Goal: Task Accomplishment & Management: Manage account settings

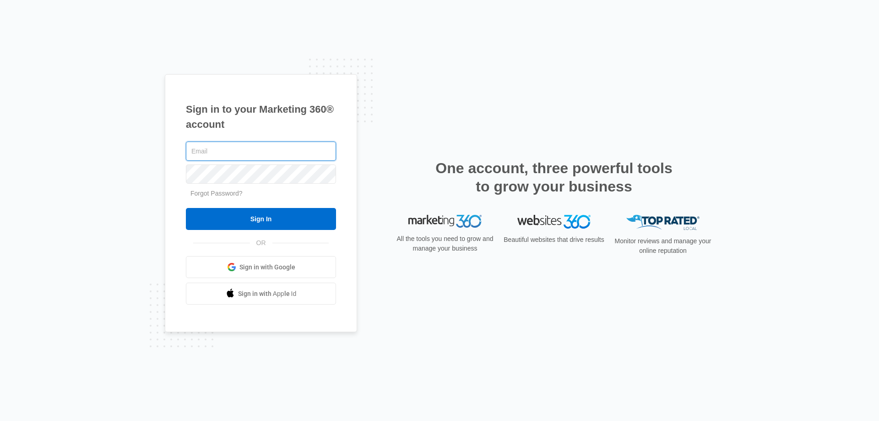
type input "[EMAIL_ADDRESS][DOMAIN_NAME]"
click at [257, 216] on input "Sign In" at bounding box center [261, 219] width 150 height 22
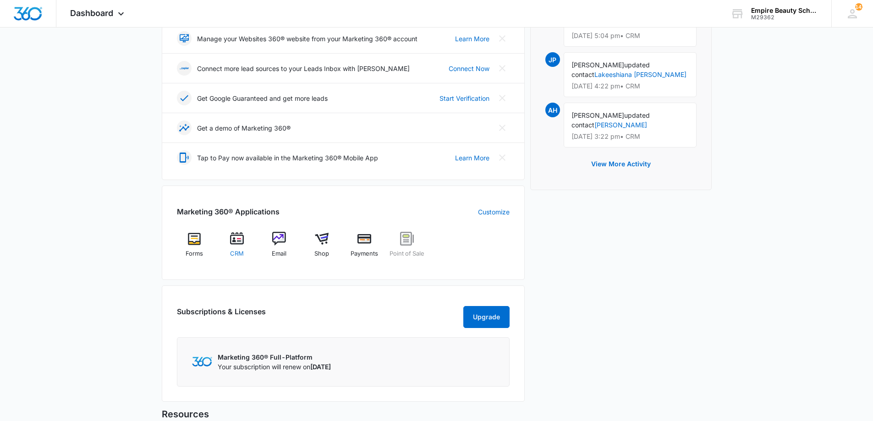
scroll to position [229, 0]
click at [239, 244] on img at bounding box center [237, 238] width 14 height 14
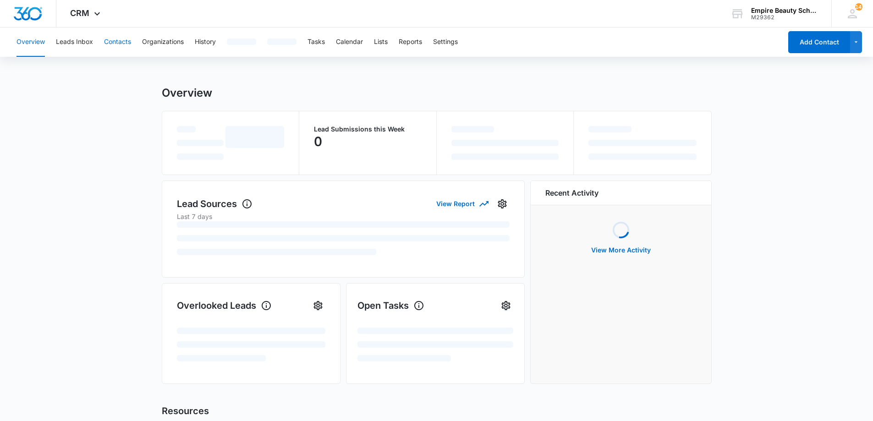
click at [117, 37] on button "Contacts" at bounding box center [117, 41] width 27 height 29
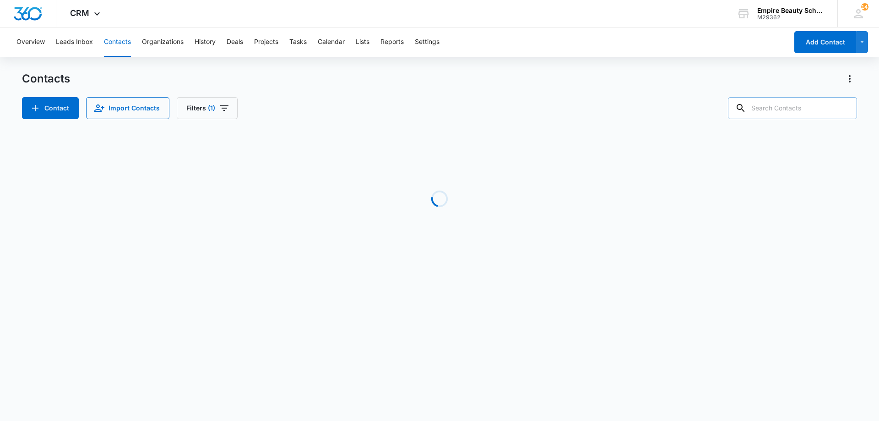
click at [786, 108] on input "text" at bounding box center [792, 108] width 129 height 22
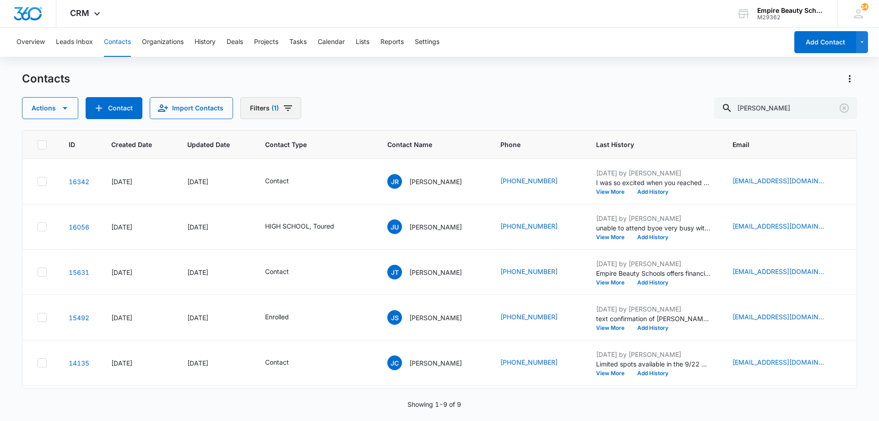
click at [285, 108] on icon "Filters" at bounding box center [288, 108] width 11 height 11
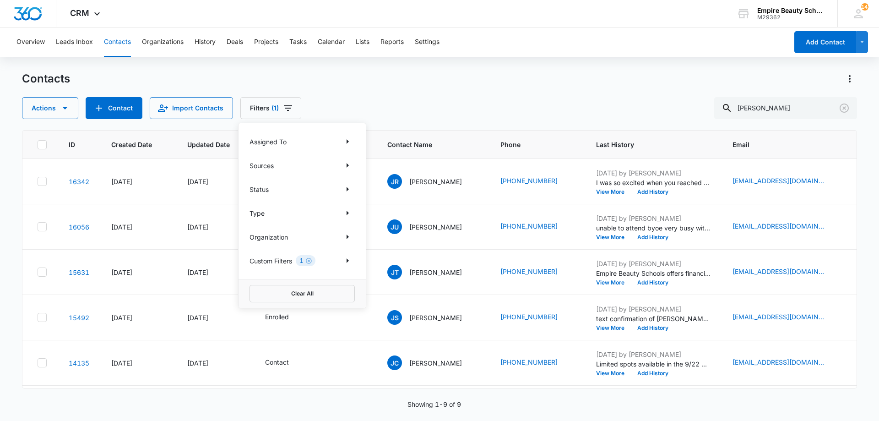
click at [308, 264] on div "1" at bounding box center [306, 260] width 20 height 11
click at [308, 262] on icon "Clear" at bounding box center [309, 260] width 7 height 7
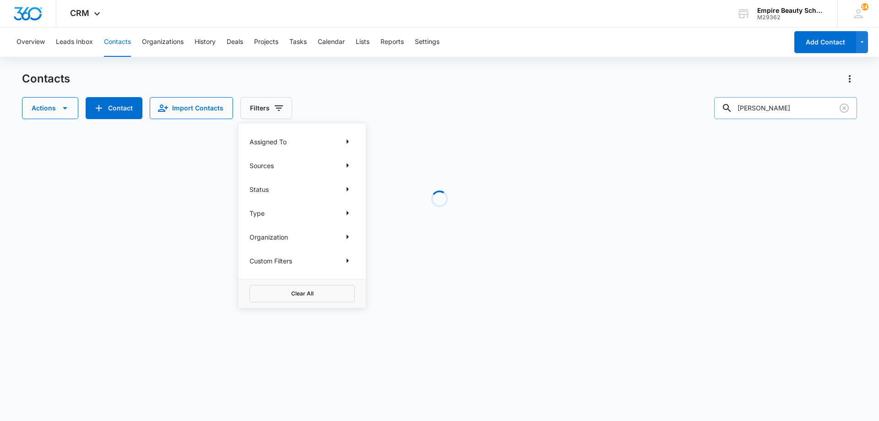
click at [771, 109] on input "jay" at bounding box center [786, 108] width 143 height 22
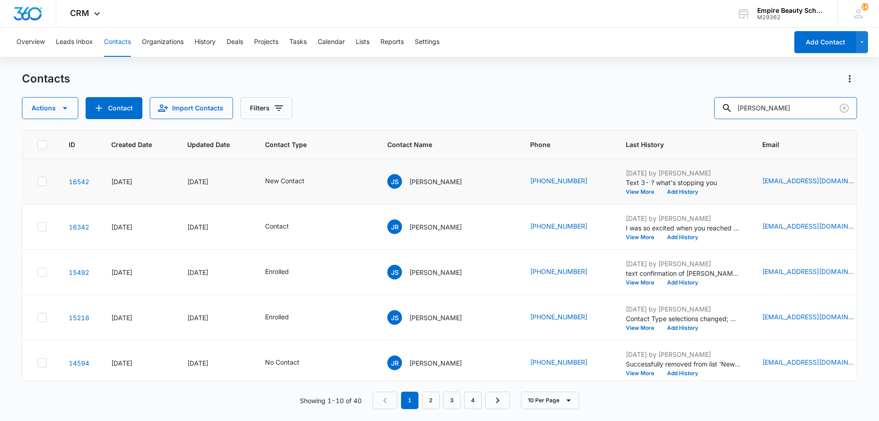
type input "jay bart"
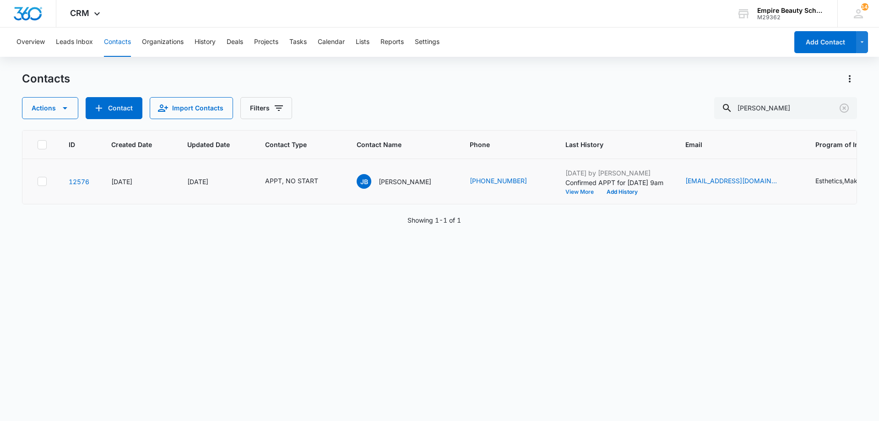
click at [566, 194] on button "View More" at bounding box center [583, 191] width 35 height 5
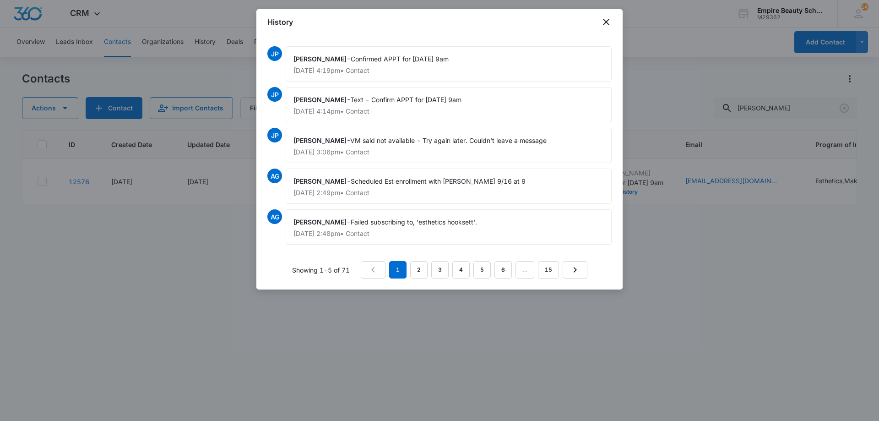
click at [669, 325] on div at bounding box center [439, 210] width 879 height 421
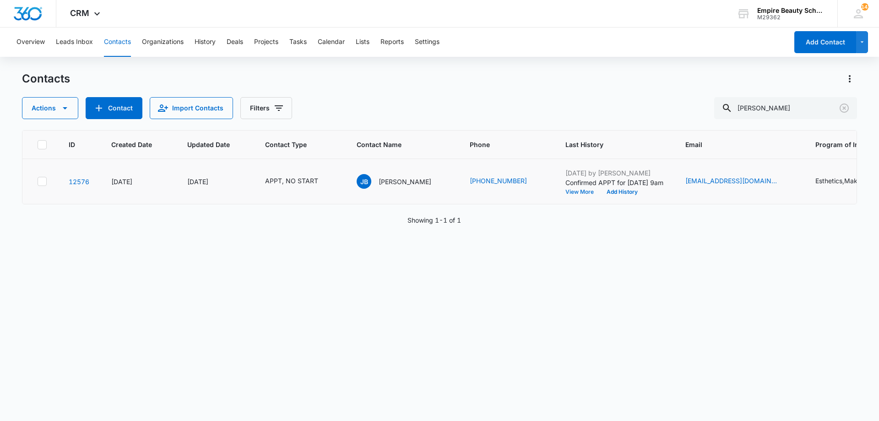
click at [566, 191] on button "View More" at bounding box center [583, 191] width 35 height 5
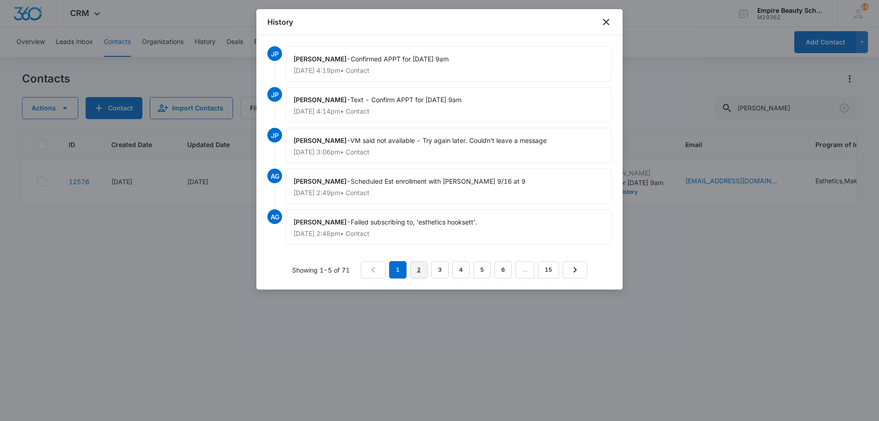
click at [425, 267] on link "2" at bounding box center [418, 269] width 17 height 17
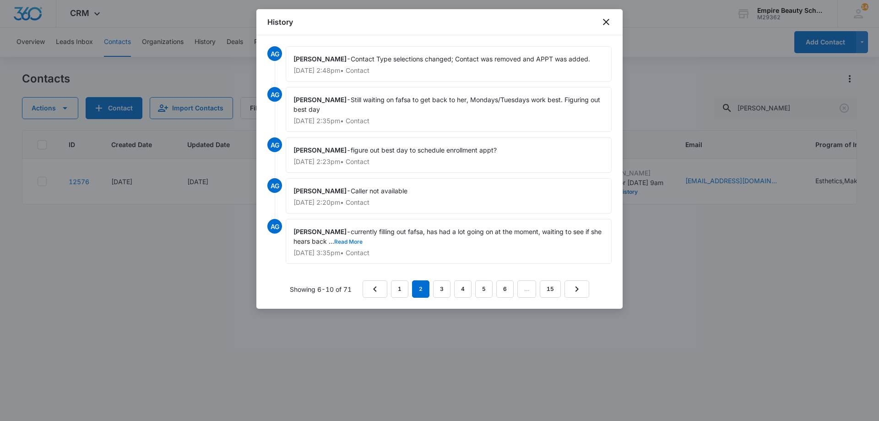
click at [358, 241] on button "Read More" at bounding box center [348, 241] width 28 height 5
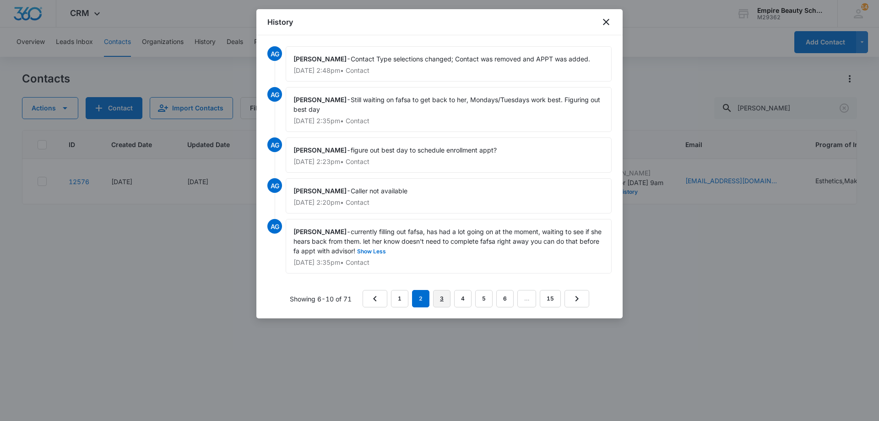
click at [448, 297] on link "3" at bounding box center [441, 298] width 17 height 17
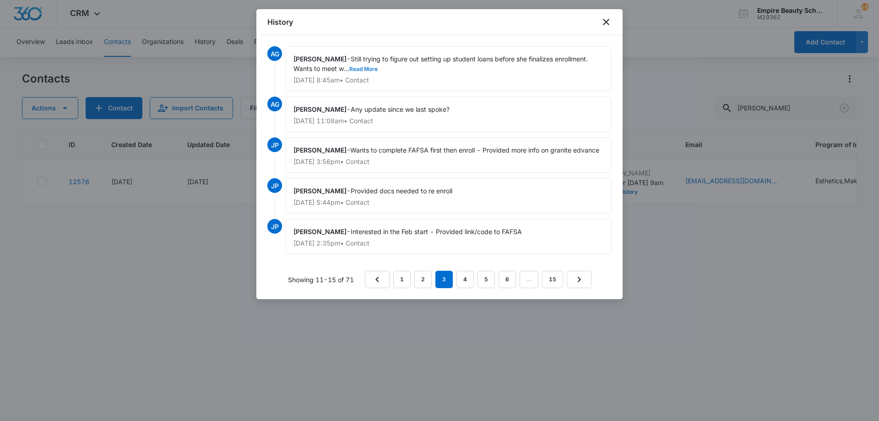
click at [374, 70] on button "Read More" at bounding box center [363, 68] width 28 height 5
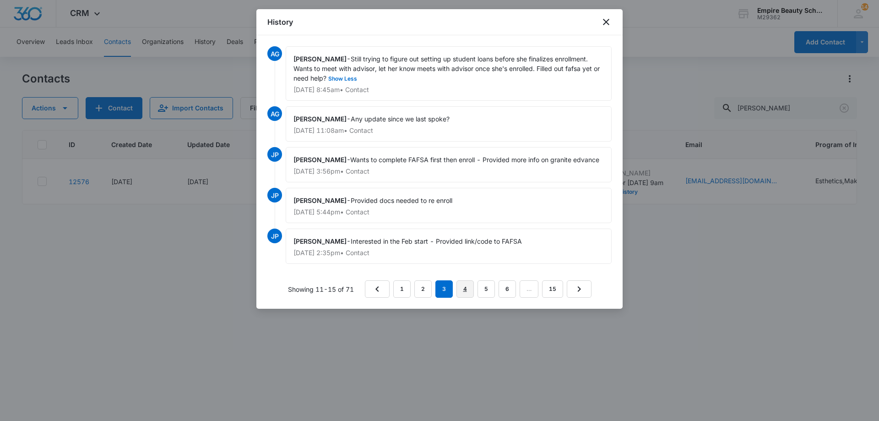
click at [465, 288] on link "4" at bounding box center [465, 288] width 17 height 17
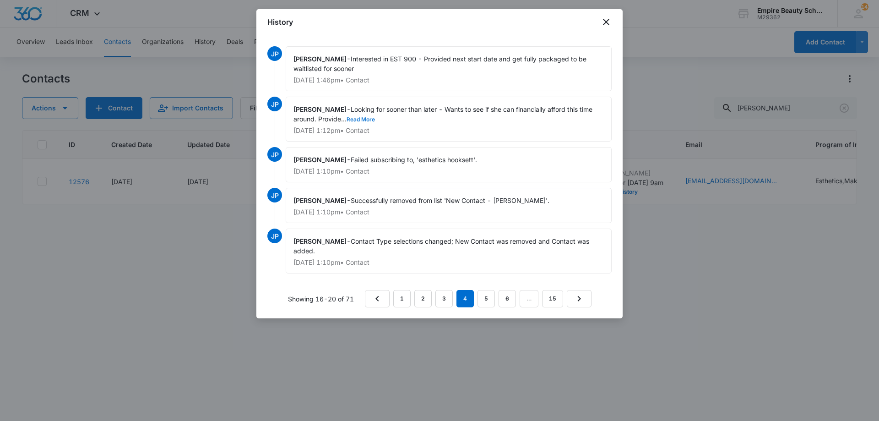
click at [366, 119] on button "Read More" at bounding box center [361, 119] width 28 height 5
click at [447, 302] on link "3" at bounding box center [444, 298] width 17 height 17
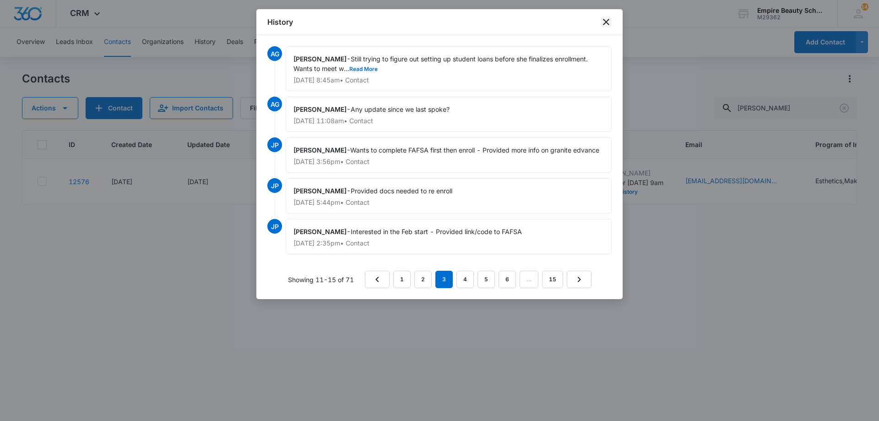
click at [607, 21] on icon "close" at bounding box center [606, 21] width 11 height 11
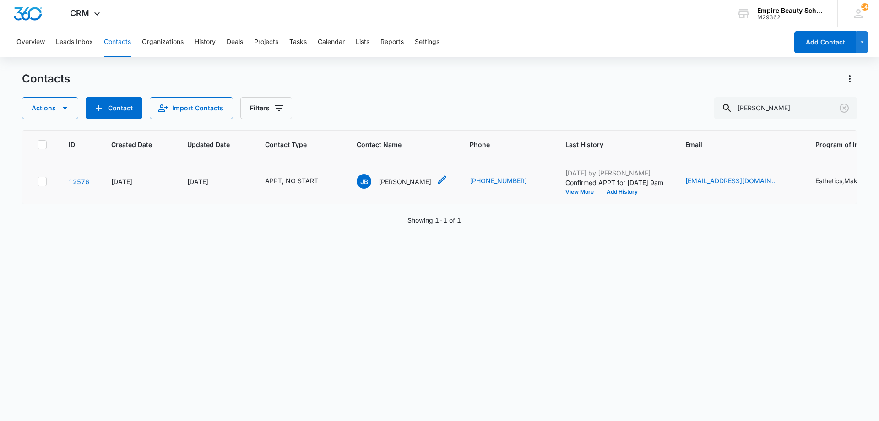
click at [430, 180] on td "JB Jay Bartlett" at bounding box center [402, 181] width 113 height 45
click at [437, 177] on icon "Contact Name - Jay Bartlett - Select to Edit Field" at bounding box center [442, 179] width 11 height 11
click at [359, 74] on input "Jay" at bounding box center [396, 76] width 115 height 22
type input "Jayla "Jay""
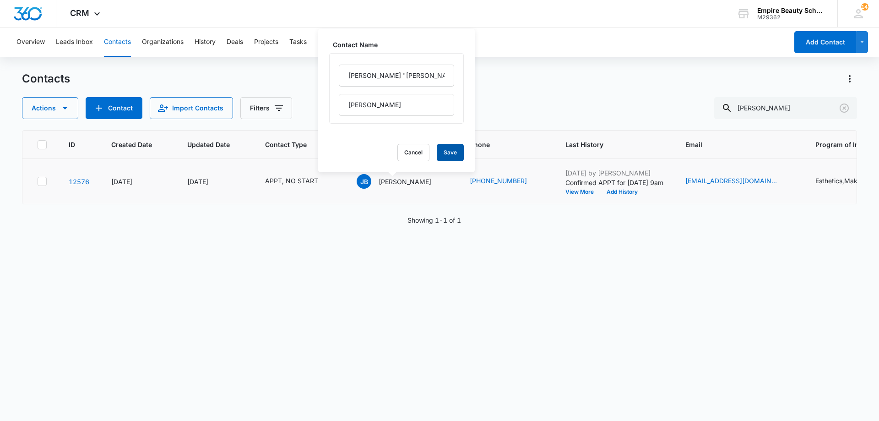
click at [445, 151] on button "Save" at bounding box center [450, 152] width 27 height 17
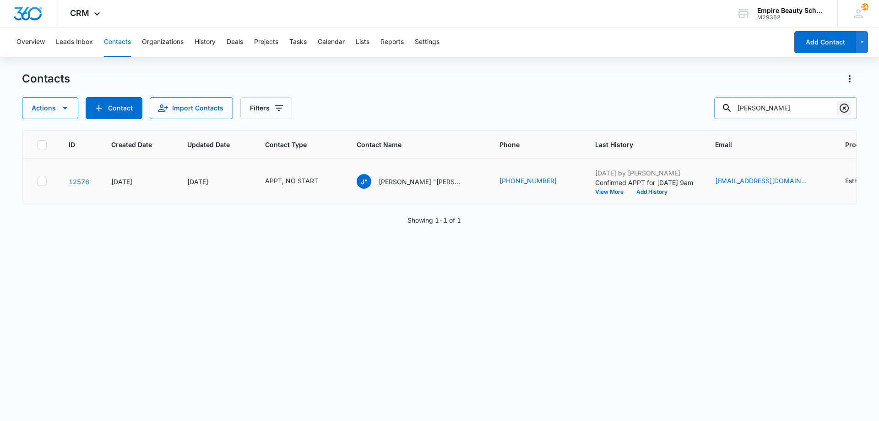
click at [844, 107] on icon "Clear" at bounding box center [844, 108] width 9 height 9
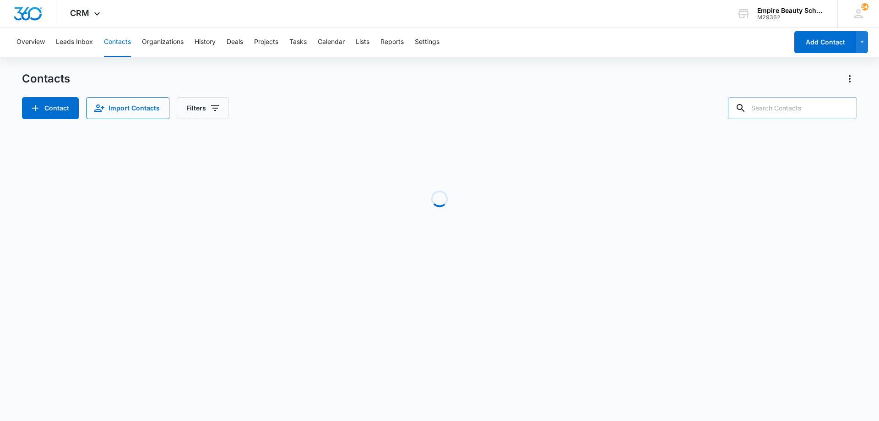
click at [798, 110] on input "text" at bounding box center [792, 108] width 129 height 22
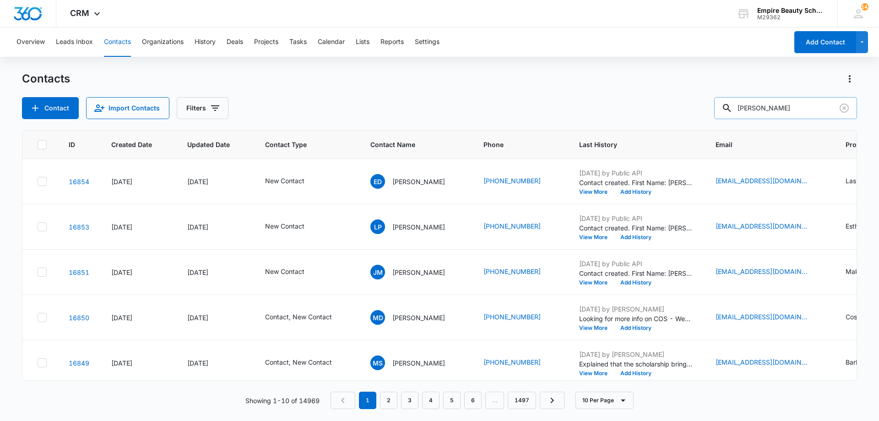
type input "isabel foden"
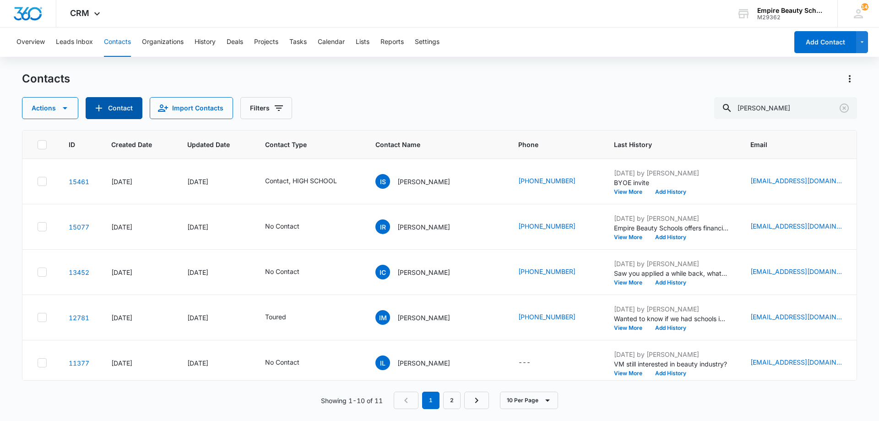
click at [92, 113] on button "Contact" at bounding box center [114, 108] width 57 height 22
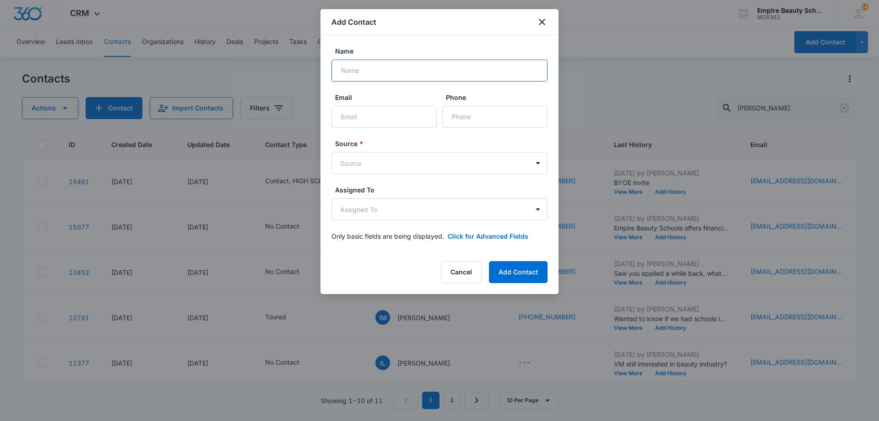
click at [398, 78] on input "Name" at bounding box center [440, 71] width 216 height 22
type input "Isabel Foden"
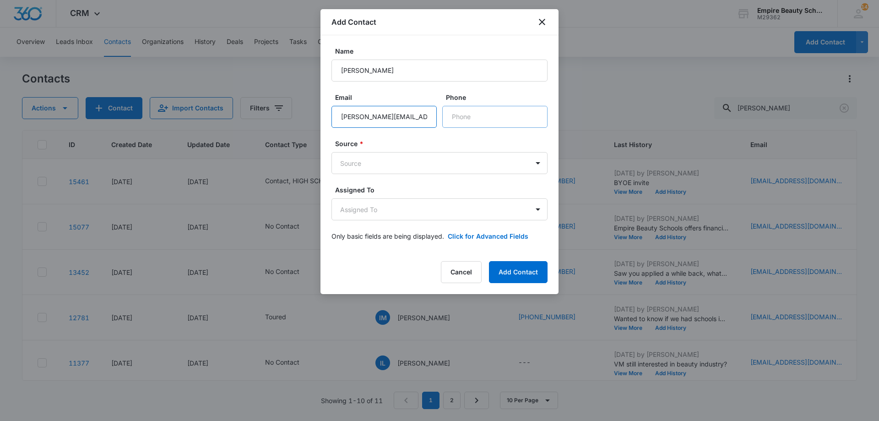
type input "isabel.foden@trinity-hs.org"
click at [478, 115] on input "Phone" at bounding box center [494, 117] width 105 height 22
type input "(603) 361-3686"
click at [382, 164] on body "CRM Apps Forms CRM Email Shop Payments POS Files Brand Settings Empire Beauty S…" at bounding box center [439, 210] width 879 height 421
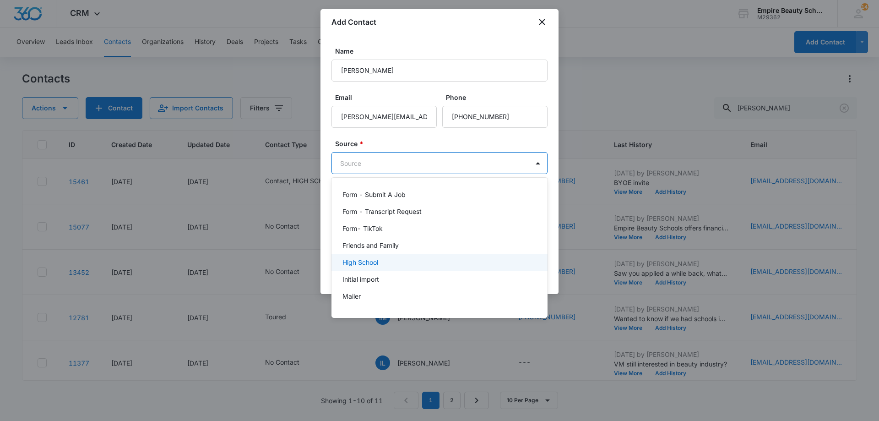
scroll to position [307, 0]
click at [357, 263] on p "High School" at bounding box center [361, 262] width 36 height 10
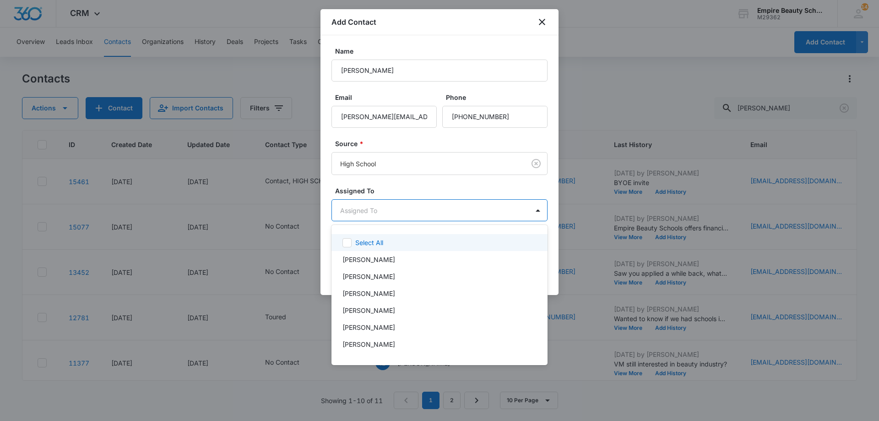
click at [362, 218] on body "CRM Apps Forms CRM Email Shop Payments POS Files Brand Settings Empire Beauty S…" at bounding box center [439, 210] width 879 height 421
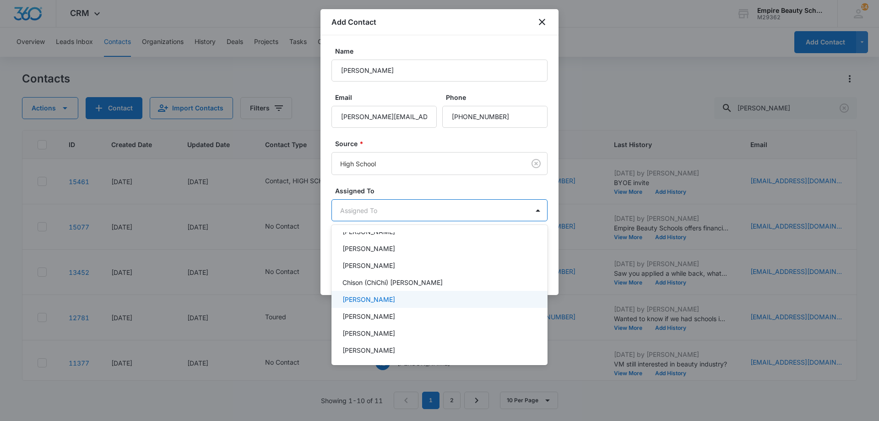
scroll to position [132, 0]
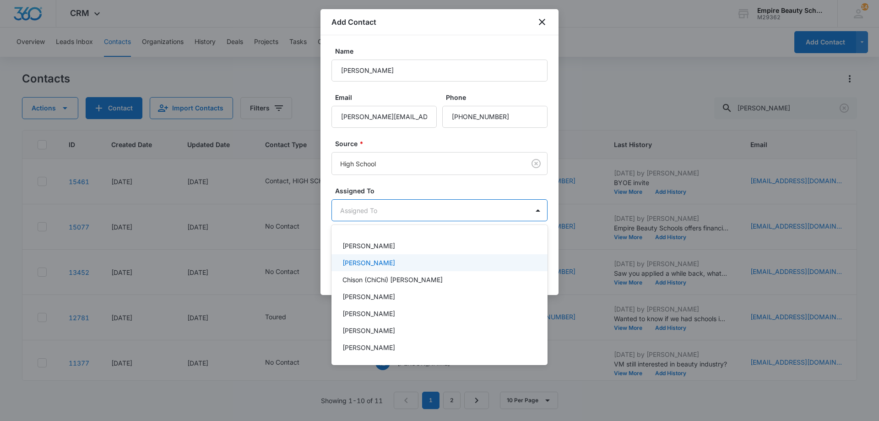
click at [380, 267] on p "[PERSON_NAME]" at bounding box center [369, 263] width 53 height 10
click at [372, 335] on p "[PERSON_NAME]" at bounding box center [369, 333] width 53 height 10
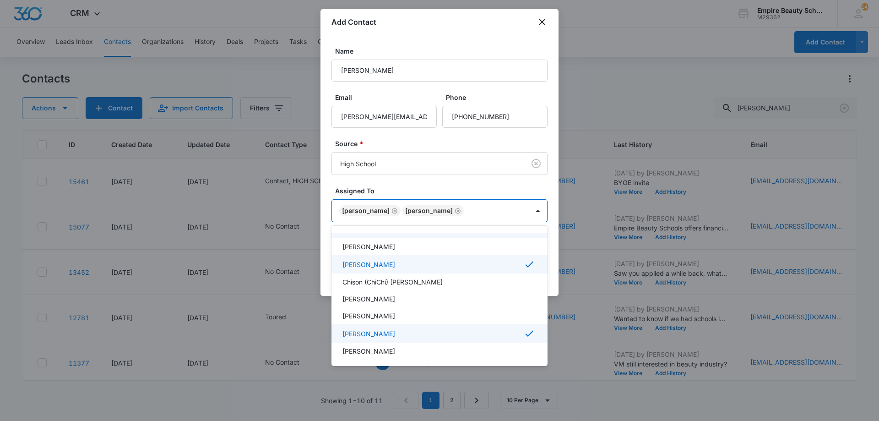
click at [436, 188] on div at bounding box center [439, 210] width 879 height 421
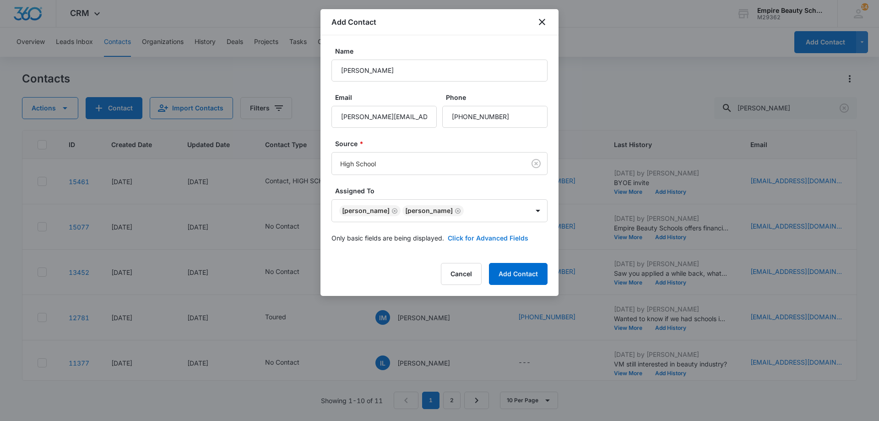
click at [465, 236] on button "Click for Advanced Fields" at bounding box center [488, 238] width 81 height 10
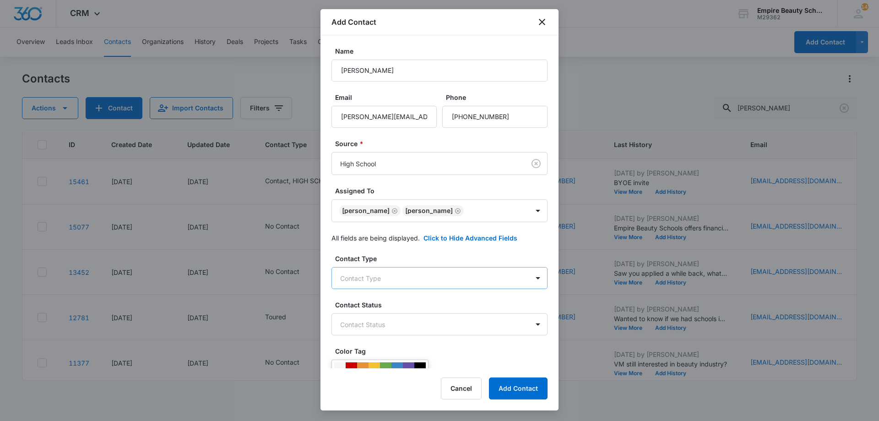
click at [427, 267] on body "CRM Apps Forms CRM Email Shop Payments POS Files Brand Settings Empire Beauty S…" at bounding box center [439, 210] width 879 height 421
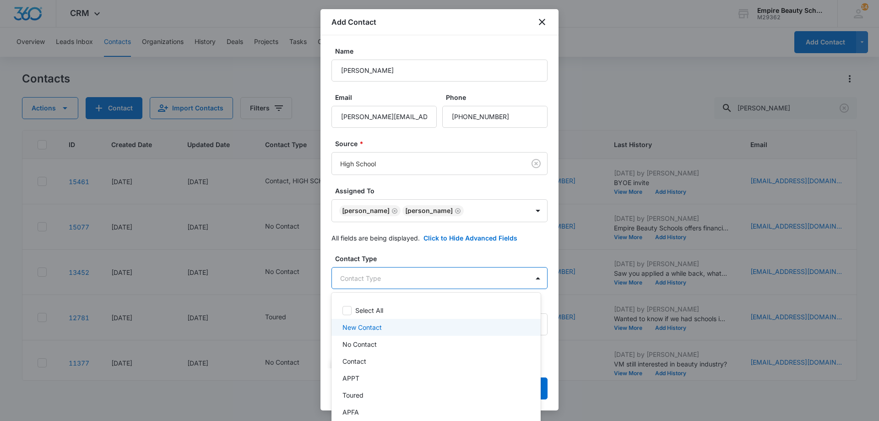
click at [384, 331] on div "New Contact" at bounding box center [436, 327] width 186 height 10
click at [374, 359] on div "Contact" at bounding box center [436, 364] width 186 height 10
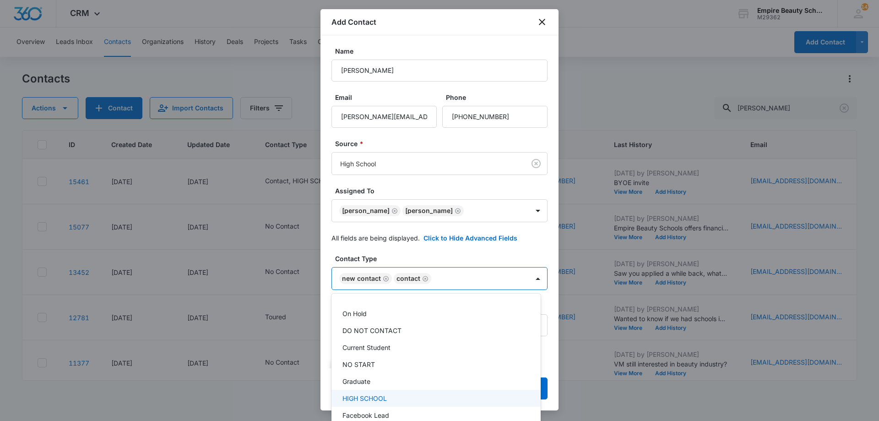
click at [369, 395] on p "HIGH SCHOOL" at bounding box center [365, 398] width 44 height 10
click at [378, 262] on div at bounding box center [439, 210] width 879 height 421
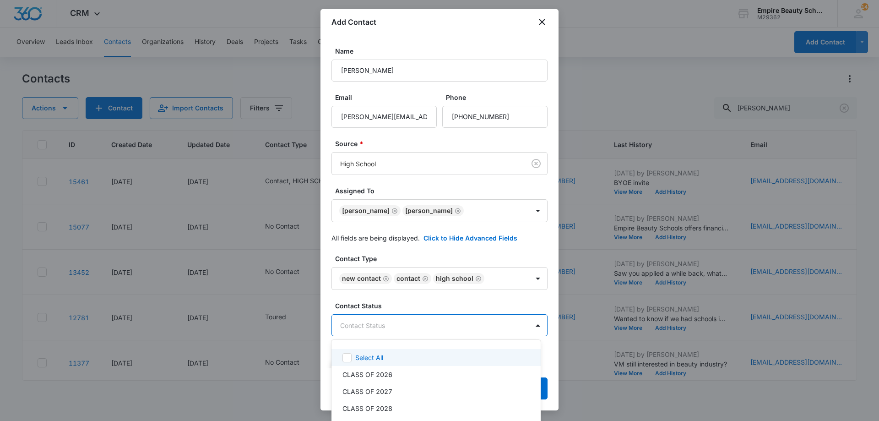
click at [417, 324] on body "CRM Apps Forms CRM Email Shop Payments POS Files Brand Settings Empire Beauty S…" at bounding box center [439, 210] width 879 height 421
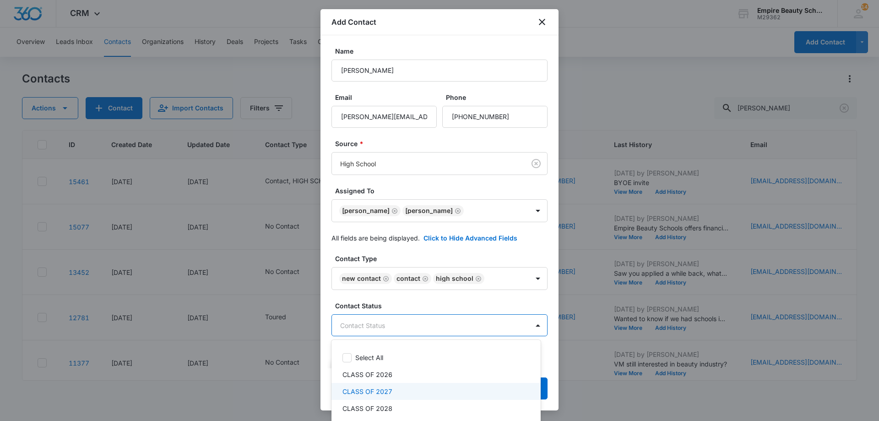
click at [387, 389] on p "CLASS OF 2027" at bounding box center [368, 392] width 50 height 10
click at [412, 307] on div at bounding box center [439, 210] width 879 height 421
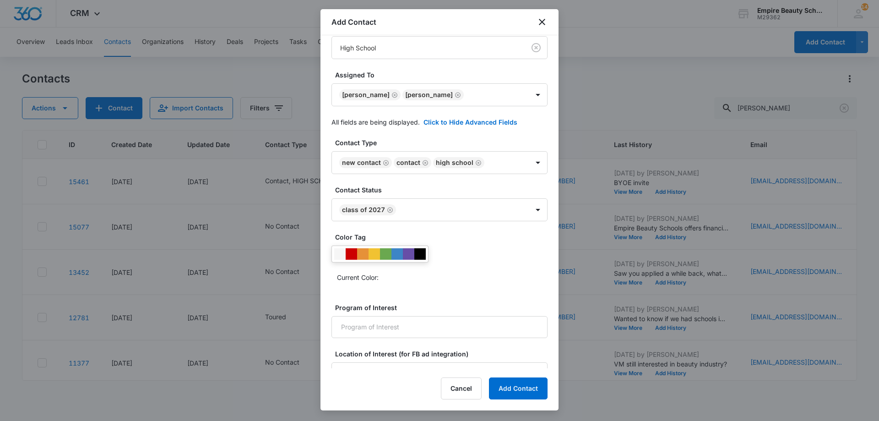
scroll to position [132, 0]
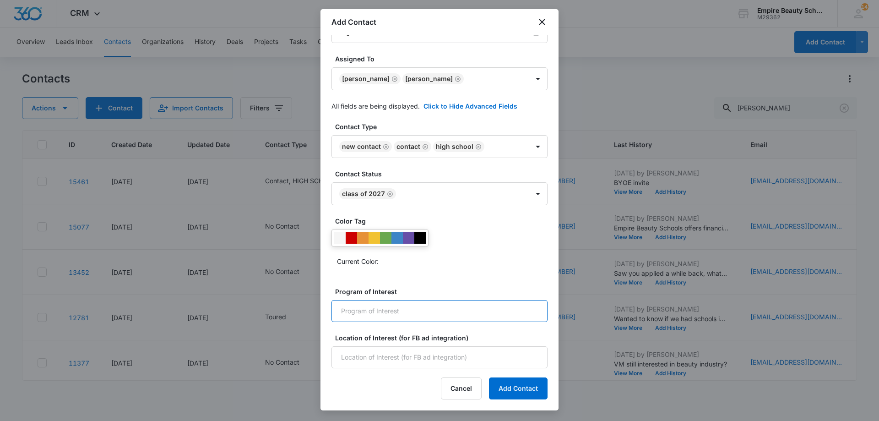
click at [398, 311] on input "Program of Interest" at bounding box center [440, 311] width 216 height 22
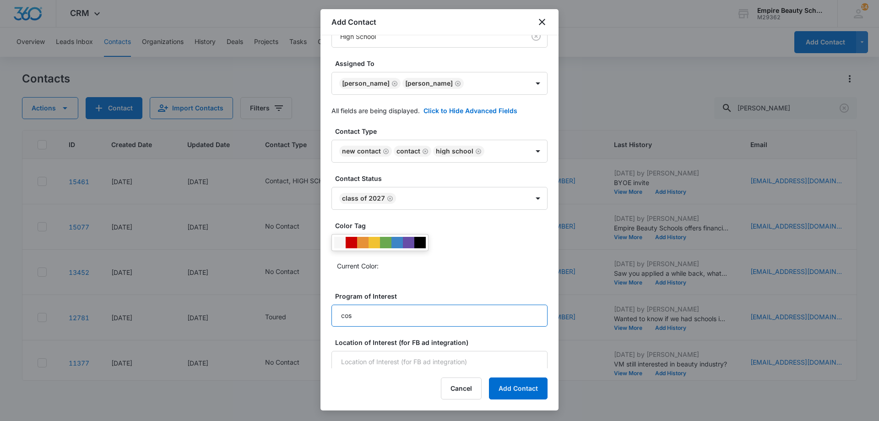
scroll to position [125, 0]
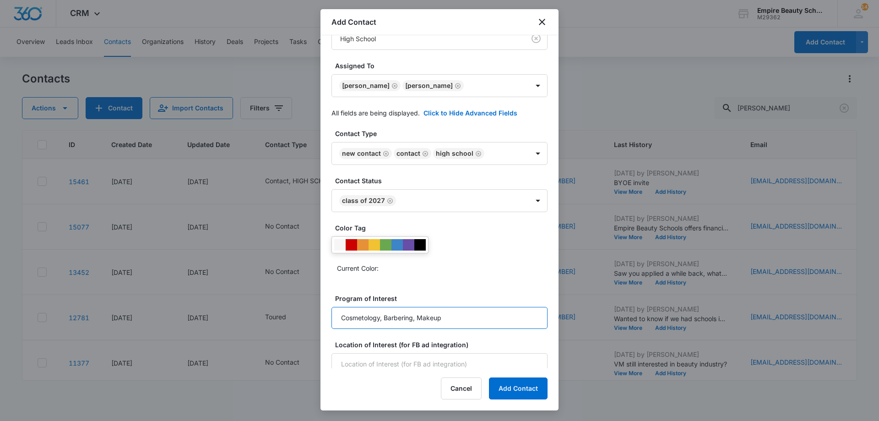
type input "Cosmetology, Barbering, Makeup"
click at [456, 276] on div "Color Tag Current Color:" at bounding box center [440, 253] width 216 height 60
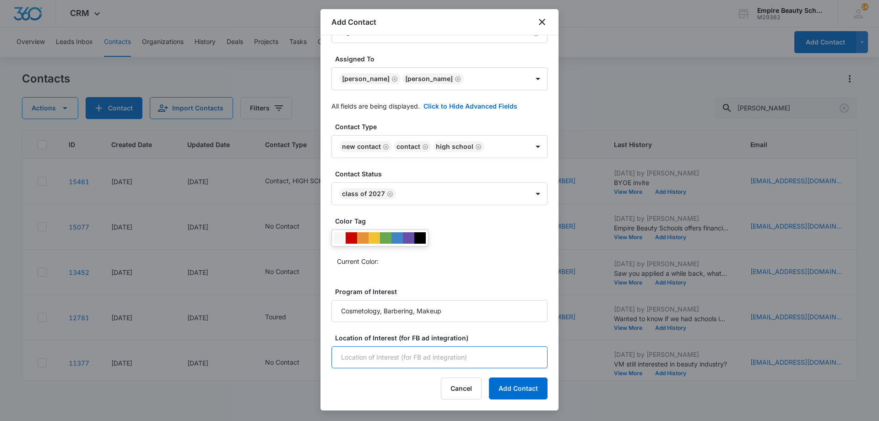
click at [362, 352] on input "Location of Interest (for FB ad integration)" at bounding box center [440, 357] width 216 height 22
type input "Hooksett"
click at [514, 393] on button "Add Contact" at bounding box center [518, 388] width 59 height 22
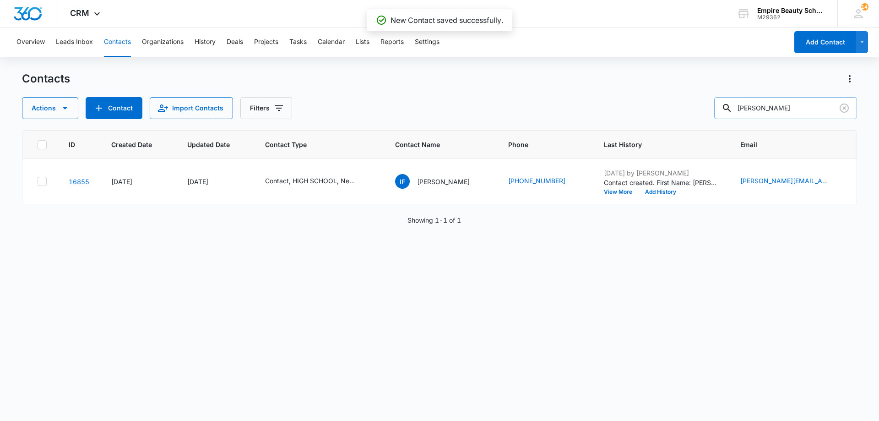
click at [802, 109] on input "isabel foden" at bounding box center [786, 108] width 143 height 22
click at [442, 181] on p "Isabel Foden" at bounding box center [443, 182] width 53 height 10
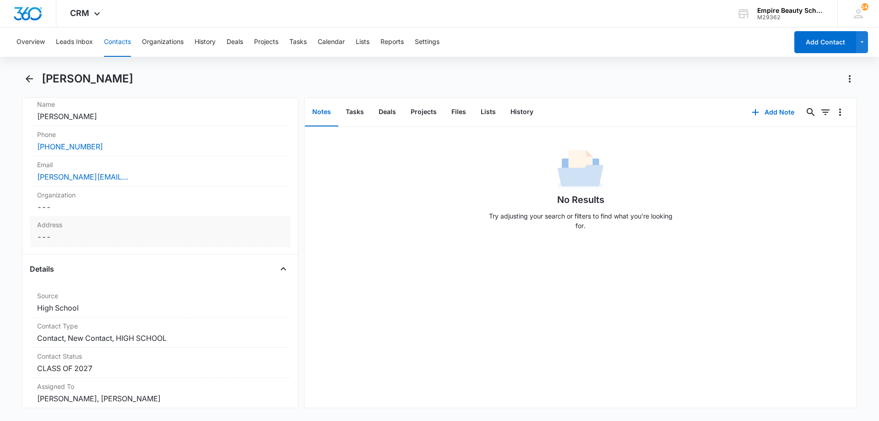
click at [60, 235] on dd "Cancel Save Changes ---" at bounding box center [160, 236] width 246 height 11
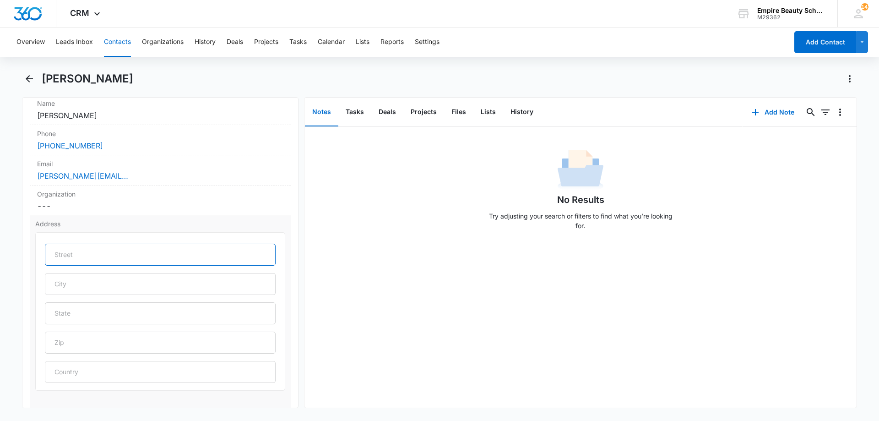
click at [67, 248] on input "text" at bounding box center [160, 255] width 231 height 22
type input "381 Myrtle Street"
click at [79, 286] on input "text" at bounding box center [160, 284] width 231 height 22
type input "Manchester"
type input "NH"
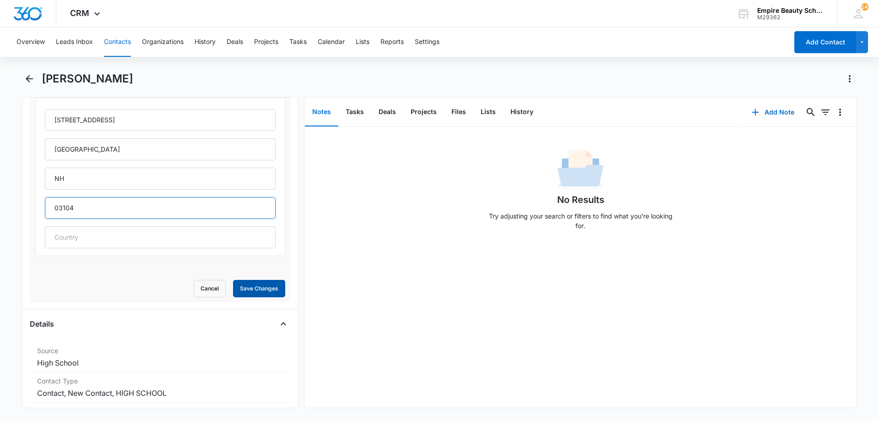
scroll to position [320, 0]
type input "03104"
click at [248, 283] on button "Save Changes" at bounding box center [259, 286] width 52 height 17
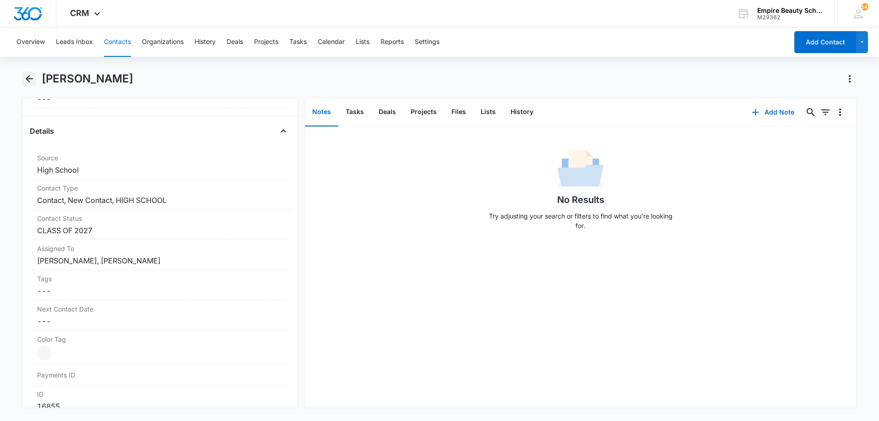
scroll to position [317, 0]
click at [31, 79] on icon "Back" at bounding box center [29, 78] width 7 height 7
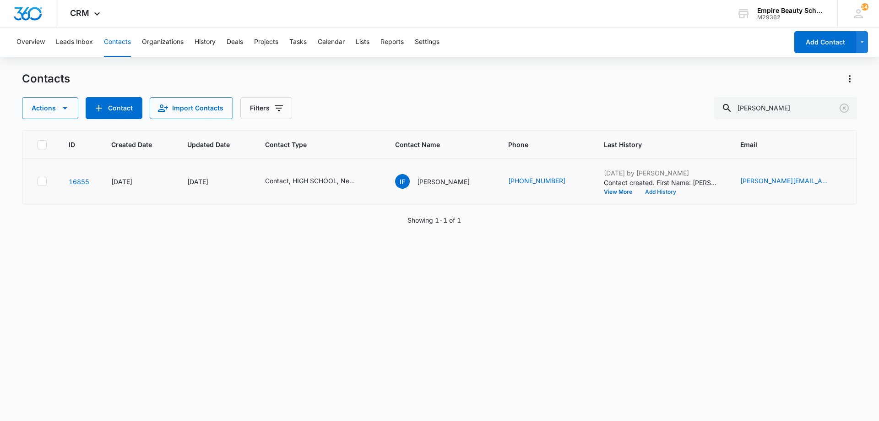
click at [645, 190] on button "Add History" at bounding box center [661, 191] width 44 height 5
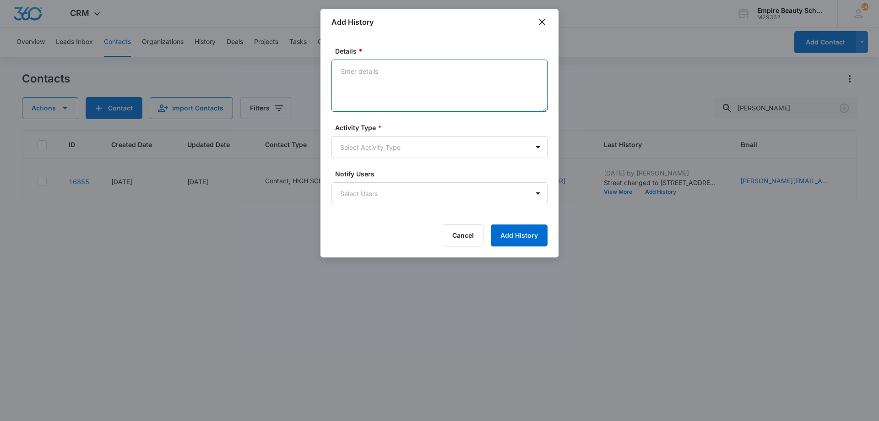
click at [396, 88] on textarea "Details *" at bounding box center [440, 86] width 216 height 52
drag, startPoint x: 421, startPoint y: 81, endPoint x: 298, endPoint y: 81, distance: 122.8
click at [298, 81] on body "CRM Apps Forms CRM Email Shop Payments POS Files Brand Settings Empire Beauty S…" at bounding box center [439, 210] width 879 height 421
type textarea "Trinity High School - Class of 2027"
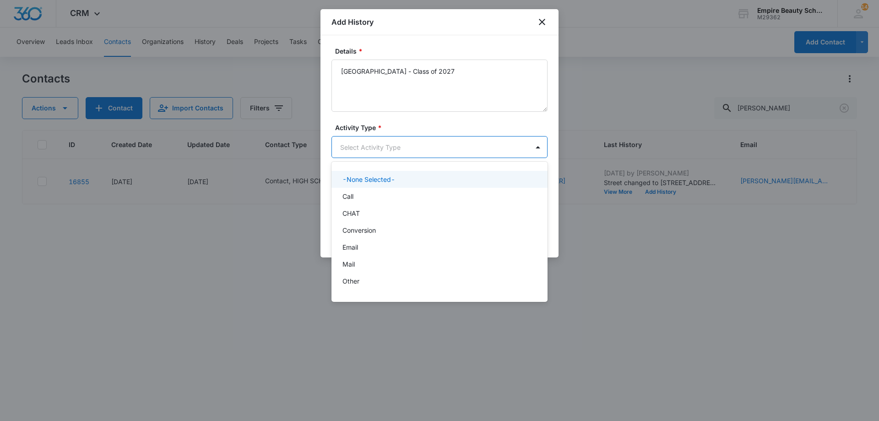
click at [376, 143] on body "CRM Apps Forms CRM Email Shop Payments POS Files Brand Settings Empire Beauty S…" at bounding box center [439, 210] width 879 height 421
click at [365, 245] on div "P2P" at bounding box center [440, 250] width 216 height 17
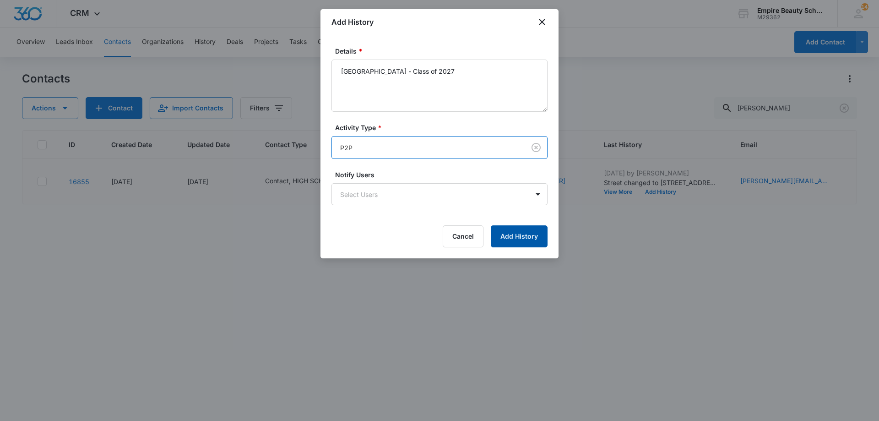
click at [508, 240] on button "Add History" at bounding box center [519, 236] width 57 height 22
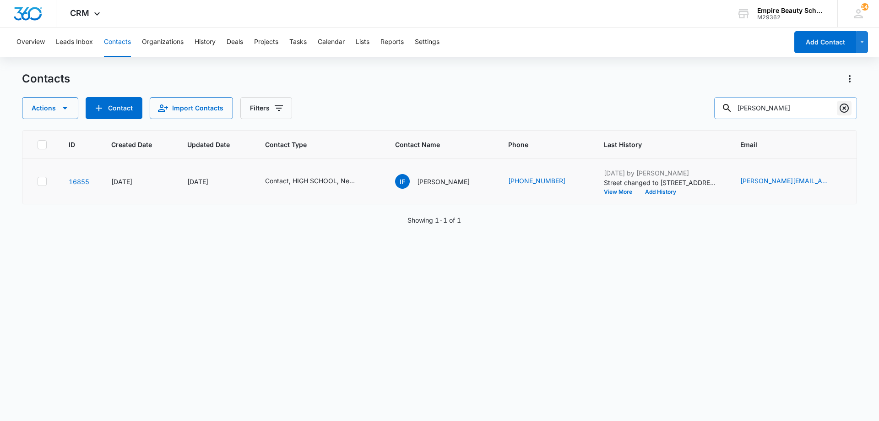
click at [839, 109] on icon "Clear" at bounding box center [844, 108] width 11 height 11
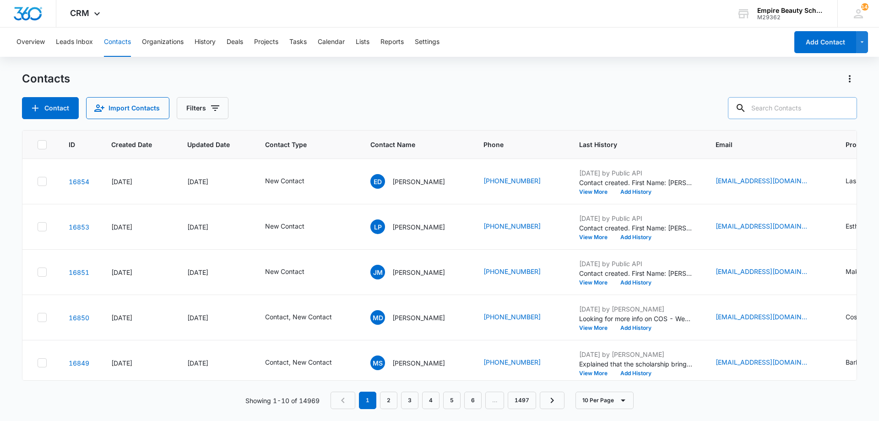
click at [777, 106] on input "text" at bounding box center [792, 108] width 129 height 22
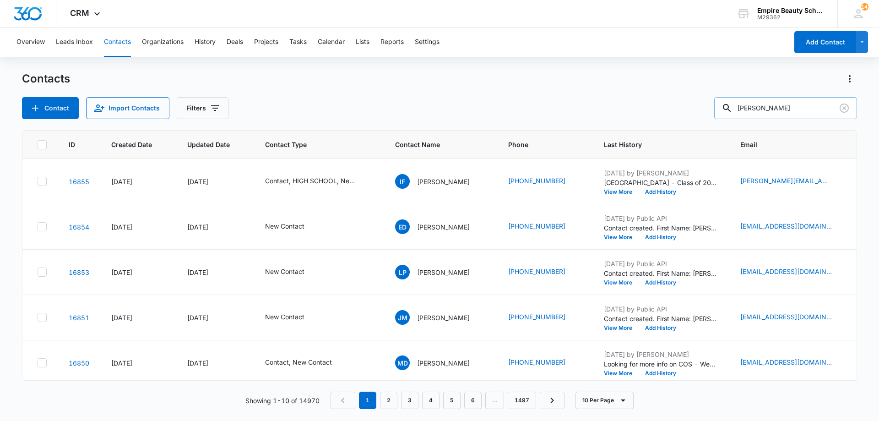
type input "camila ramirez"
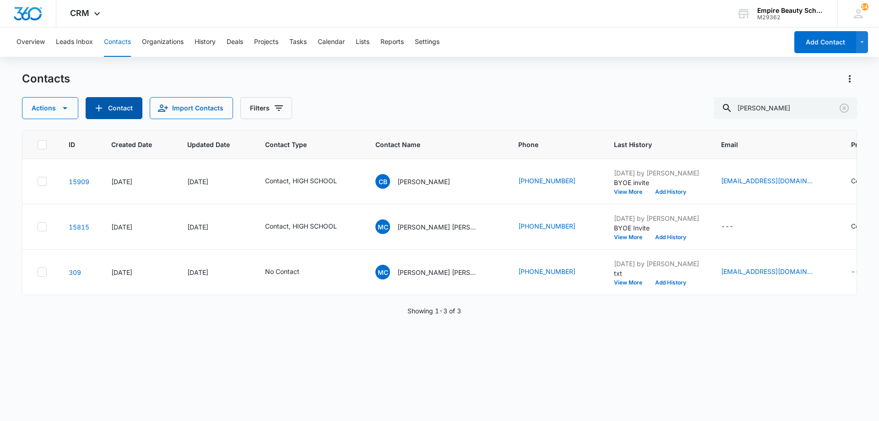
click at [126, 109] on button "Contact" at bounding box center [114, 108] width 57 height 22
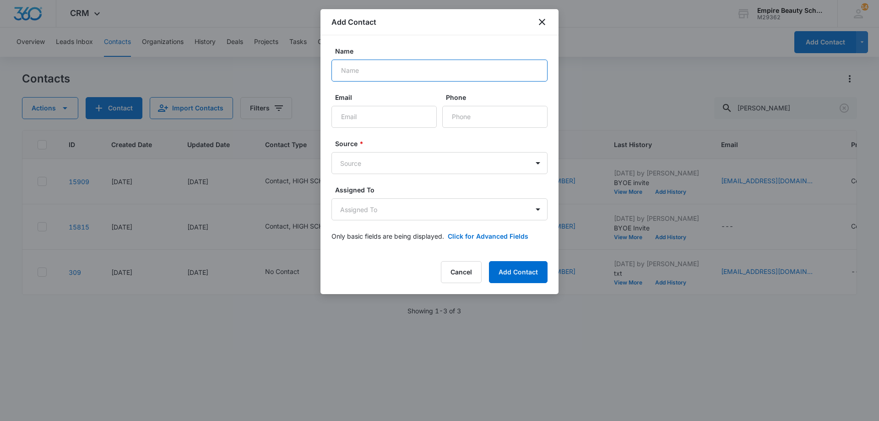
click at [365, 68] on input "Name" at bounding box center [440, 71] width 216 height 22
type input "Camila Ramirez"
click at [381, 117] on input "Email" at bounding box center [384, 117] width 105 height 22
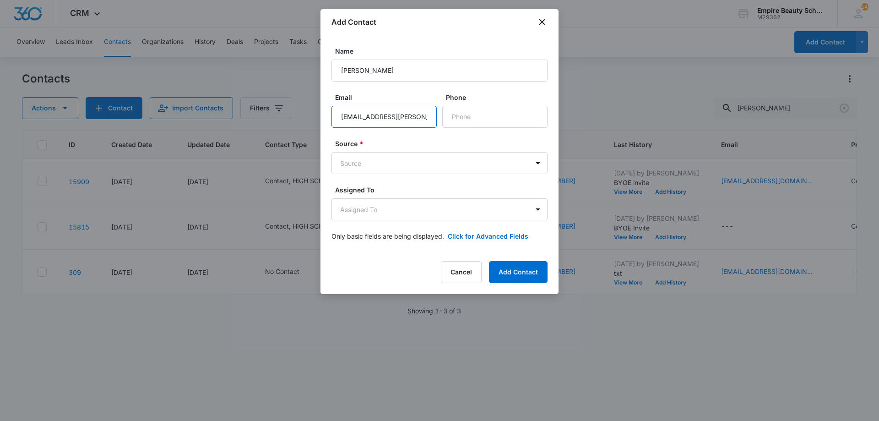
scroll to position [0, 3]
type input "camila.ramirez@trinity-hs.org"
click at [500, 111] on input "Phone" at bounding box center [494, 117] width 105 height 22
type input "(603) 262-0953"
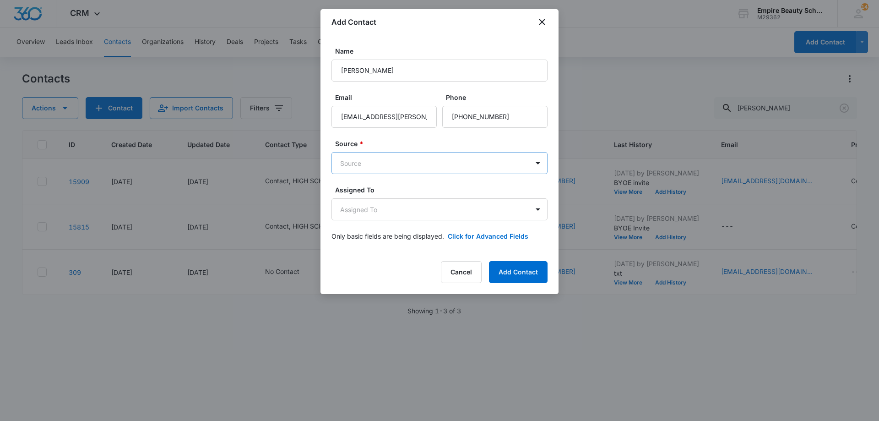
click at [387, 155] on body "CRM Apps Forms CRM Email Shop Payments POS Files Brand Settings Empire Beauty S…" at bounding box center [439, 210] width 879 height 421
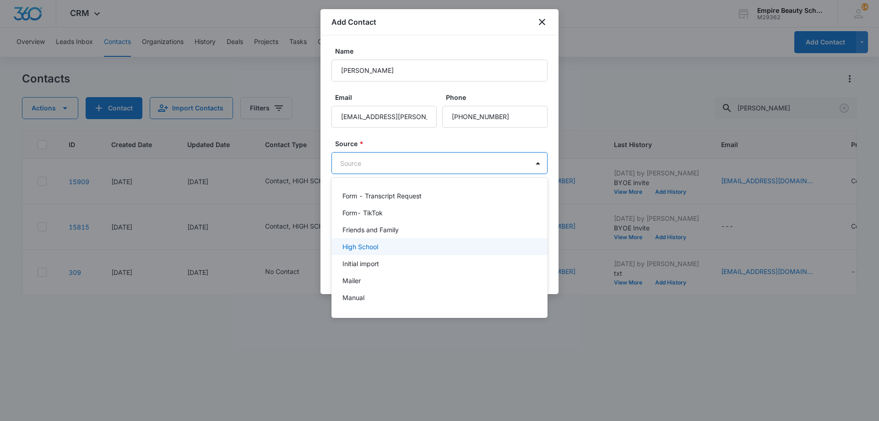
scroll to position [321, 0]
click at [367, 247] on p "High School" at bounding box center [361, 247] width 36 height 10
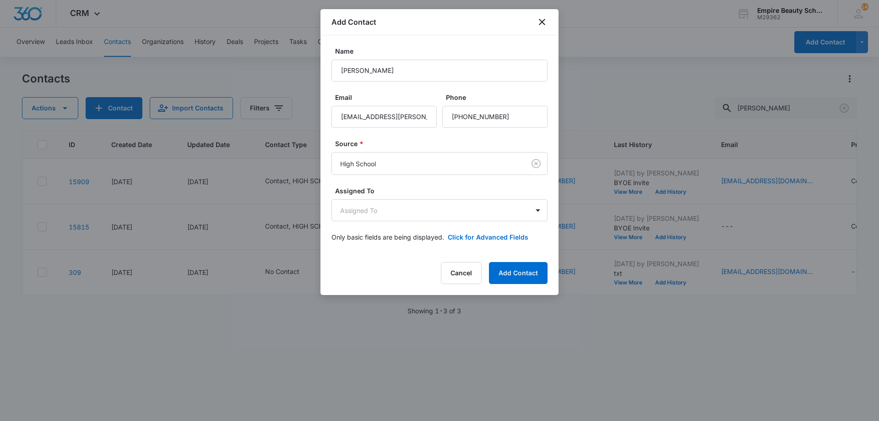
click at [395, 228] on form "Name Camila Ramirez Email camila.ramirez@trinity-hs.org Phone Source * High Sch…" at bounding box center [440, 149] width 216 height 207
click at [386, 205] on body "CRM Apps Forms CRM Email Shop Payments POS Files Brand Settings Empire Beauty S…" at bounding box center [439, 210] width 879 height 421
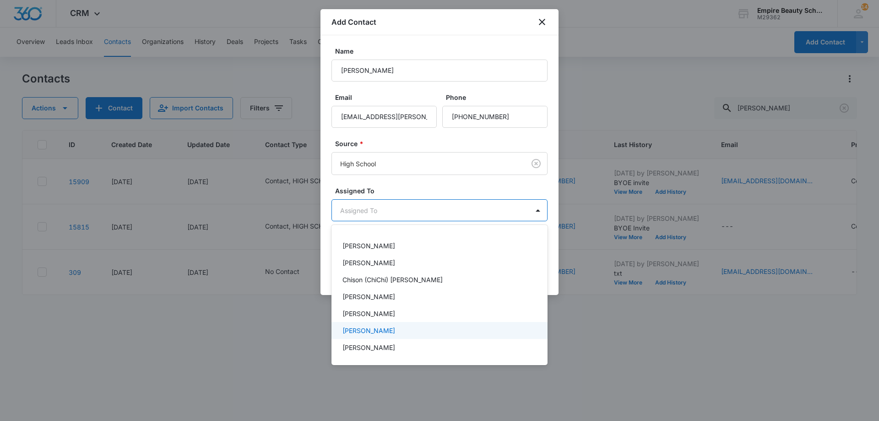
click at [360, 325] on div "[PERSON_NAME]" at bounding box center [440, 330] width 216 height 17
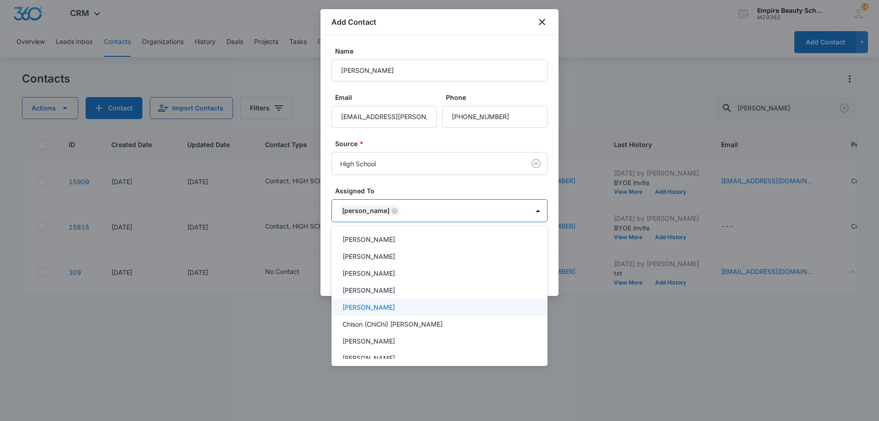
click at [379, 304] on p "[PERSON_NAME]" at bounding box center [369, 307] width 53 height 10
click at [391, 199] on div at bounding box center [439, 210] width 879 height 421
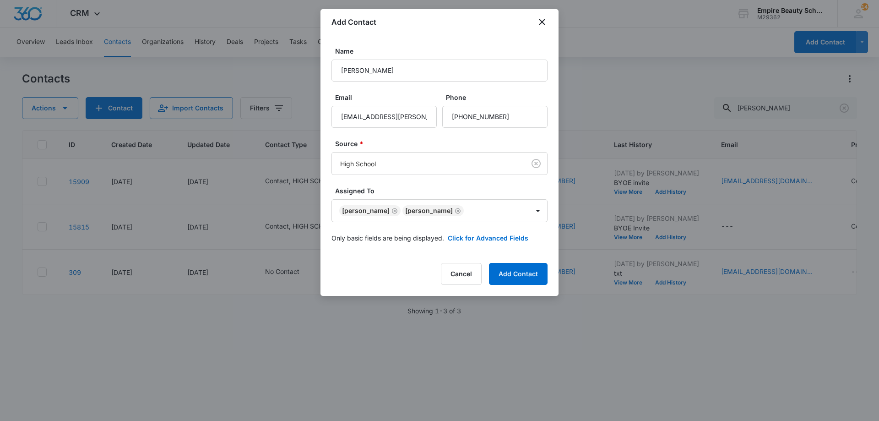
click at [484, 229] on form "Name Camila Ramirez Email camila.ramirez@trinity-hs.org Phone Source * High Sch…" at bounding box center [440, 149] width 216 height 207
click at [485, 237] on button "Click for Advanced Fields" at bounding box center [488, 238] width 81 height 10
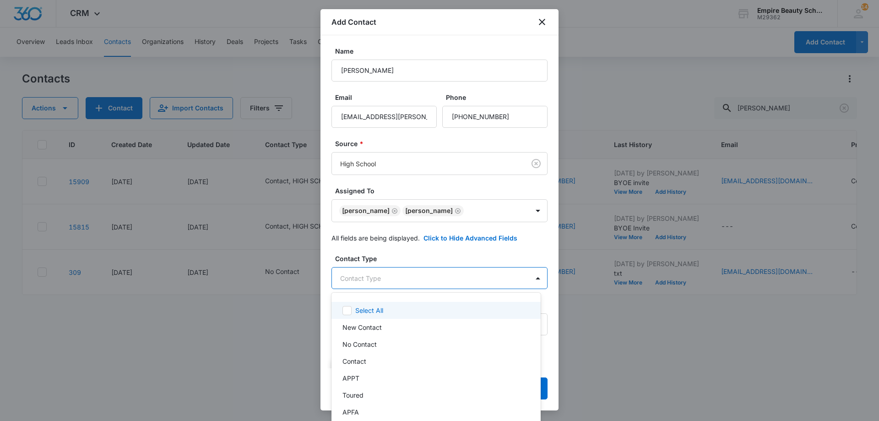
click at [413, 278] on body "CRM Apps Forms CRM Email Shop Payments POS Files Brand Settings Empire Beauty S…" at bounding box center [439, 210] width 879 height 421
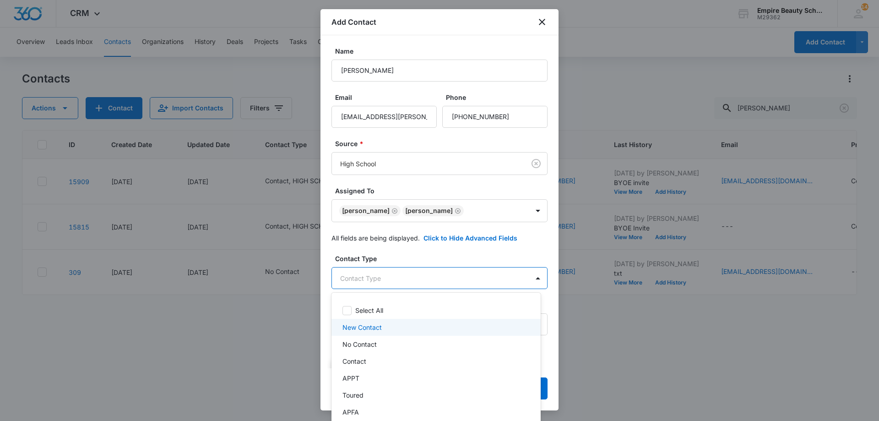
click at [382, 326] on p "New Contact" at bounding box center [362, 327] width 39 height 10
click at [361, 357] on div "Contact" at bounding box center [436, 363] width 209 height 17
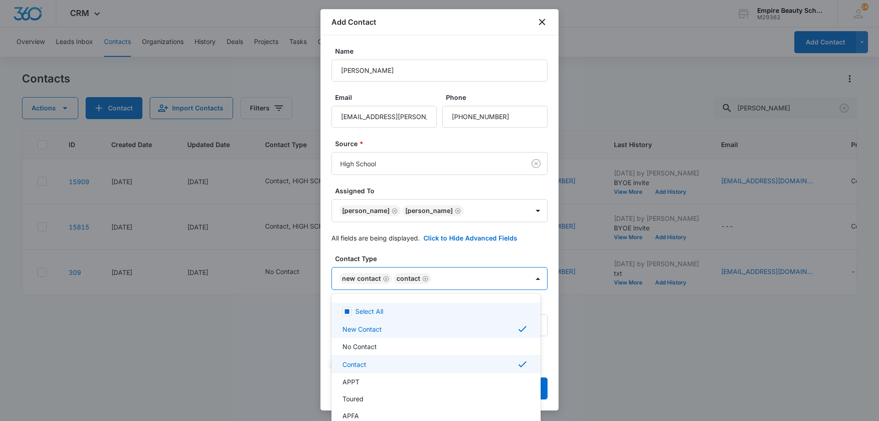
click at [383, 263] on div at bounding box center [439, 210] width 879 height 421
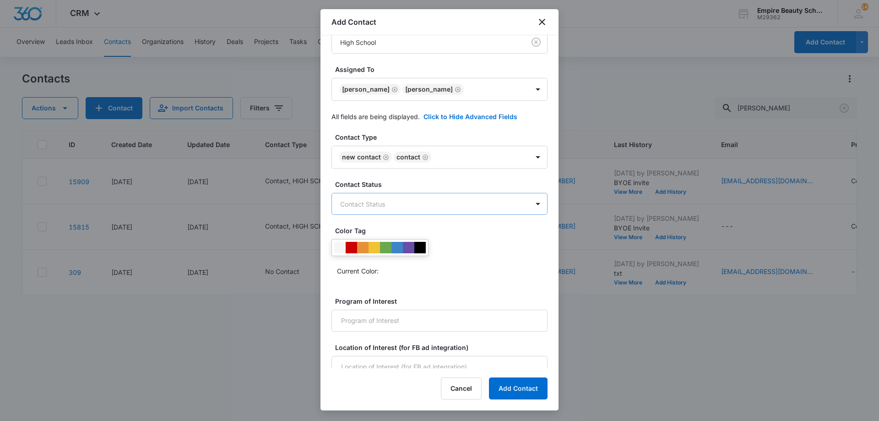
scroll to position [131, 0]
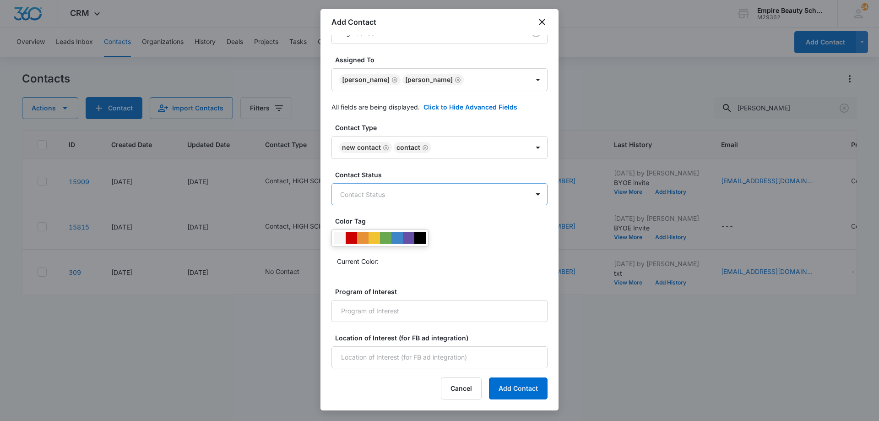
click at [377, 190] on body "CRM Apps Forms CRM Email Shop Payments POS Files Brand Settings Empire Beauty S…" at bounding box center [439, 210] width 879 height 421
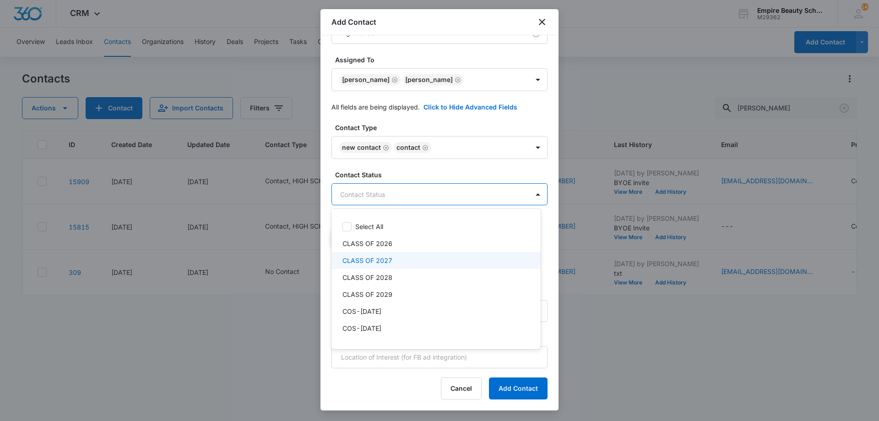
click at [399, 259] on div "CLASS OF 2027" at bounding box center [436, 261] width 186 height 10
click at [427, 176] on div at bounding box center [439, 210] width 879 height 421
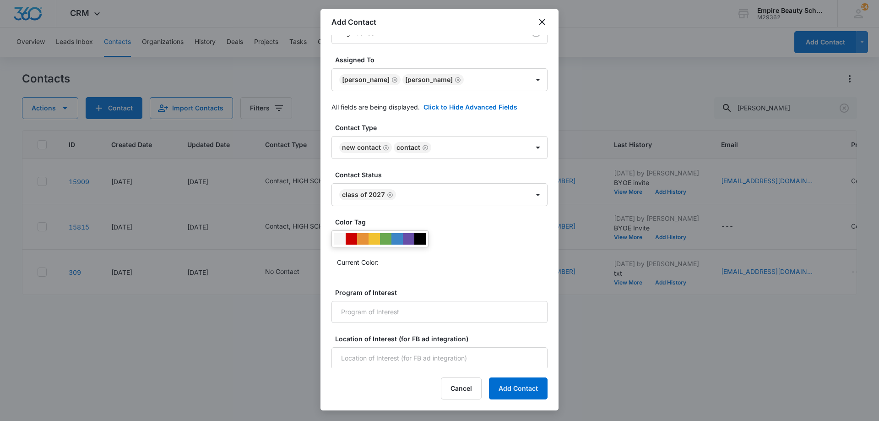
scroll to position [132, 0]
click at [374, 302] on input "Program of Interest" at bounding box center [440, 311] width 216 height 22
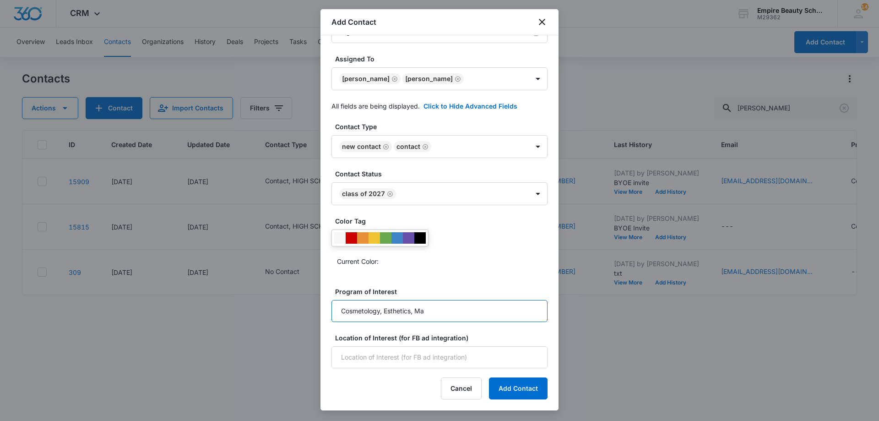
type input "Cosmetology, Esthetics, Makeup, Lashes"
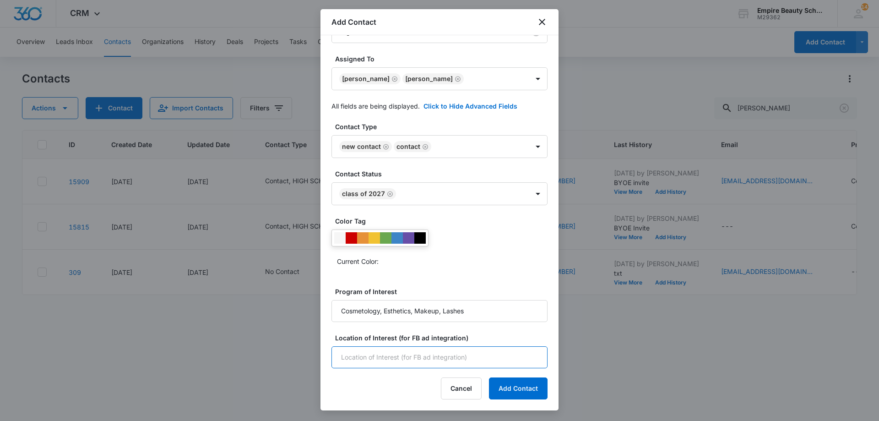
click at [474, 357] on input "Location of Interest (for FB ad integration)" at bounding box center [440, 357] width 216 height 22
type input "Hooksett"
click at [524, 389] on button "Add Contact" at bounding box center [518, 388] width 59 height 22
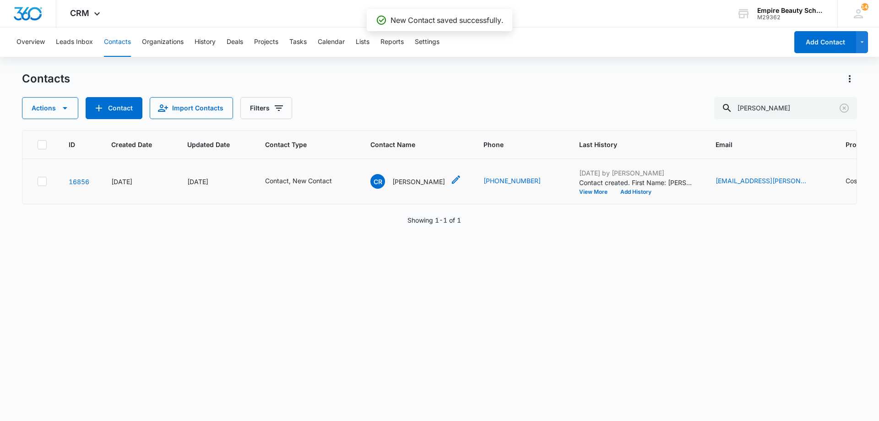
click at [415, 180] on p "Camila Ramirez" at bounding box center [419, 182] width 53 height 10
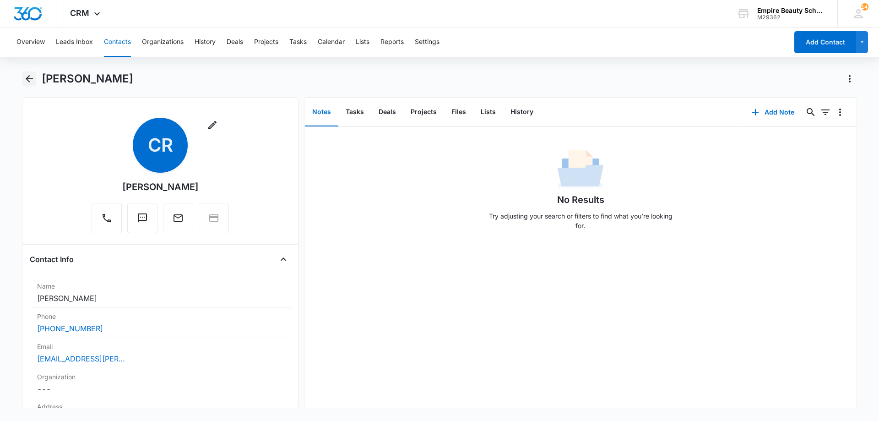
click at [33, 78] on icon "Back" at bounding box center [29, 78] width 11 height 11
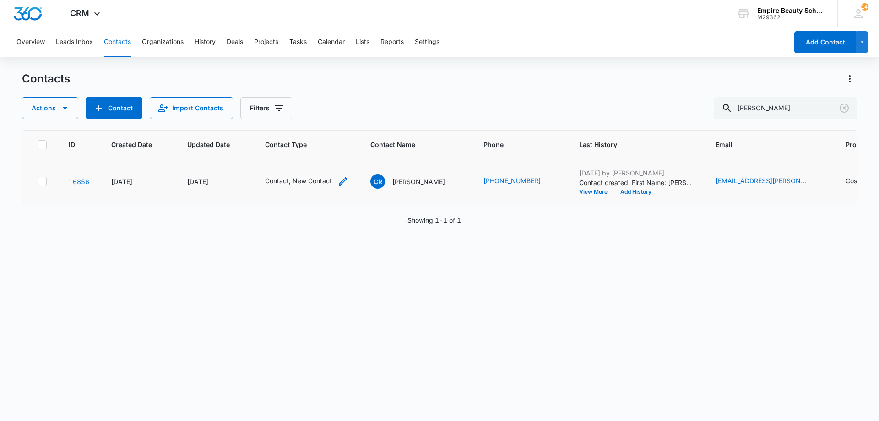
click at [347, 180] on icon "Contact Type - Contact, New Contact - Select to Edit Field" at bounding box center [343, 181] width 11 height 11
click at [341, 182] on icon "Contact Type - Contact, New Contact - Select to Edit Field" at bounding box center [343, 181] width 11 height 11
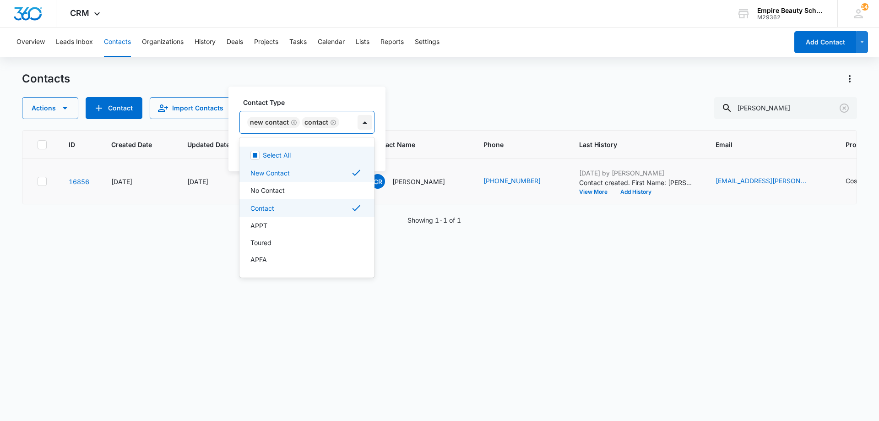
click at [366, 125] on div at bounding box center [365, 122] width 15 height 15
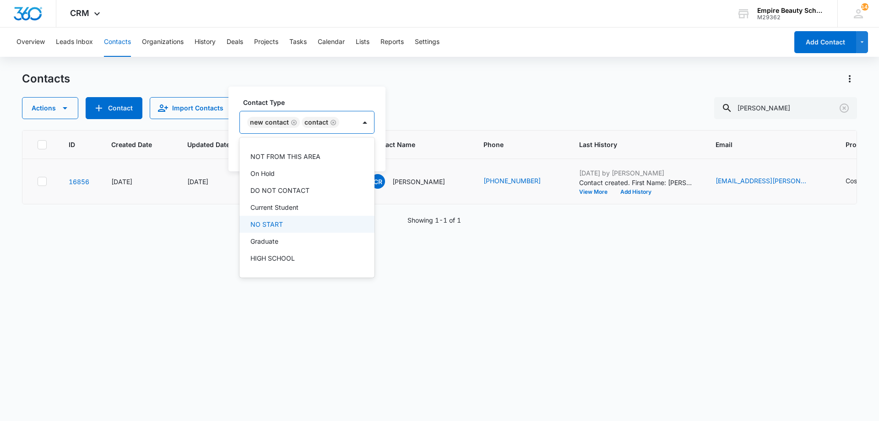
scroll to position [137, 0]
click at [279, 255] on p "HIGH SCHOOL" at bounding box center [273, 258] width 44 height 10
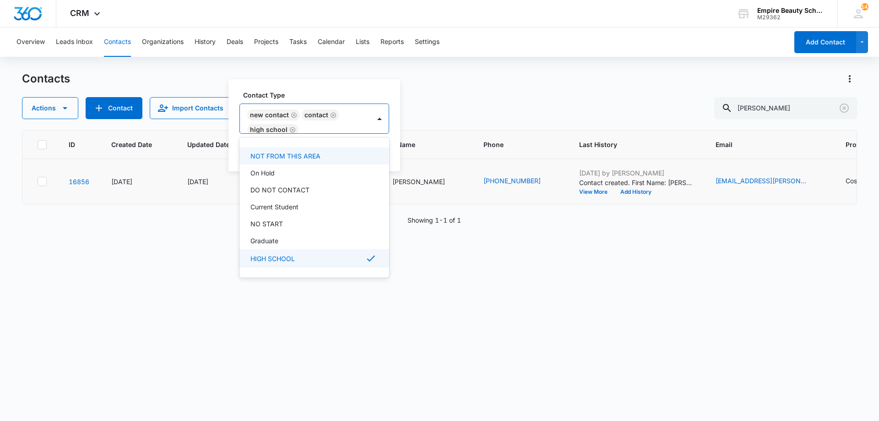
click at [288, 98] on label "Contact Type" at bounding box center [318, 95] width 150 height 10
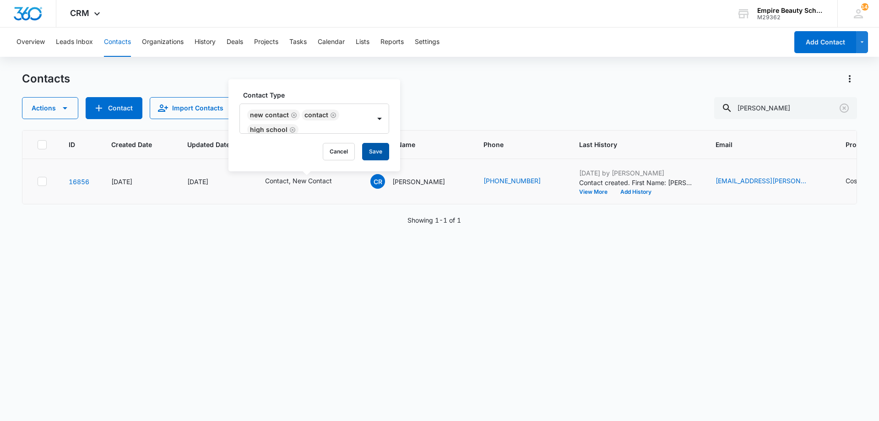
click at [374, 151] on button "Save" at bounding box center [375, 151] width 27 height 17
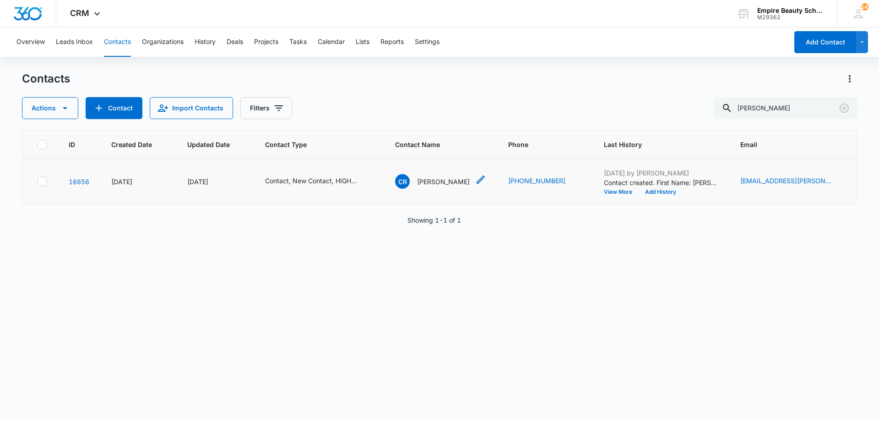
click at [432, 181] on p "Camila Ramirez" at bounding box center [443, 182] width 53 height 10
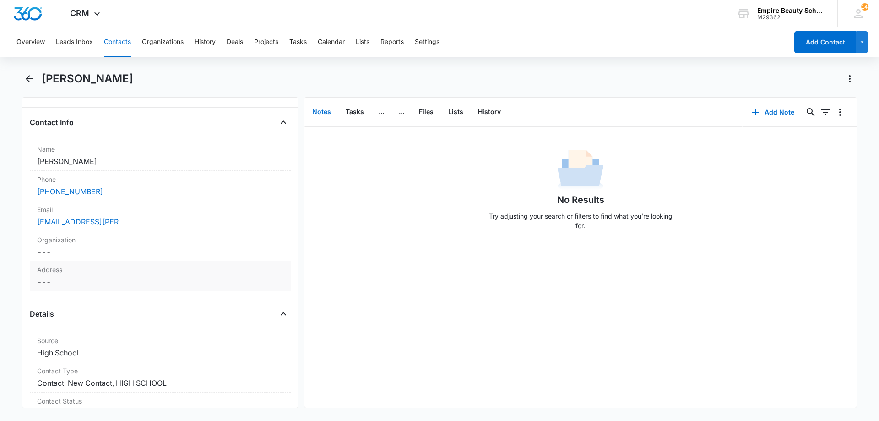
click at [96, 285] on dd "Cancel Save Changes ---" at bounding box center [160, 281] width 246 height 11
click at [71, 306] on input "text" at bounding box center [160, 300] width 231 height 22
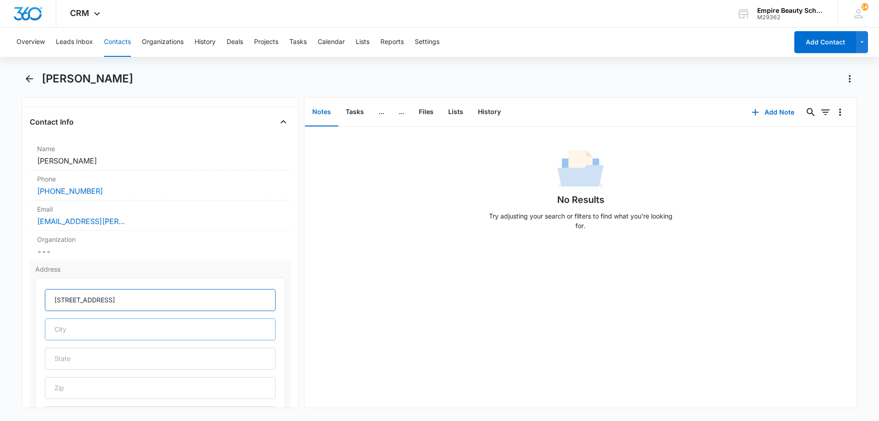
type input "55 Spring Garden Street"
click at [89, 330] on input "text" at bounding box center [160, 329] width 231 height 22
type input "Manchester"
click at [83, 359] on input "text" at bounding box center [160, 359] width 231 height 22
type input "NH"
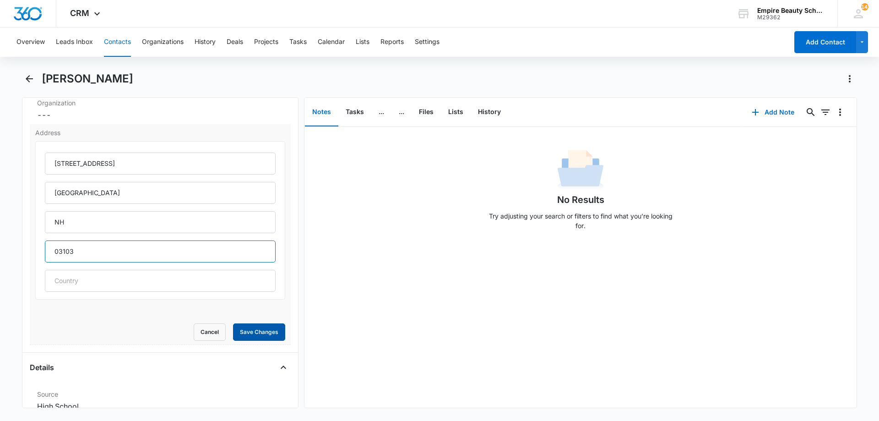
scroll to position [274, 0]
type input "03103"
click at [251, 327] on button "Save Changes" at bounding box center [259, 331] width 52 height 17
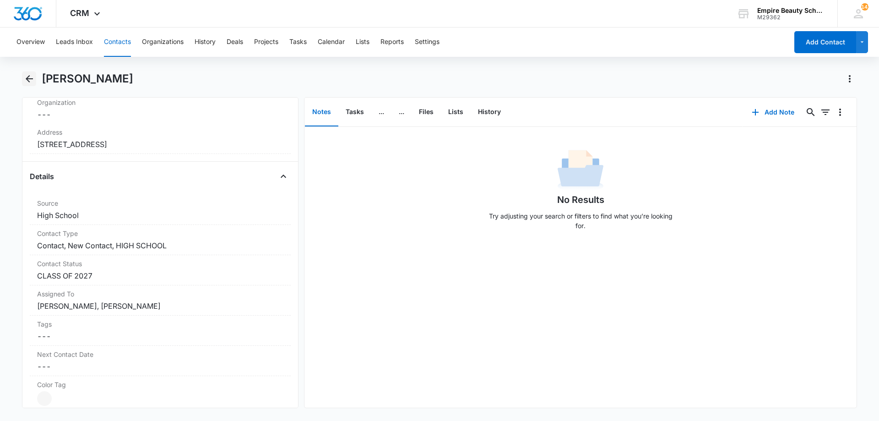
click at [31, 74] on icon "Back" at bounding box center [29, 78] width 11 height 11
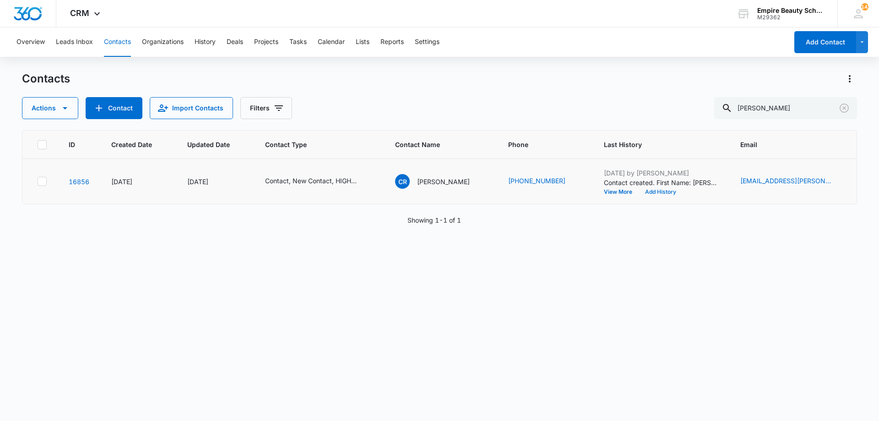
click at [657, 192] on button "Add History" at bounding box center [661, 191] width 44 height 5
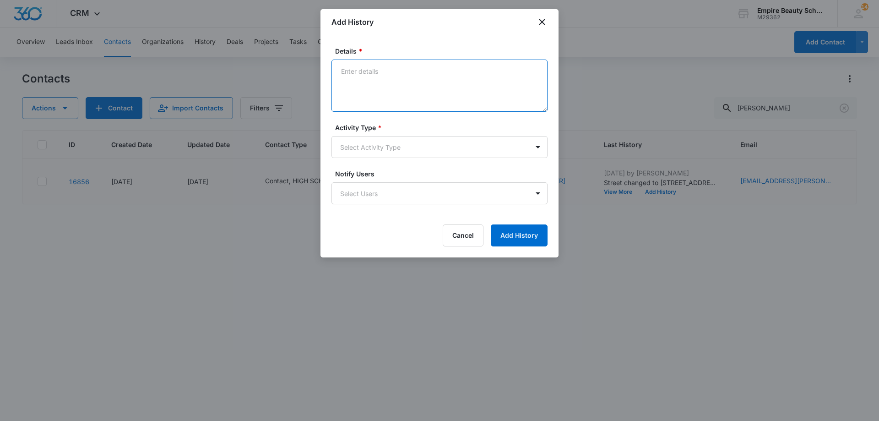
paste textarea "Trinity High School - Class of 2027"
type textarea "Trinity High School - Class of 2027"
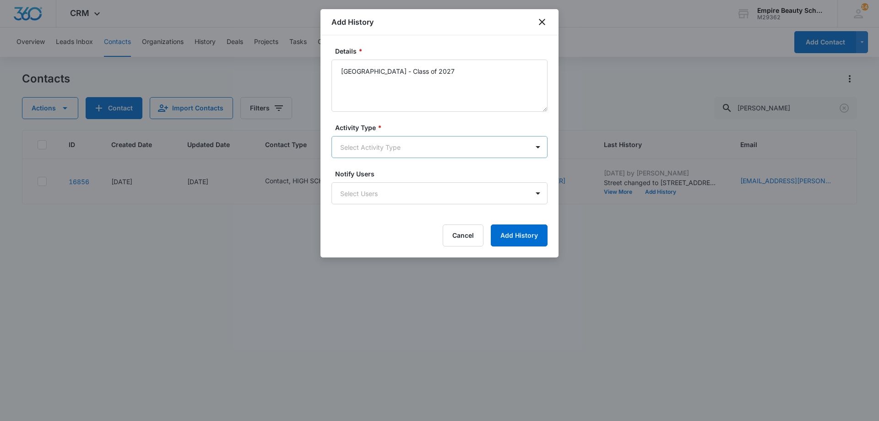
click at [404, 150] on body "CRM Apps Forms CRM Email Shop Payments POS Files Brand Settings Empire Beauty S…" at bounding box center [439, 210] width 879 height 421
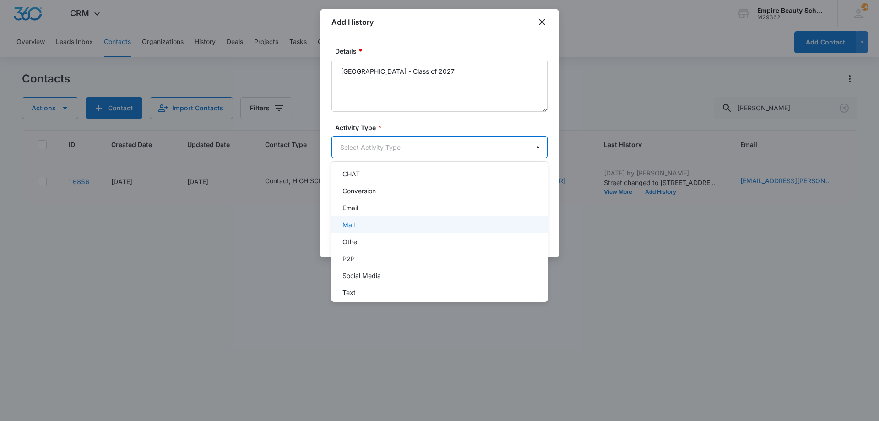
scroll to position [48, 0]
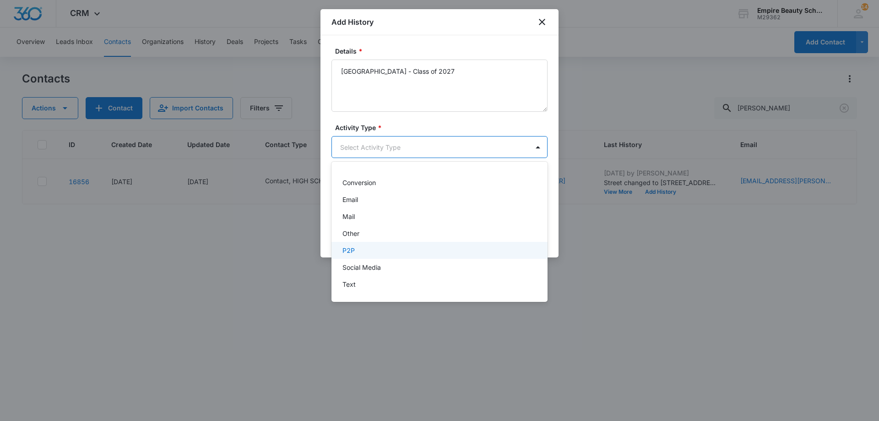
click at [360, 248] on div "P2P" at bounding box center [439, 251] width 192 height 10
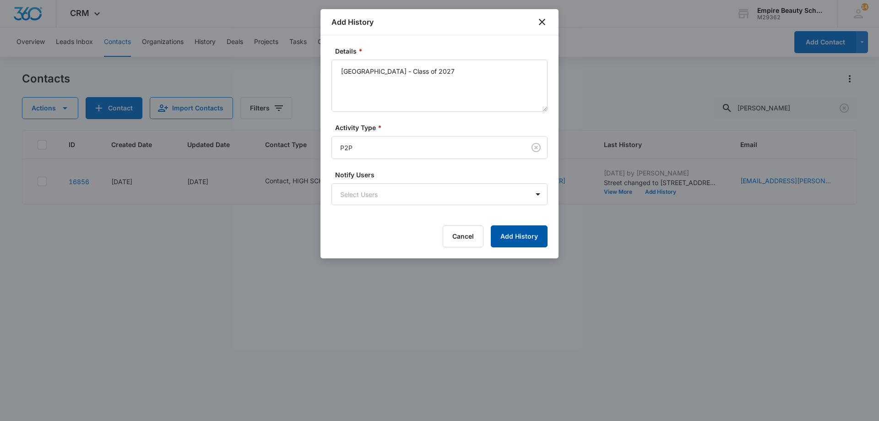
click at [497, 242] on button "Add History" at bounding box center [519, 236] width 57 height 22
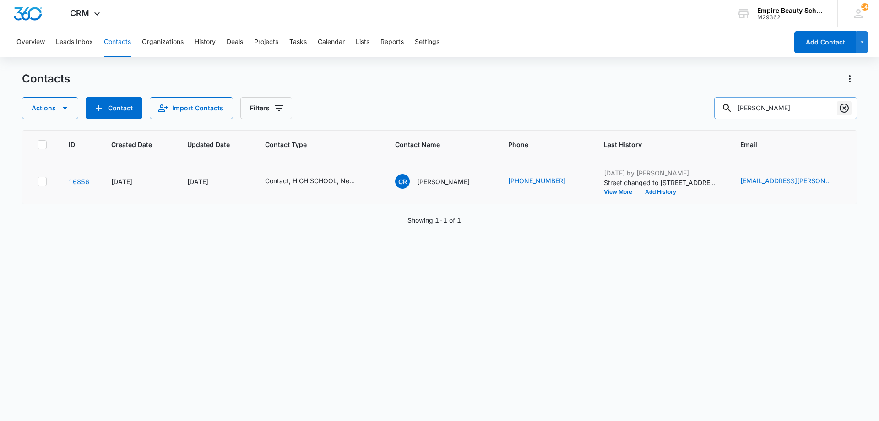
drag, startPoint x: 841, startPoint y: 108, endPoint x: 547, endPoint y: 84, distance: 294.1
click at [840, 108] on icon "Clear" at bounding box center [844, 108] width 11 height 11
click at [550, 83] on div "Contacts" at bounding box center [439, 78] width 835 height 15
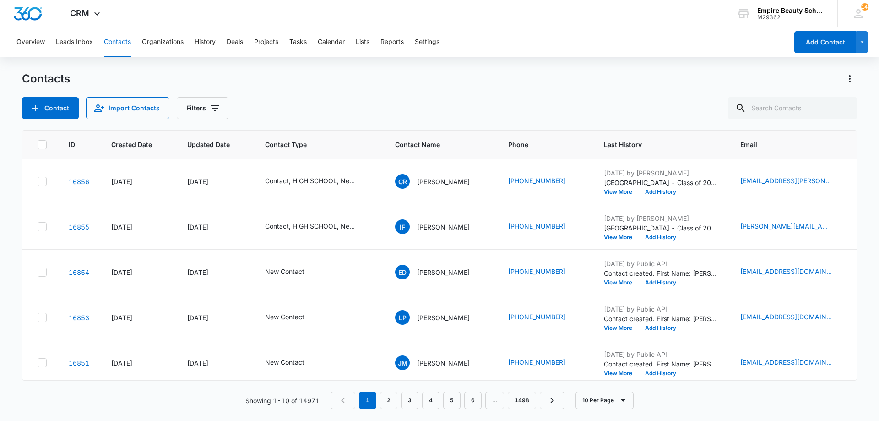
click at [483, 91] on div "Contacts Contact Import Contacts Filters" at bounding box center [439, 95] width 835 height 48
drag, startPoint x: 212, startPoint y: 105, endPoint x: 213, endPoint y: 111, distance: 6.5
click at [213, 104] on icon "Filters" at bounding box center [215, 108] width 11 height 11
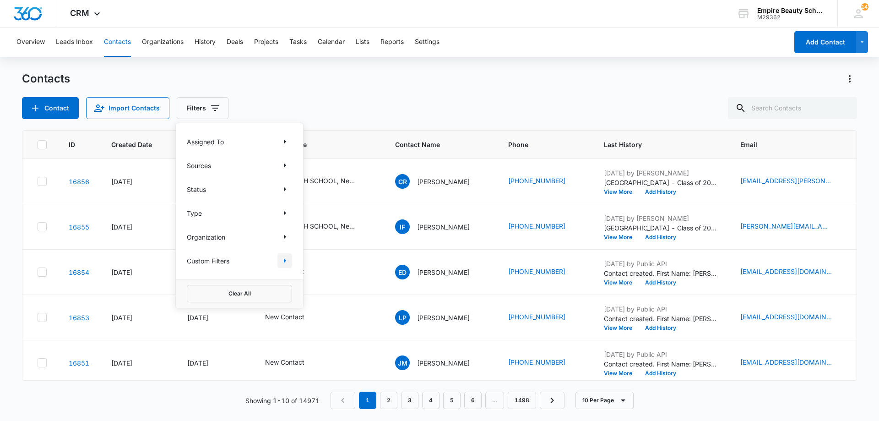
click at [278, 257] on button "Show Custom Filters filters" at bounding box center [285, 260] width 15 height 15
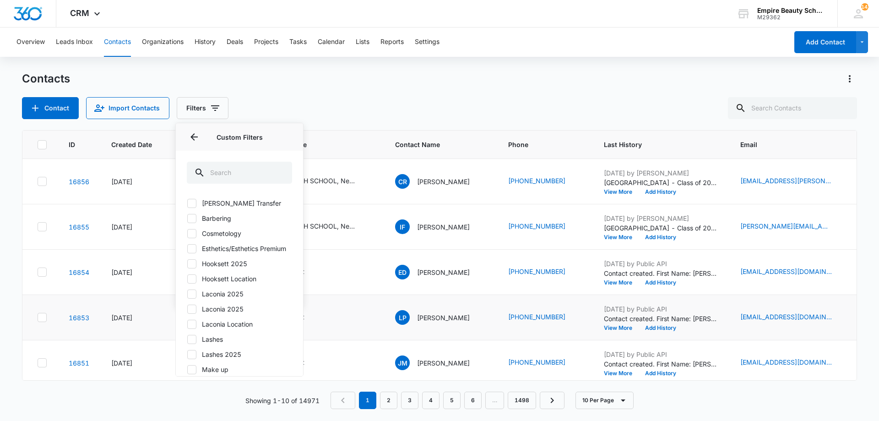
drag, startPoint x: 251, startPoint y: 276, endPoint x: 347, endPoint y: 164, distance: 147.5
click at [251, 268] on label "Hooksett 2025" at bounding box center [239, 264] width 105 height 10
click at [187, 264] on input "Hooksett 2025" at bounding box center [187, 263] width 0 height 0
checkbox input "true"
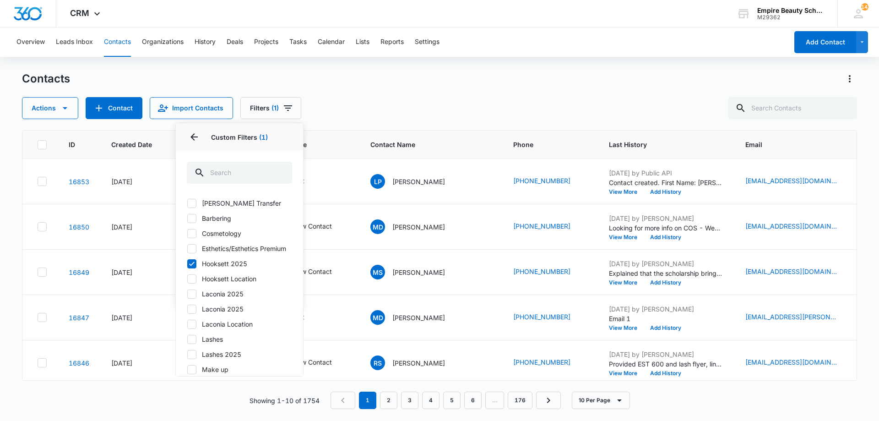
click at [421, 109] on div "Actions Contact Import Contacts Filters (1) Assigned To Sources Status Type Org…" at bounding box center [439, 108] width 835 height 22
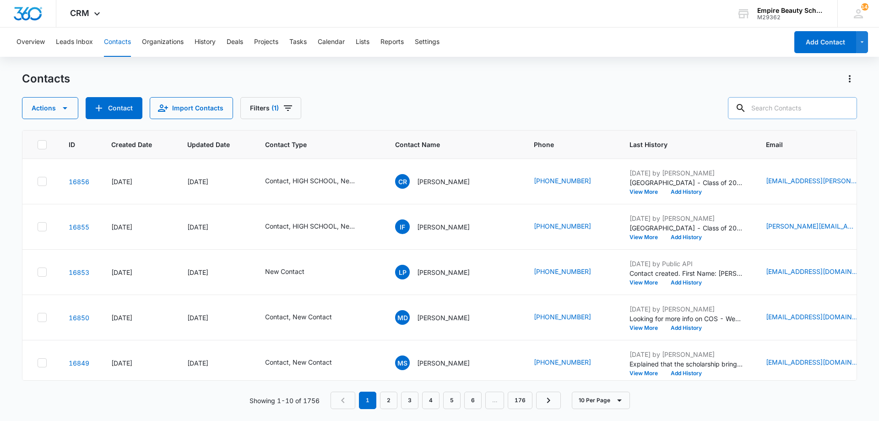
drag, startPoint x: 840, startPoint y: 116, endPoint x: 828, endPoint y: 107, distance: 14.4
click at [832, 109] on div at bounding box center [792, 108] width 129 height 22
click at [828, 107] on input "text" at bounding box center [792, 108] width 129 height 22
type input "5916"
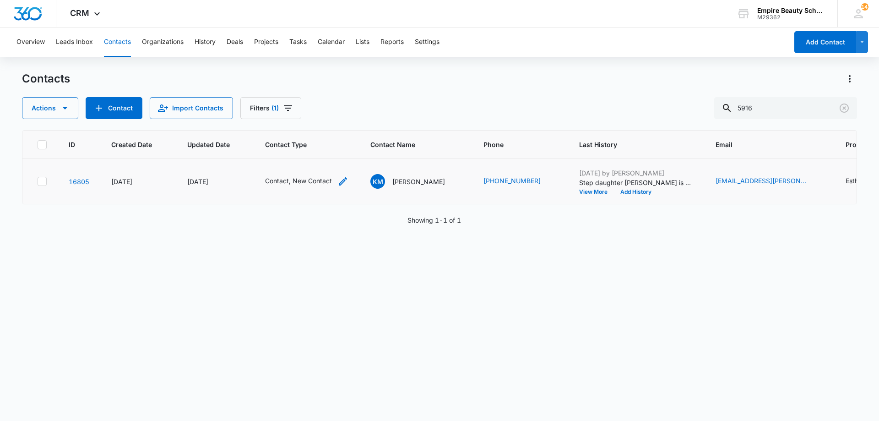
click at [344, 186] on icon "Contact Type - Contact, New Contact - Select to Edit Field" at bounding box center [343, 181] width 11 height 11
click at [293, 124] on icon "Remove New Contact" at bounding box center [294, 122] width 6 height 7
click at [279, 121] on icon "Remove Contact" at bounding box center [278, 122] width 5 height 5
click at [278, 124] on div at bounding box center [268, 122] width 41 height 11
click at [267, 223] on p "APPT" at bounding box center [259, 223] width 17 height 10
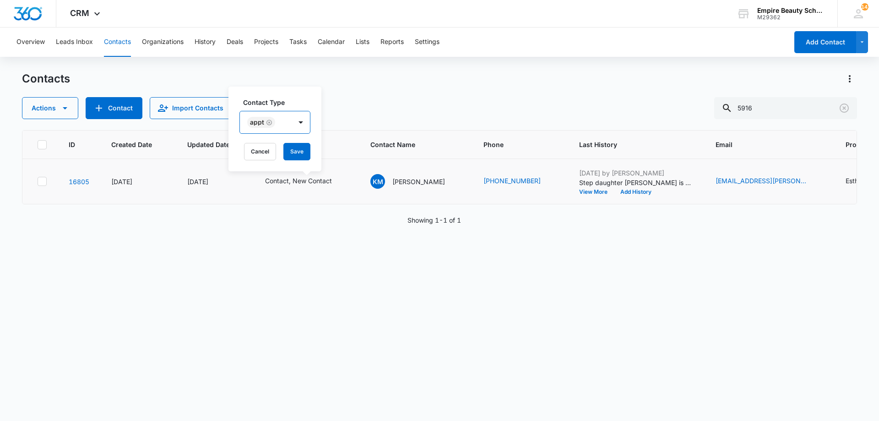
click at [287, 111] on div "APPT" at bounding box center [266, 122] width 52 height 22
click at [295, 147] on button "Save" at bounding box center [297, 151] width 27 height 17
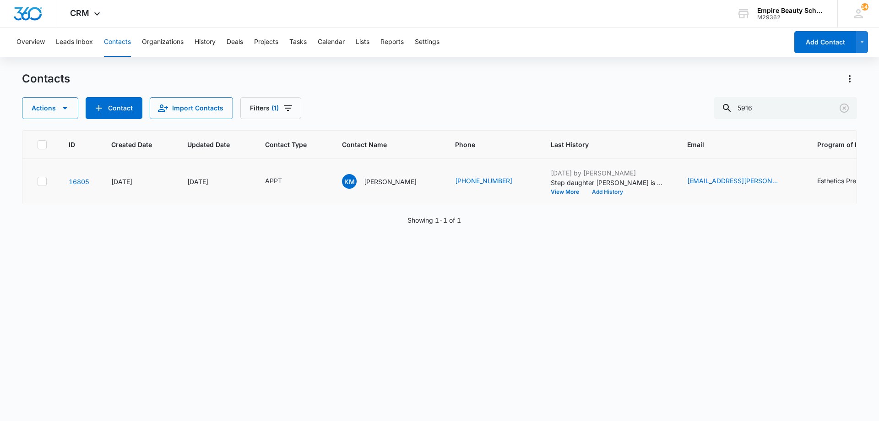
click at [591, 191] on button "Add History" at bounding box center [608, 191] width 44 height 5
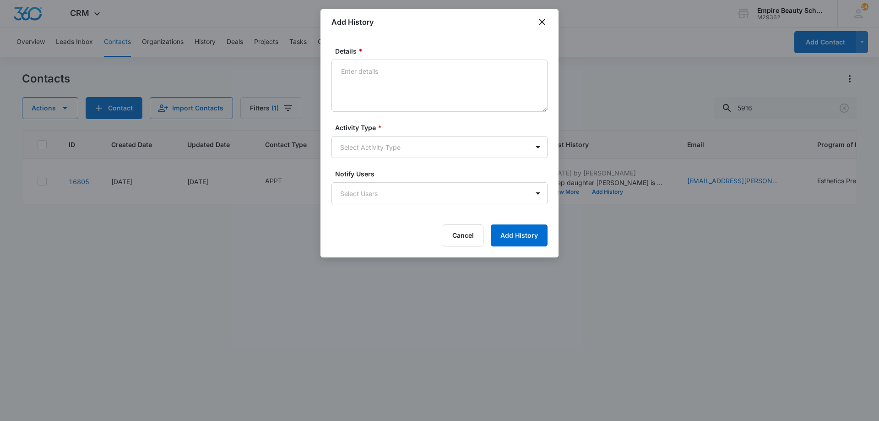
click at [379, 80] on textarea "Details *" at bounding box center [440, 86] width 216 height 52
click at [420, 71] on textarea "BYOE RSVP for her step Daughter" at bounding box center [440, 86] width 216 height 52
click at [441, 70] on textarea "BYOE RSVP for her step daughter" at bounding box center [440, 86] width 216 height 52
click at [489, 74] on textarea "BYOE RSVP for her step daughter" at bounding box center [440, 86] width 216 height 52
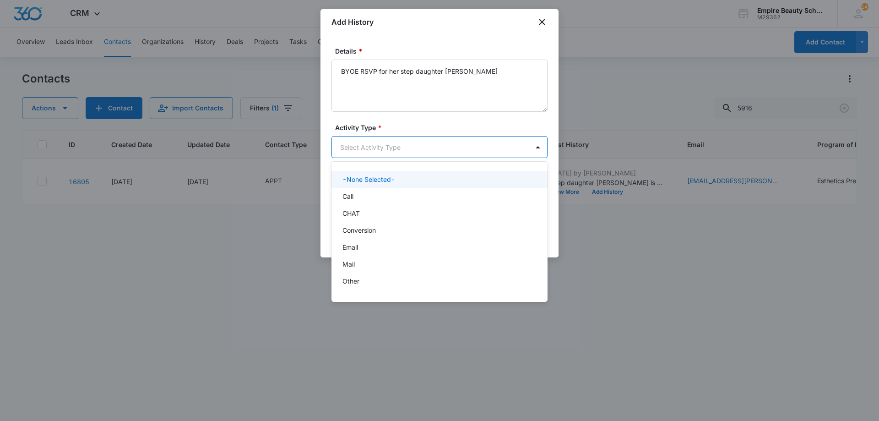
click at [455, 150] on body "CRM Apps Forms CRM Email Shop Payments POS Files Brand Settings Empire Beauty S…" at bounding box center [439, 210] width 879 height 421
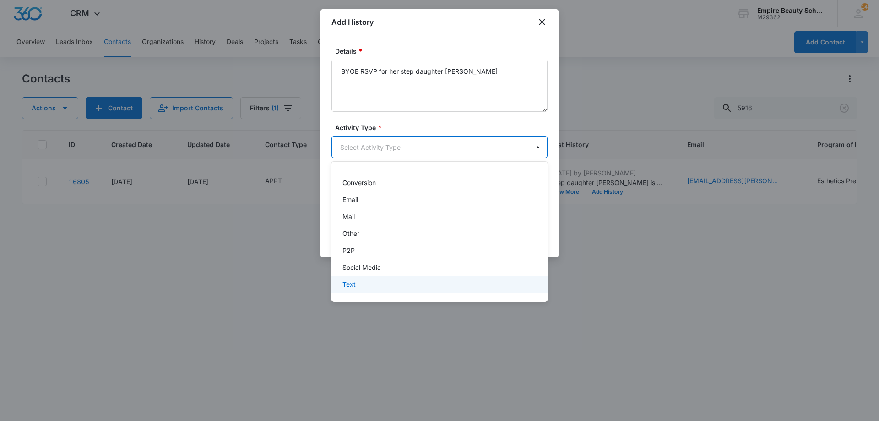
click at [383, 279] on div "Text" at bounding box center [440, 284] width 216 height 17
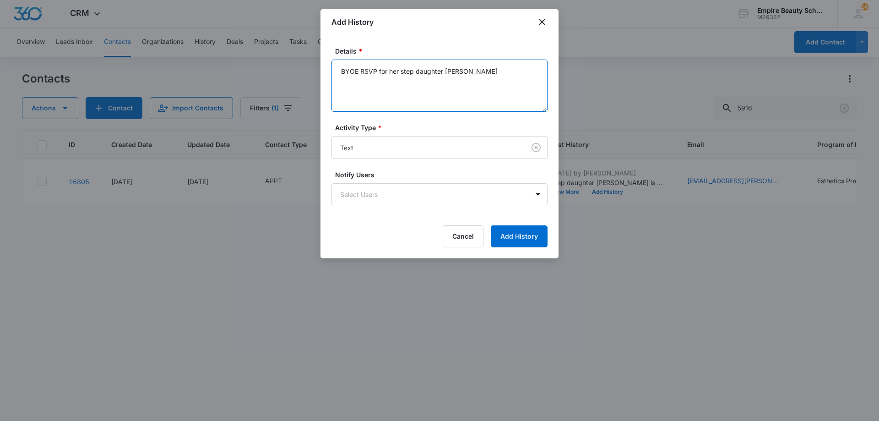
drag, startPoint x: 498, startPoint y: 80, endPoint x: 491, endPoint y: 78, distance: 6.7
click at [497, 79] on textarea "BYOE RSVP for her step daughter Olivia" at bounding box center [440, 86] width 216 height 52
type textarea "BYOE RSVP for her step daughter Olivia for 6:30pm"
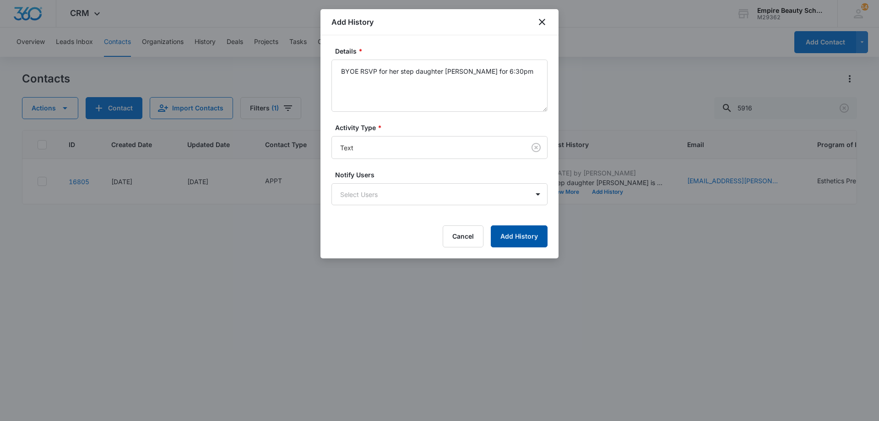
click at [524, 241] on button "Add History" at bounding box center [519, 236] width 57 height 22
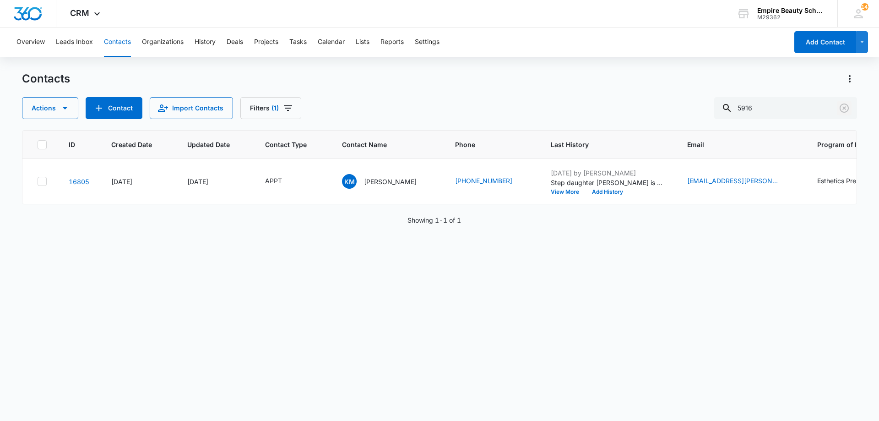
click at [843, 111] on icon "Clear" at bounding box center [844, 108] width 11 height 11
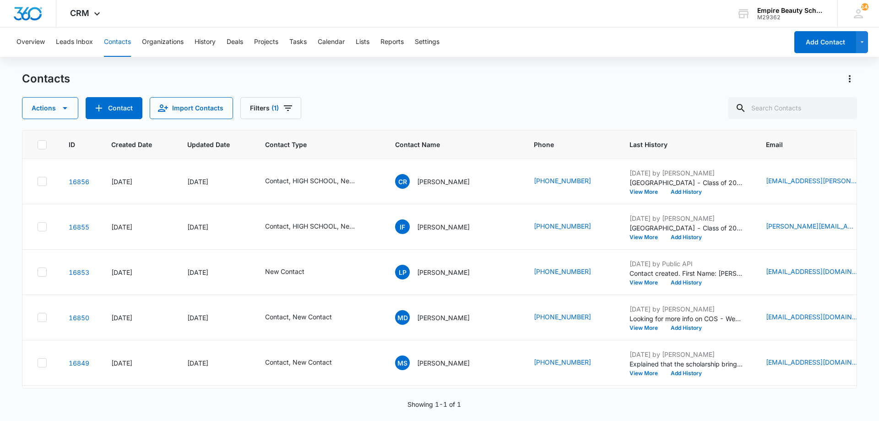
click at [712, 92] on div "Contacts Actions Contact Import Contacts Filters (1)" at bounding box center [439, 95] width 835 height 48
click at [771, 109] on input "text" at bounding box center [792, 108] width 129 height 22
click at [780, 114] on input "text" at bounding box center [792, 108] width 129 height 22
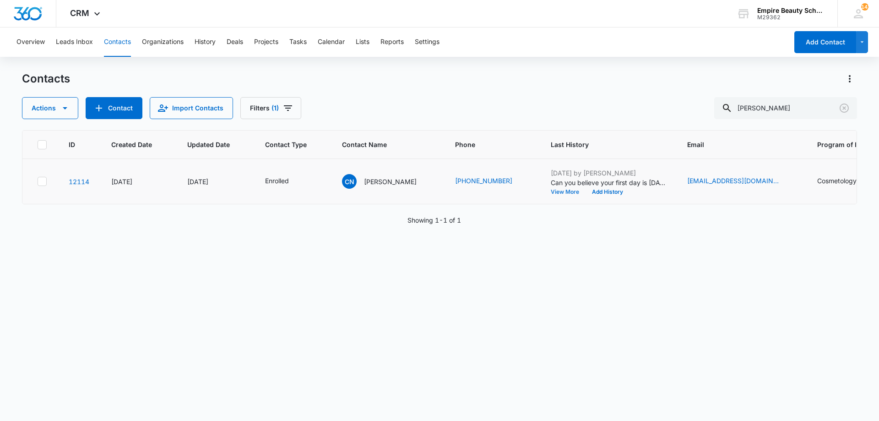
click at [552, 194] on button "View More" at bounding box center [568, 191] width 35 height 5
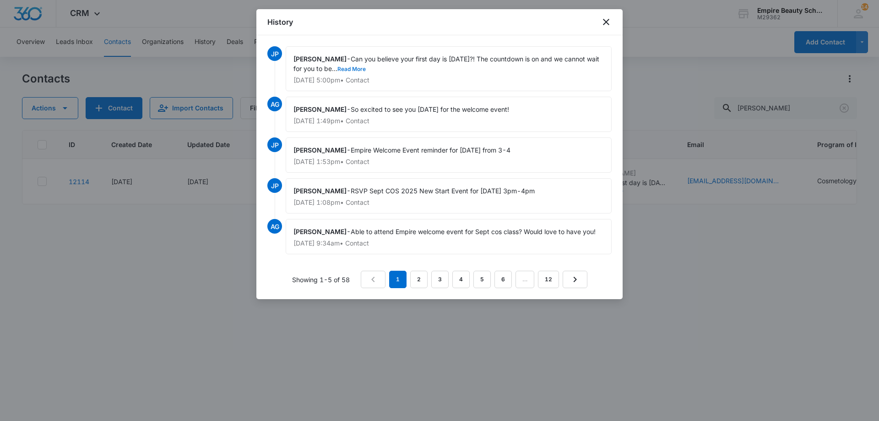
click at [366, 71] on button "Read More" at bounding box center [352, 68] width 28 height 5
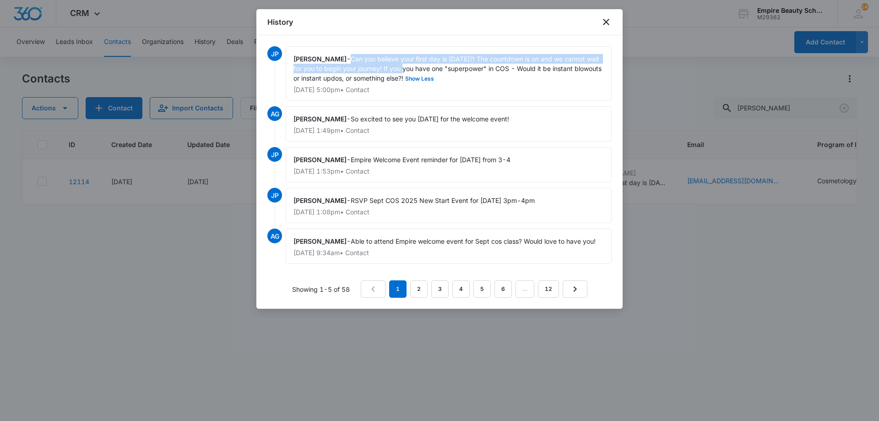
drag, startPoint x: 354, startPoint y: 57, endPoint x: 426, endPoint y: 68, distance: 72.7
click at [426, 68] on span "Can you believe your first day is in one week?! The countdown is on and we cann…" at bounding box center [449, 68] width 310 height 27
click at [409, 83] on div "Jess Peltonovich - Can you believe your first day is in one week?! The countdow…" at bounding box center [449, 73] width 326 height 55
drag, startPoint x: 355, startPoint y: 58, endPoint x: 457, endPoint y: 76, distance: 103.8
click at [457, 76] on span "Can you believe your first day is in one week?! The countdown is on and we cann…" at bounding box center [449, 68] width 310 height 27
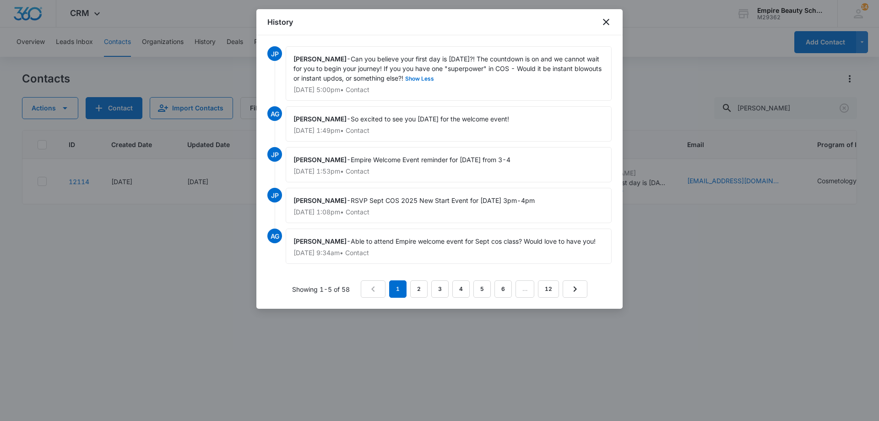
copy span "Can you believe your first day is [DATE]?! The countdown is on and we cannot wa…"
click at [611, 22] on icon "close" at bounding box center [606, 21] width 11 height 11
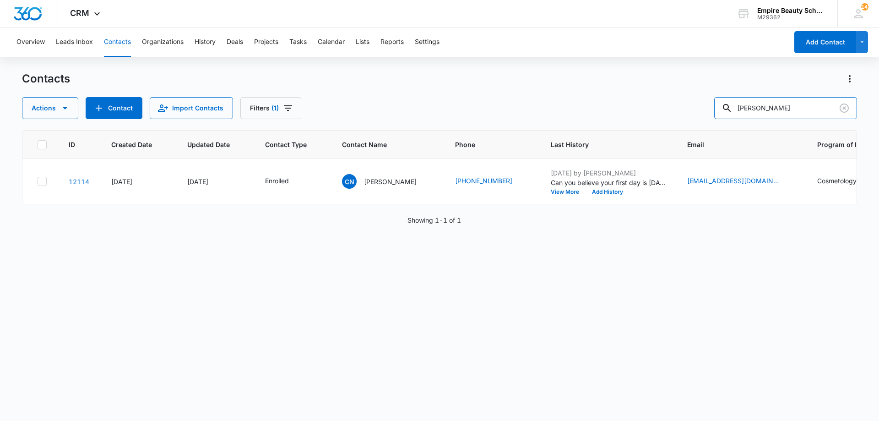
drag, startPoint x: 536, startPoint y: 68, endPoint x: 502, endPoint y: 61, distance: 34.5
click at [507, 61] on div "Overview Leads Inbox Contacts Organizations History Deals Projects Tasks Calend…" at bounding box center [439, 223] width 879 height 393
drag, startPoint x: 713, startPoint y: 98, endPoint x: 512, endPoint y: 55, distance: 205.3
click at [519, 58] on div "Overview Leads Inbox Contacts Organizations History Deals Projects Tasks Calend…" at bounding box center [439, 223] width 879 height 393
type input "sarah nihan"
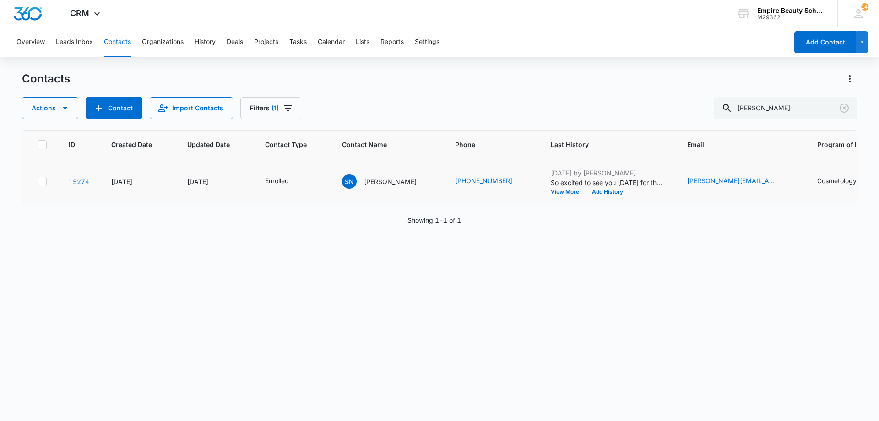
click at [584, 196] on td "Sep 4, 2025 by Amelia Gauthier So excited to see you today for the welcome even…" at bounding box center [608, 181] width 136 height 45
click at [586, 194] on button "Add History" at bounding box center [608, 191] width 44 height 5
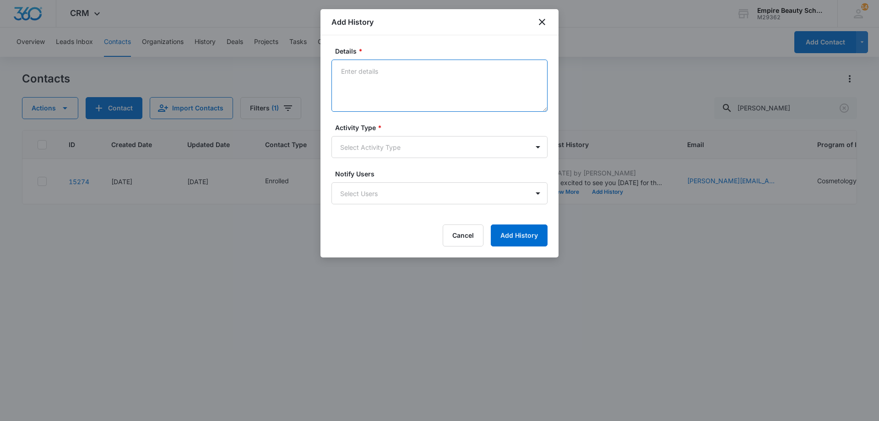
paste textarea "Can you believe your first day is [DATE]?! The countdown is on and we cannot wa…"
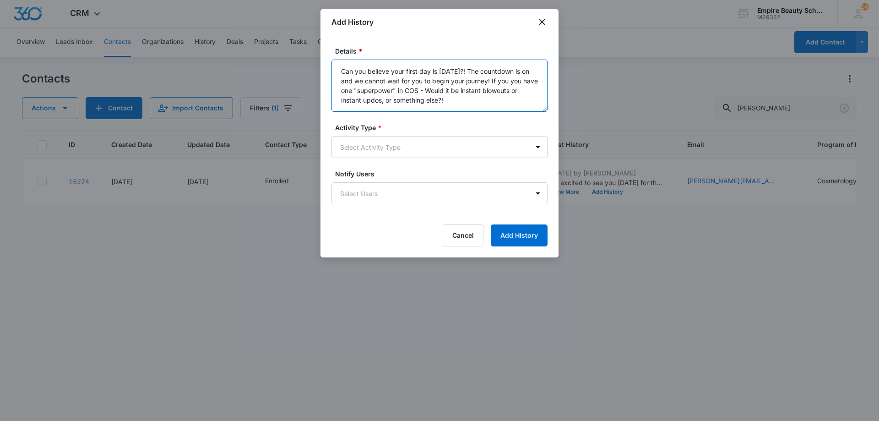
drag, startPoint x: 454, startPoint y: 71, endPoint x: 448, endPoint y: 72, distance: 6.9
click at [448, 72] on textarea "Can you believe your first day is [DATE]?! The countdown is on and we cannot wa…" at bounding box center [440, 86] width 216 height 52
type textarea "Can you believe your first day is next week?! The countdown is on and we cannot…"
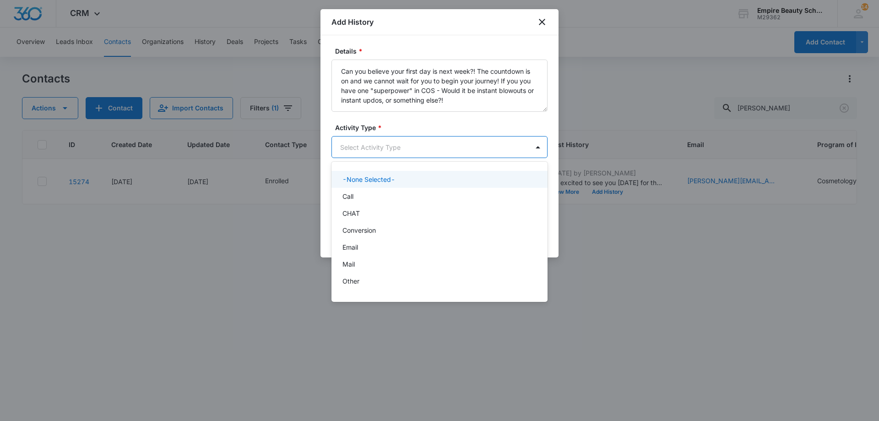
click at [457, 147] on body "CRM Apps Forms CRM Email Shop Payments POS Files Brand Settings Empire Beauty S…" at bounding box center [439, 210] width 879 height 421
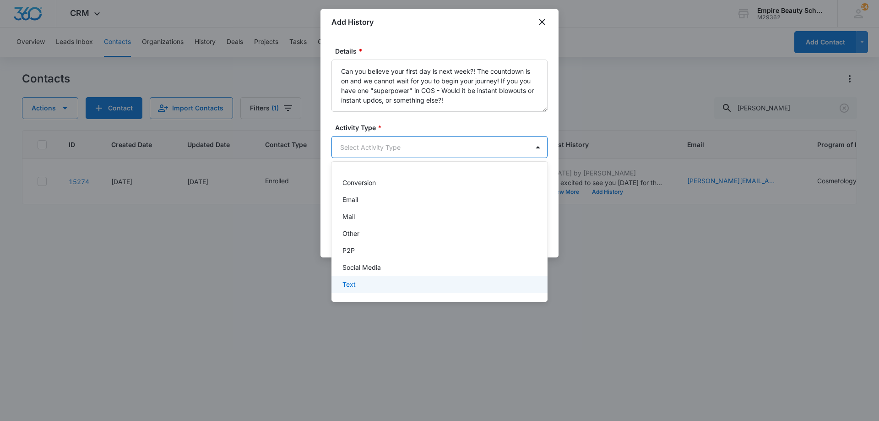
click at [371, 281] on div "Text" at bounding box center [439, 284] width 192 height 10
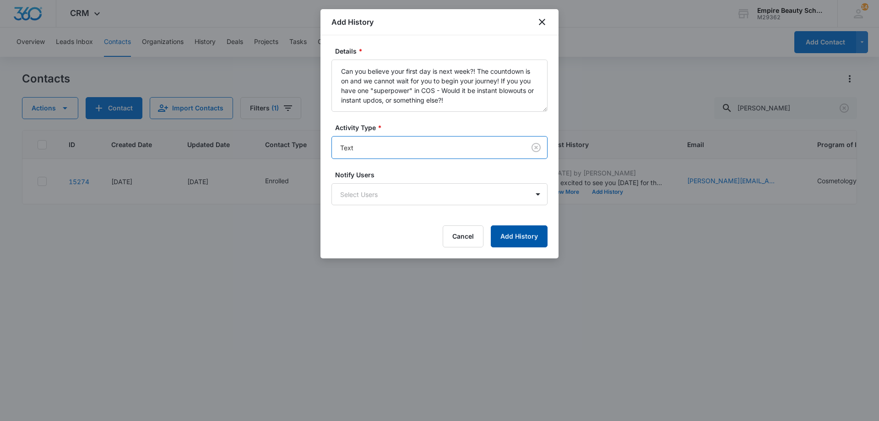
click at [512, 235] on button "Add History" at bounding box center [519, 236] width 57 height 22
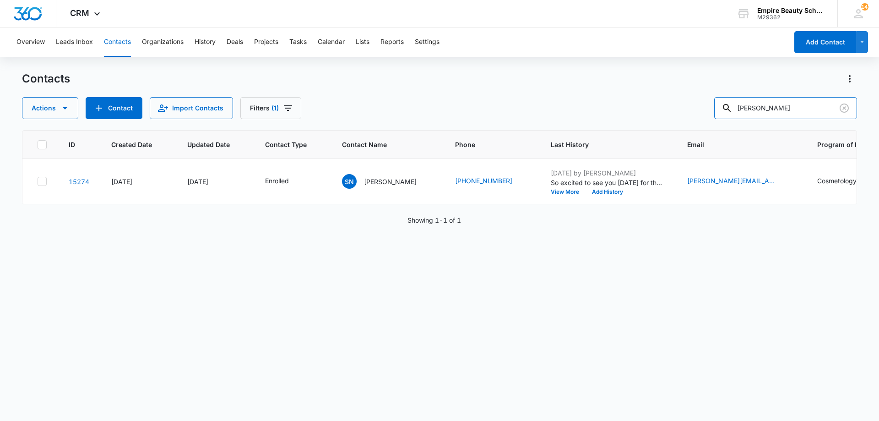
drag, startPoint x: 800, startPoint y: 104, endPoint x: 595, endPoint y: 101, distance: 204.3
click at [604, 99] on div "Actions Contact Import Contacts Filters (1) sarah nihan" at bounding box center [439, 108] width 835 height 22
type input "grace nutter"
click at [586, 189] on button "Add History" at bounding box center [608, 191] width 44 height 5
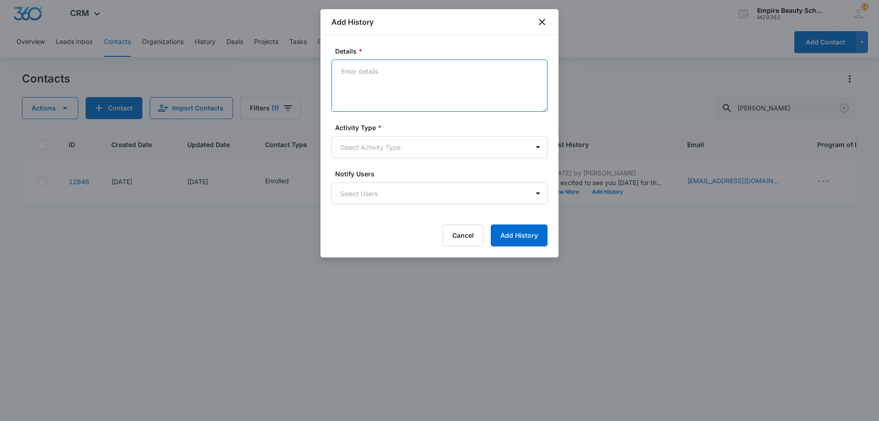
paste textarea "Can you believe your first day is [DATE]?! The countdown is on and we cannot wa…"
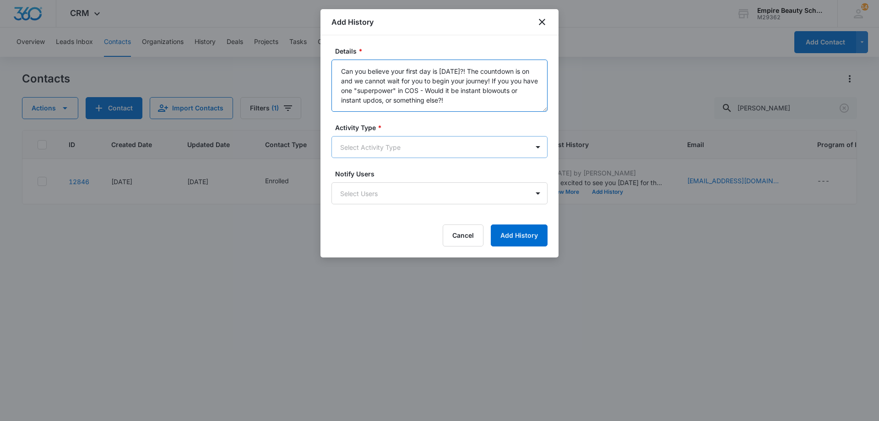
type textarea "Can you believe your first day is [DATE]?! The countdown is on and we cannot wa…"
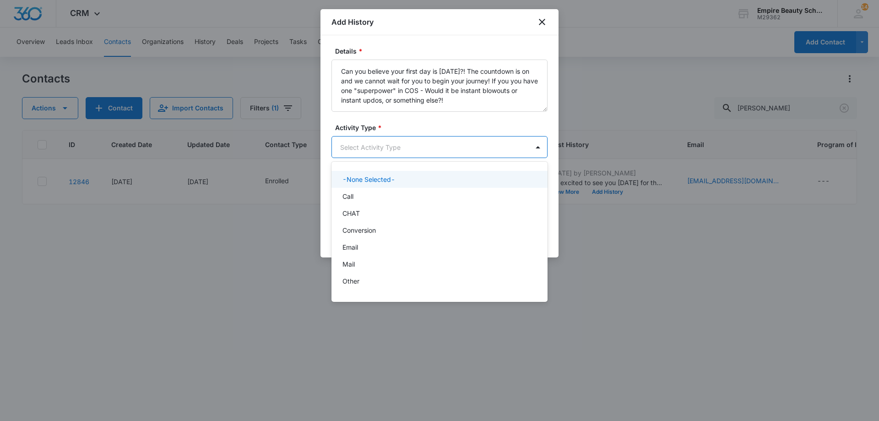
click at [370, 151] on body "CRM Apps Forms CRM Email Shop Payments POS Files Brand Settings Empire Beauty S…" at bounding box center [439, 210] width 879 height 421
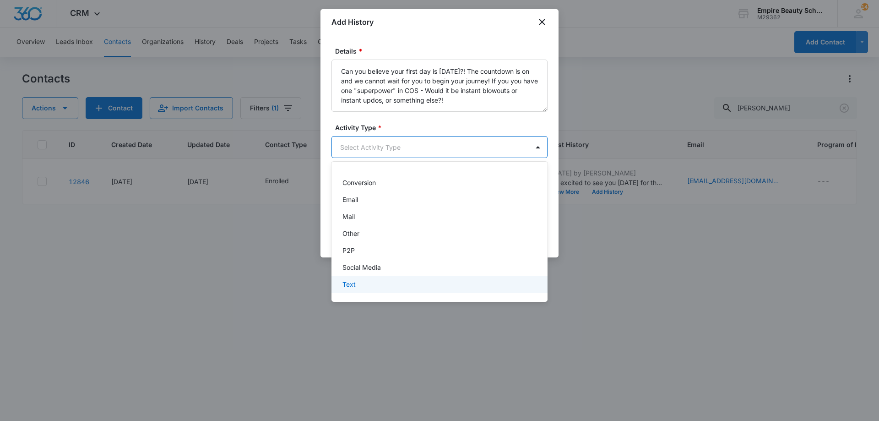
click at [354, 286] on p "Text" at bounding box center [349, 284] width 13 height 10
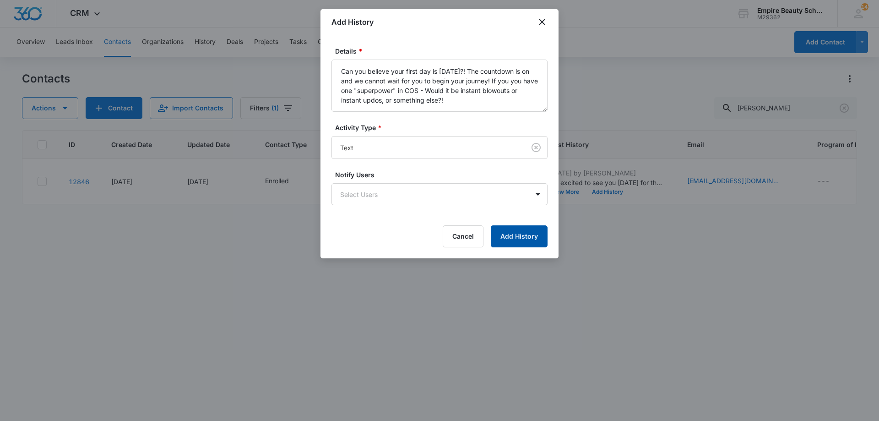
click at [501, 235] on button "Add History" at bounding box center [519, 236] width 57 height 22
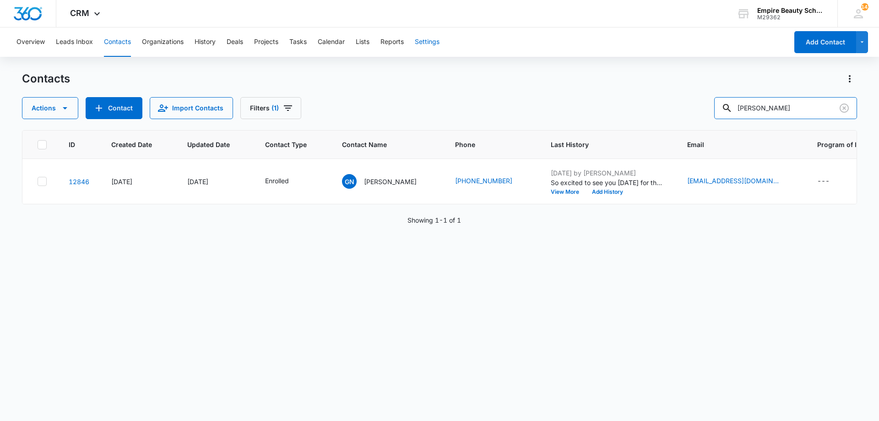
drag, startPoint x: 789, startPoint y: 105, endPoint x: 423, endPoint y: 54, distance: 369.6
click at [434, 55] on div "Overview Leads Inbox Contacts Organizations History Deals Projects Tasks Calend…" at bounding box center [439, 223] width 879 height 393
type input "shelby"
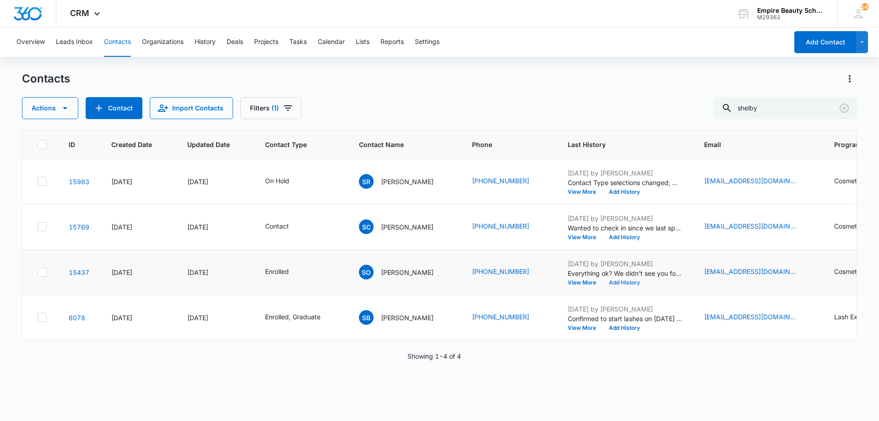
click at [614, 283] on button "Add History" at bounding box center [625, 282] width 44 height 5
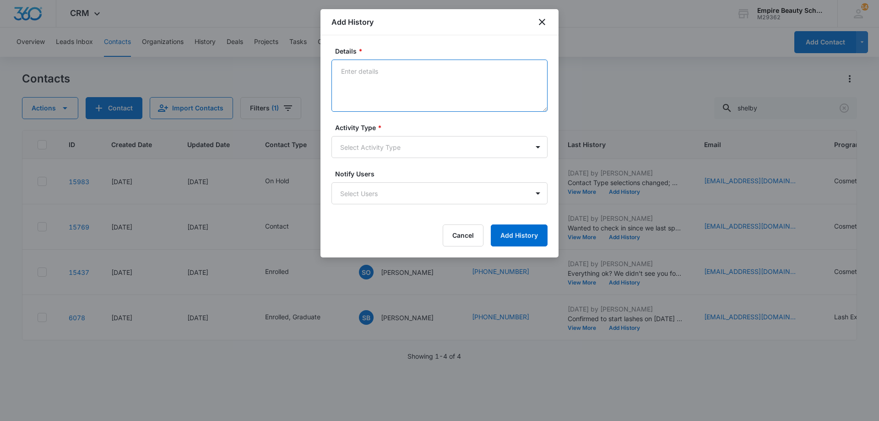
paste textarea "Can you believe your first day is [DATE]?! The countdown is on and we cannot wa…"
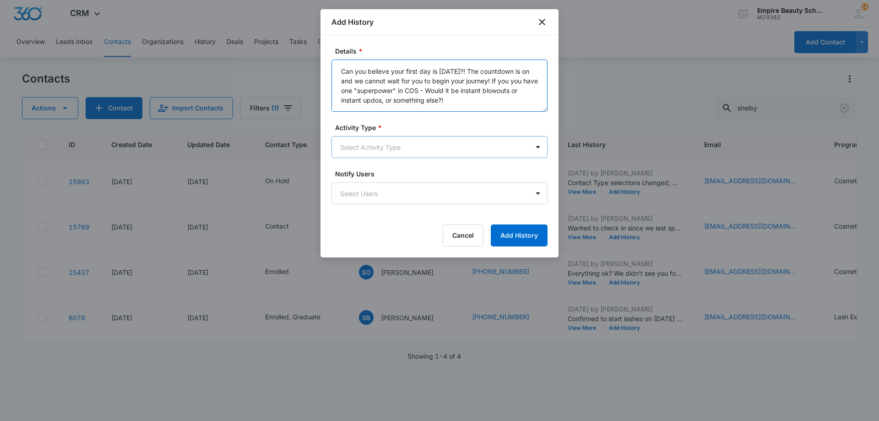
type textarea "Can you believe your first day is [DATE]?! The countdown is on and we cannot wa…"
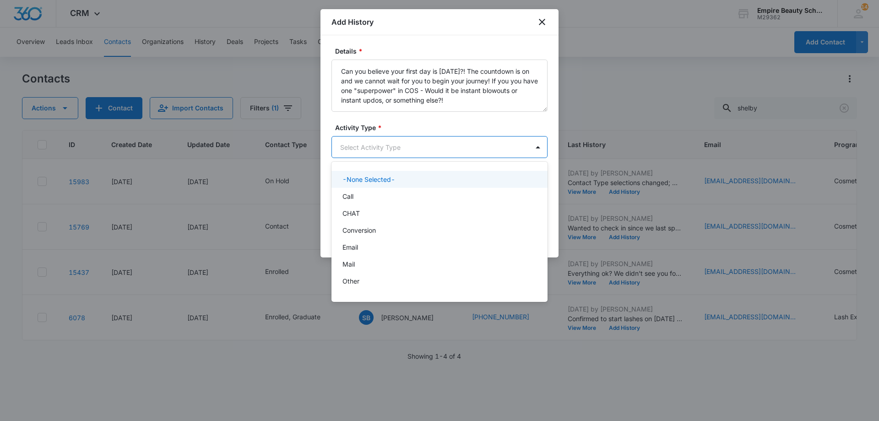
click at [421, 156] on body "CRM Apps Forms CRM Email Shop Payments POS Files Brand Settings Empire Beauty S…" at bounding box center [439, 210] width 879 height 421
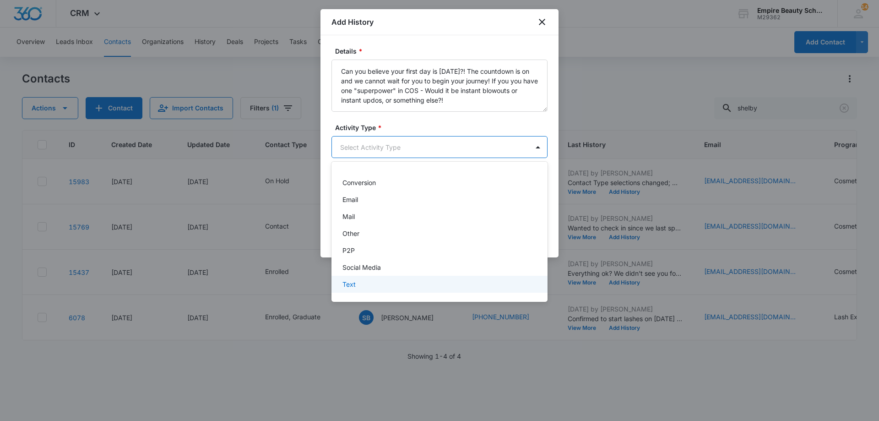
click at [366, 284] on div "Text" at bounding box center [439, 284] width 192 height 10
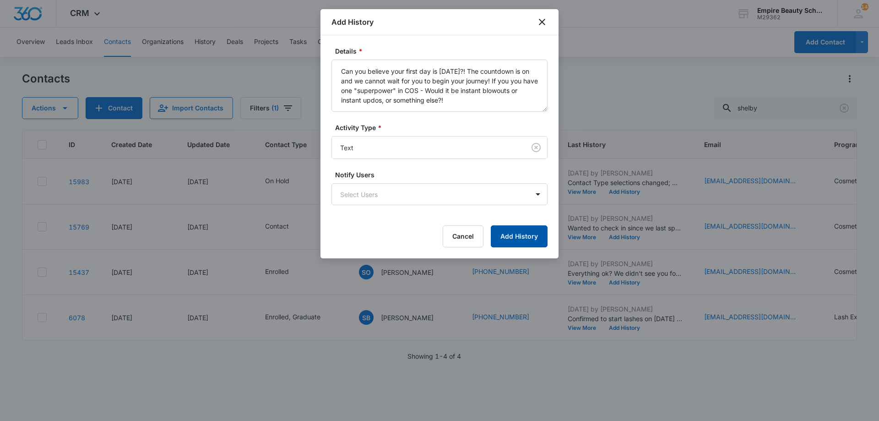
click at [522, 244] on button "Add History" at bounding box center [519, 236] width 57 height 22
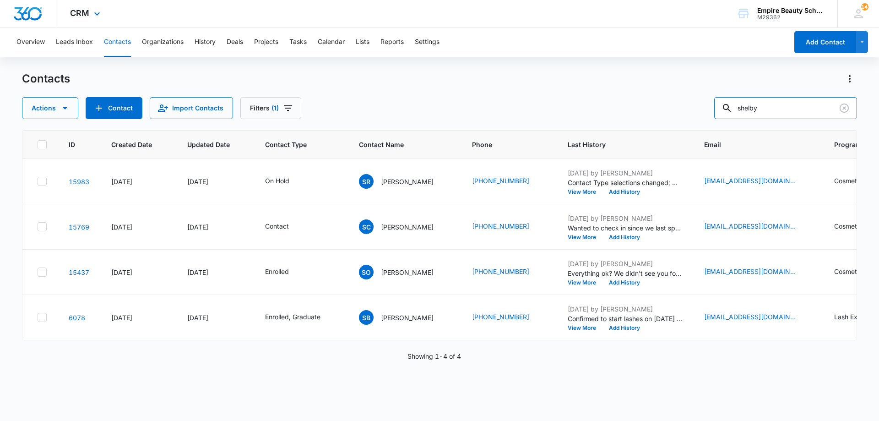
drag, startPoint x: 779, startPoint y: 111, endPoint x: 485, endPoint y: 26, distance: 306.6
click at [498, 35] on div "Overview Leads Inbox Contacts Organizations History Deals Projects Tasks Calend…" at bounding box center [439, 223] width 879 height 393
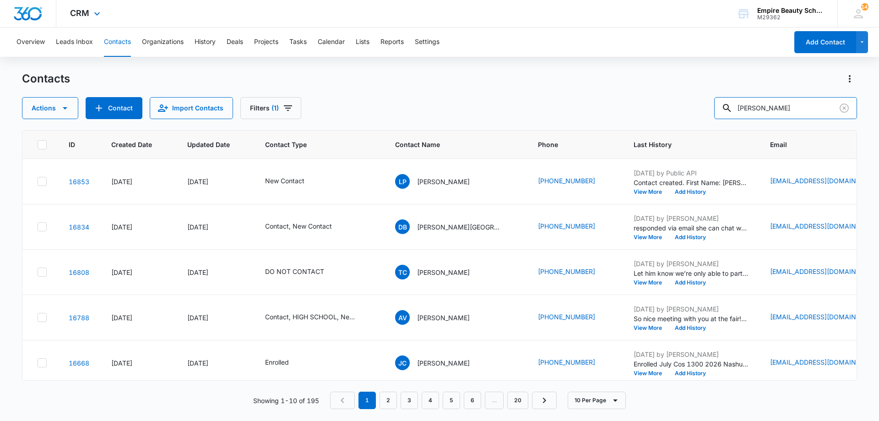
drag, startPoint x: 790, startPoint y: 108, endPoint x: 300, endPoint y: 2, distance: 501.0
click at [494, 62] on div "Overview Leads Inbox Contacts Organizations History Deals Projects Tasks Calend…" at bounding box center [439, 223] width 879 height 393
type input "pach"
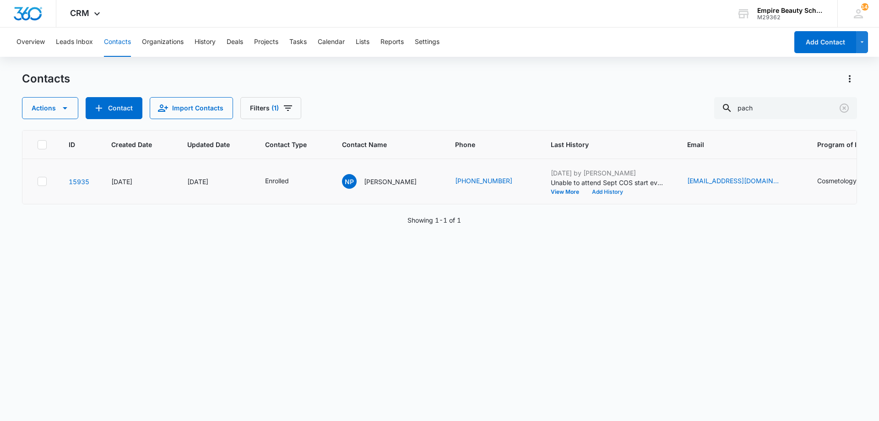
click at [605, 194] on button "Add History" at bounding box center [608, 191] width 44 height 5
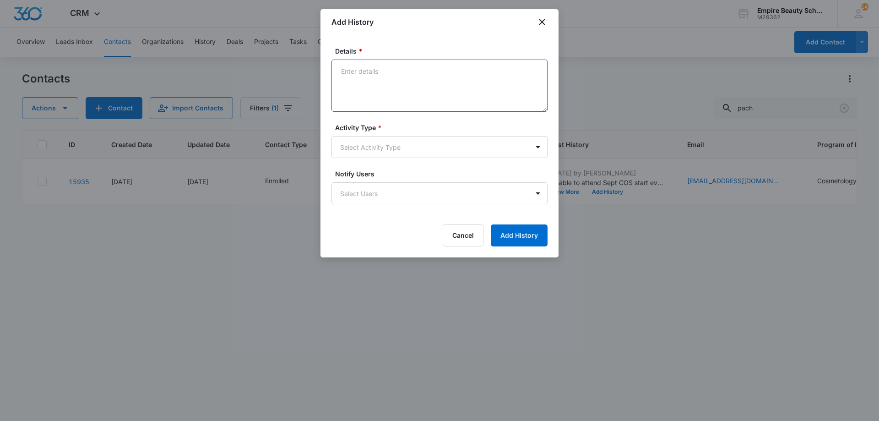
paste textarea "Can you believe your first day is [DATE]?! The countdown is on and we cannot wa…"
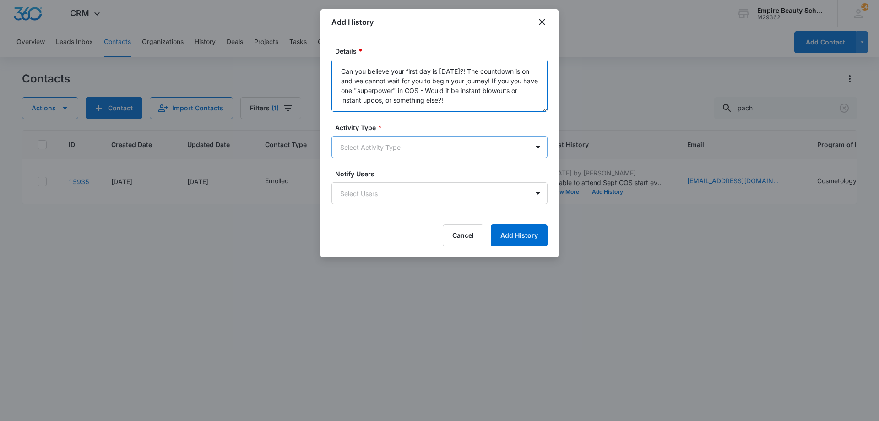
type textarea "Can you believe your first day is [DATE]?! The countdown is on and we cannot wa…"
click at [375, 144] on body "CRM Apps Forms CRM Email Shop Payments POS Files Brand Settings Empire Beauty S…" at bounding box center [439, 210] width 879 height 421
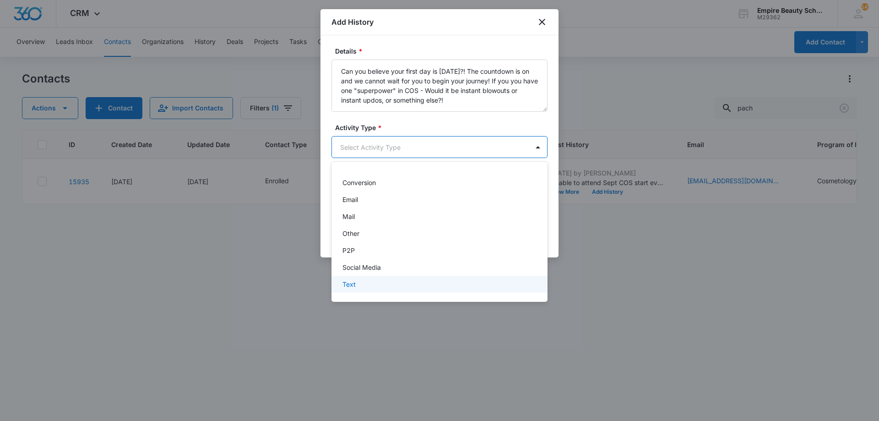
click at [360, 285] on div "Text" at bounding box center [439, 284] width 192 height 10
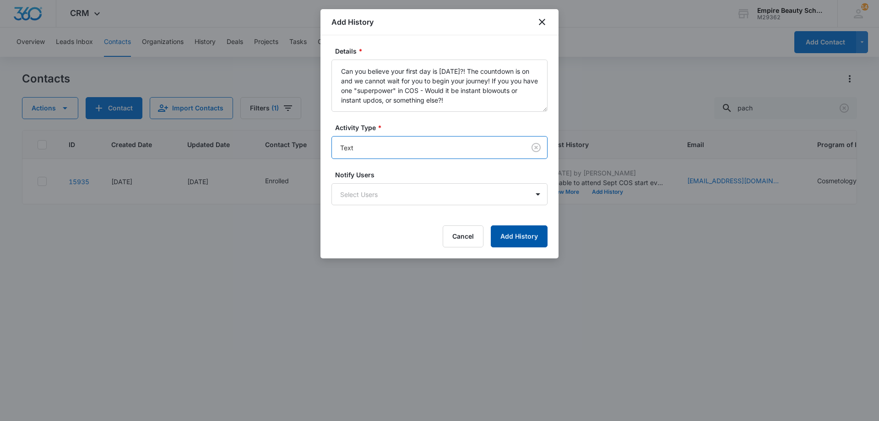
click at [530, 229] on button "Add History" at bounding box center [519, 236] width 57 height 22
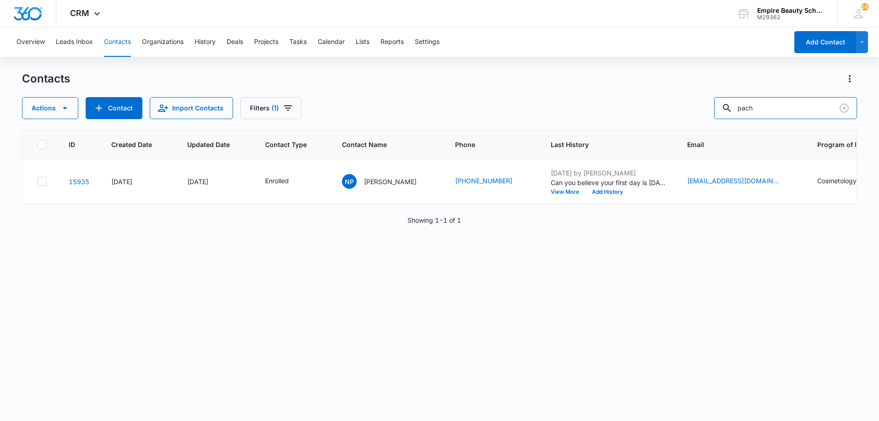
drag, startPoint x: 771, startPoint y: 110, endPoint x: 624, endPoint y: 93, distance: 148.6
click at [626, 93] on div "Contacts Actions Contact Import Contacts Filters (1) pach" at bounding box center [439, 95] width 835 height 48
type input "[PERSON_NAME]"
click at [608, 193] on button "Add History" at bounding box center [608, 191] width 44 height 5
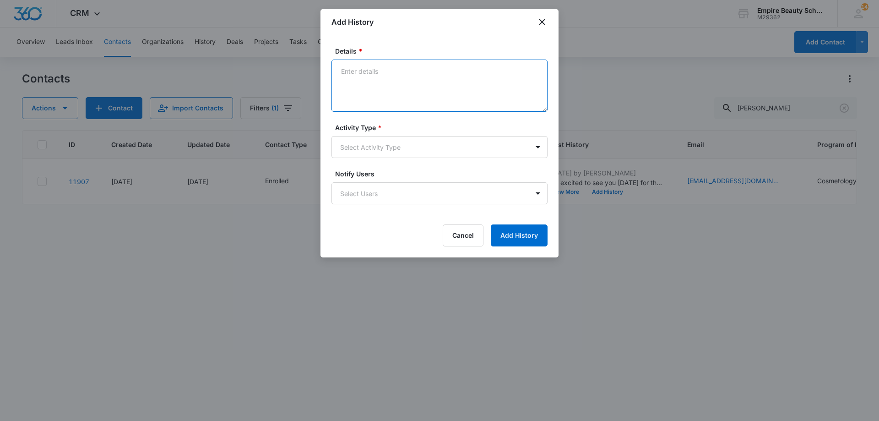
paste textarea "Can you believe your first day is [DATE]?! The countdown is on and we cannot wa…"
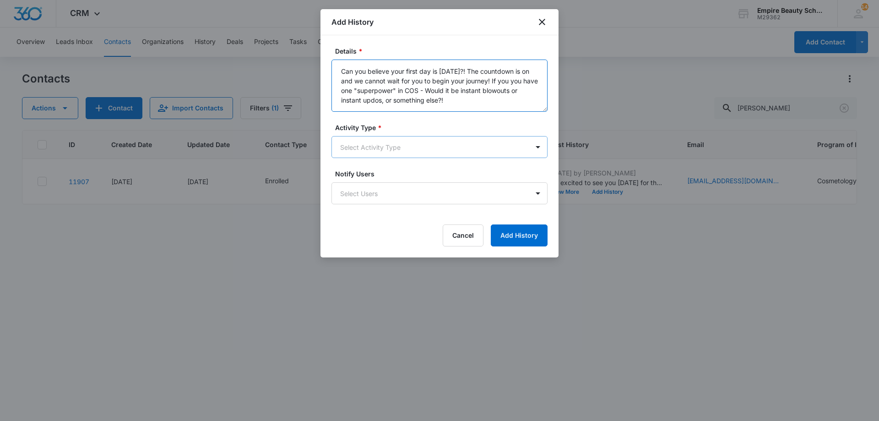
type textarea "Can you believe your first day is [DATE]?! The countdown is on and we cannot wa…"
click at [406, 152] on body "CRM Apps Forms CRM Email Shop Payments POS Files Brand Settings Empire Beauty S…" at bounding box center [439, 210] width 879 height 421
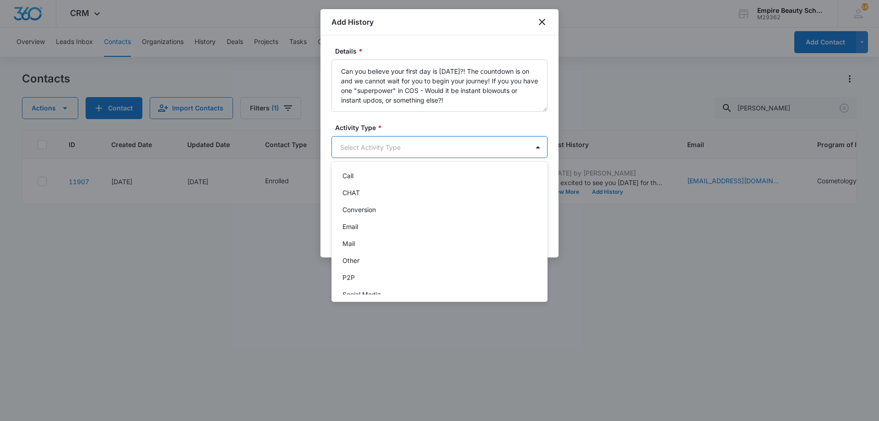
scroll to position [48, 0]
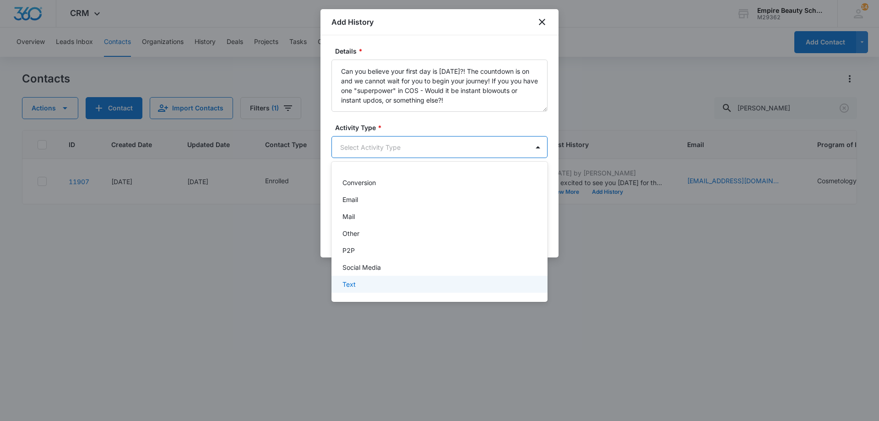
click at [375, 291] on div "Text" at bounding box center [440, 284] width 216 height 17
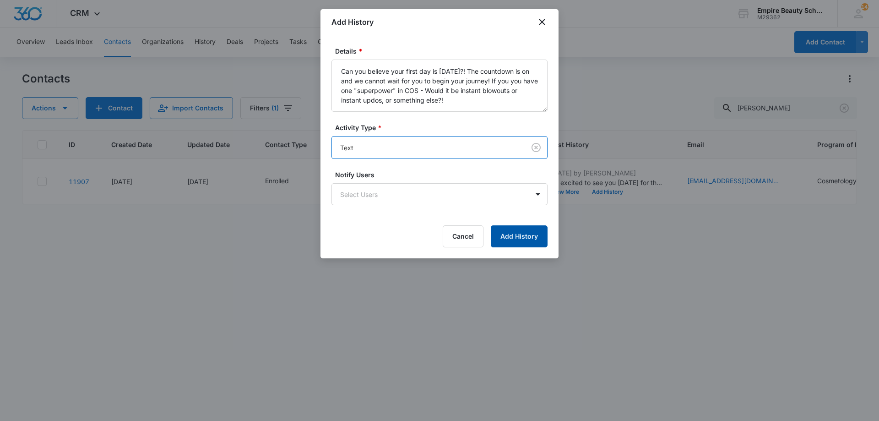
click at [510, 241] on button "Add History" at bounding box center [519, 236] width 57 height 22
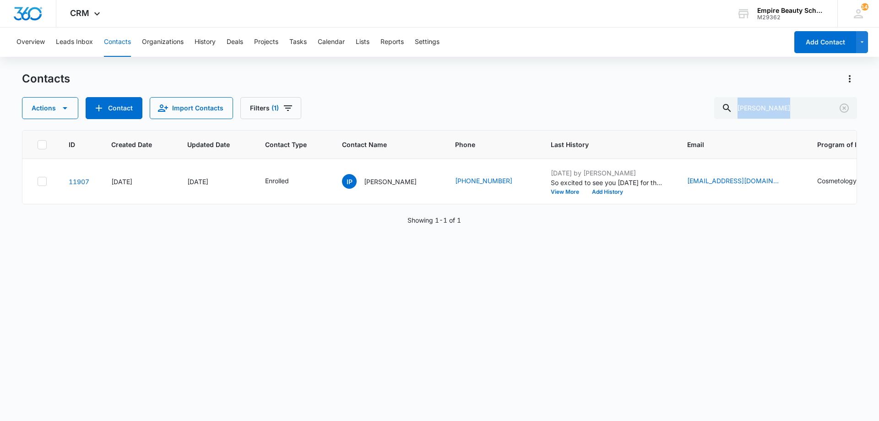
drag, startPoint x: 783, startPoint y: 122, endPoint x: 627, endPoint y: 107, distance: 157.4
click at [626, 108] on div "Contacts Actions Contact Import Contacts Filters (1) patrik ID Created Date Upd…" at bounding box center [439, 245] width 835 height 349
click at [802, 103] on input "patrik" at bounding box center [786, 108] width 143 height 22
drag, startPoint x: 783, startPoint y: 110, endPoint x: 567, endPoint y: 90, distance: 217.6
click at [567, 90] on div "Contacts Actions Contact Import Contacts Filters (1) patrik" at bounding box center [439, 95] width 835 height 48
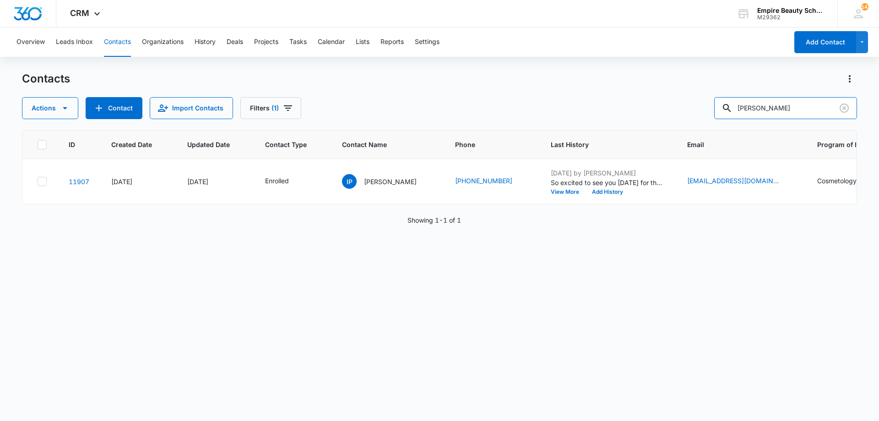
type input "pedri"
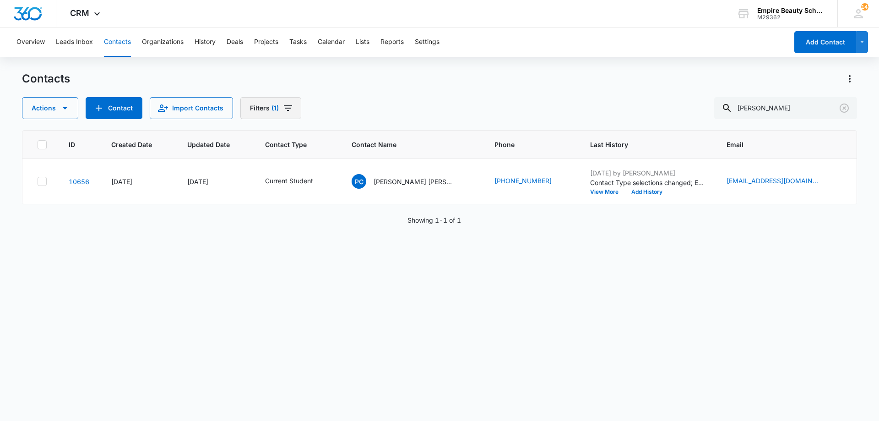
click at [290, 114] on button "Filters (1)" at bounding box center [270, 108] width 61 height 22
click at [311, 262] on icon "Clear" at bounding box center [309, 261] width 6 height 6
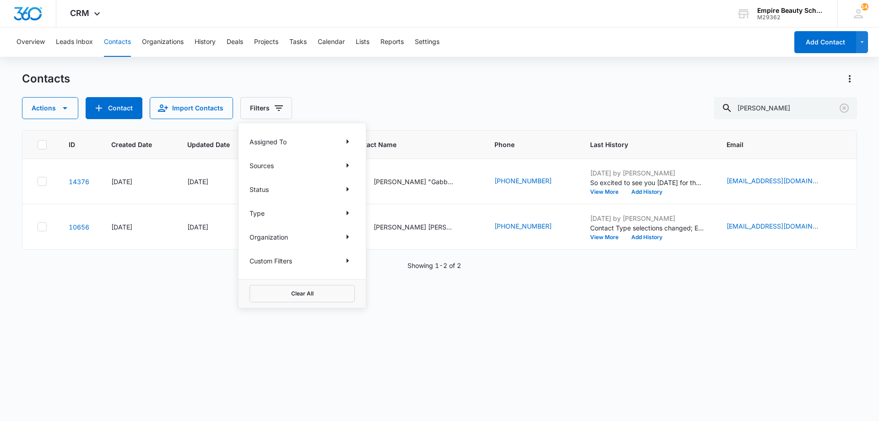
click at [404, 114] on div "Actions Contact Import Contacts Filters Assigned To Sources Status Type Organiz…" at bounding box center [439, 108] width 835 height 22
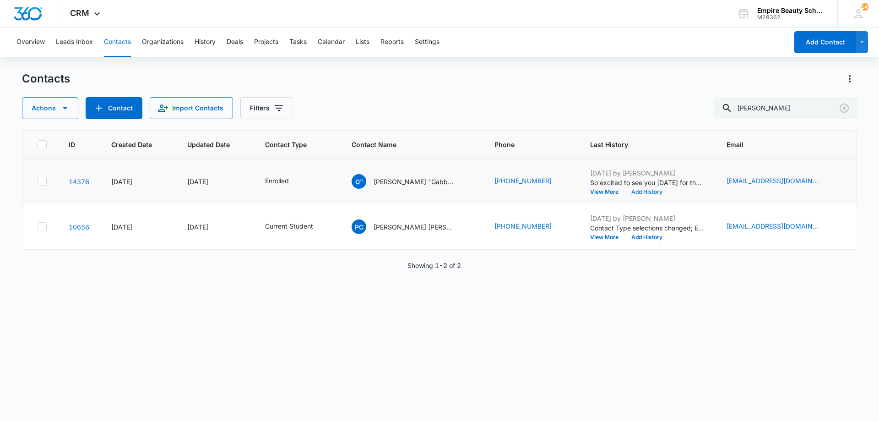
click at [641, 191] on button "Add History" at bounding box center [647, 191] width 44 height 5
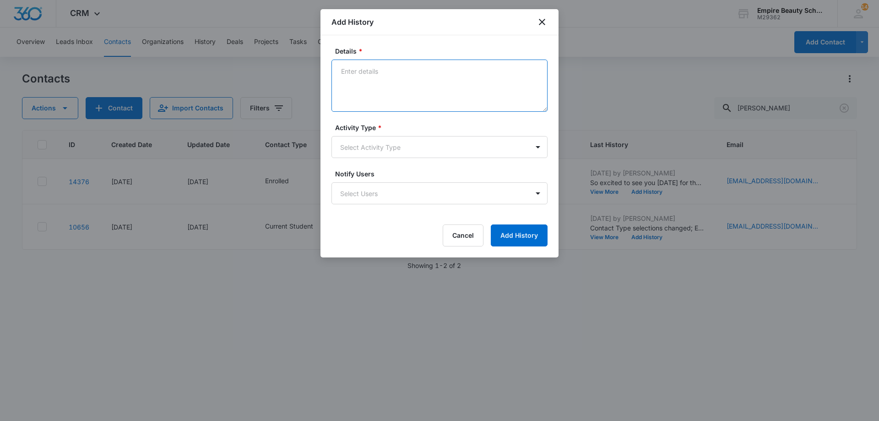
paste textarea "Can you believe your first day is [DATE]?! The countdown is on and we cannot wa…"
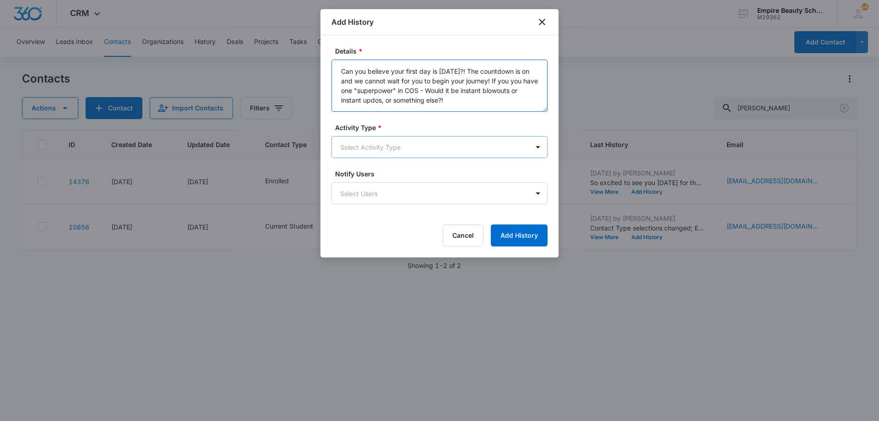
type textarea "Can you believe your first day is [DATE]?! The countdown is on and we cannot wa…"
click at [410, 140] on body "CRM Apps Forms CRM Email Shop Payments POS Files Brand Settings Empire Beauty S…" at bounding box center [439, 210] width 879 height 421
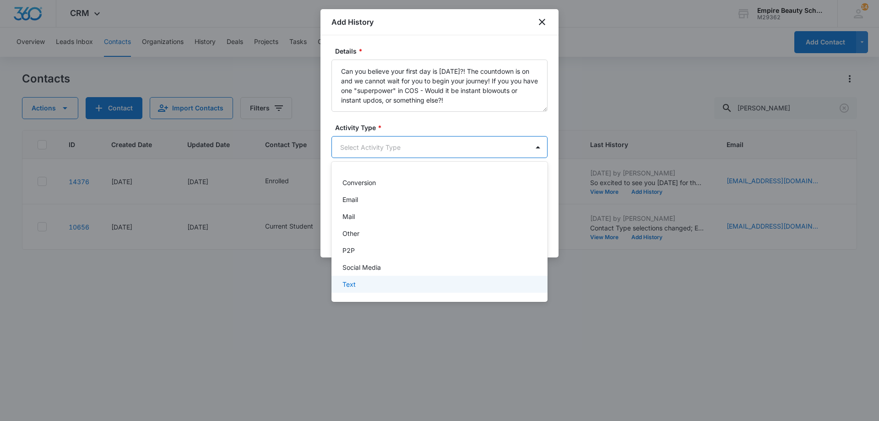
click at [375, 286] on div "Text" at bounding box center [439, 284] width 192 height 10
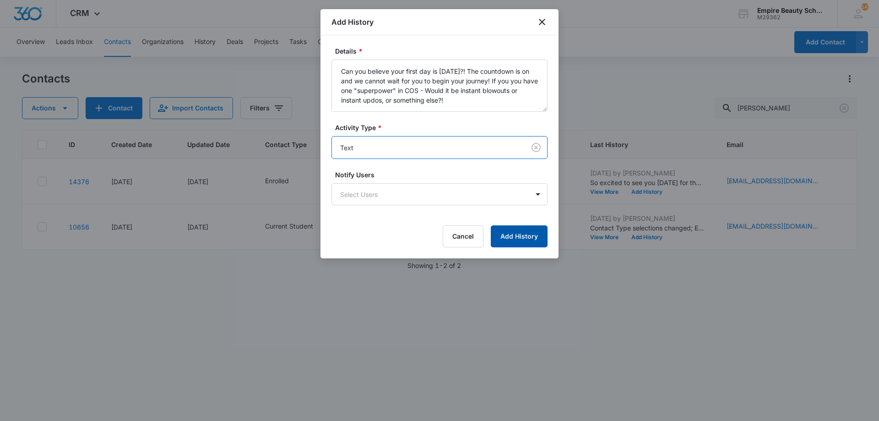
click at [527, 230] on button "Add History" at bounding box center [519, 236] width 57 height 22
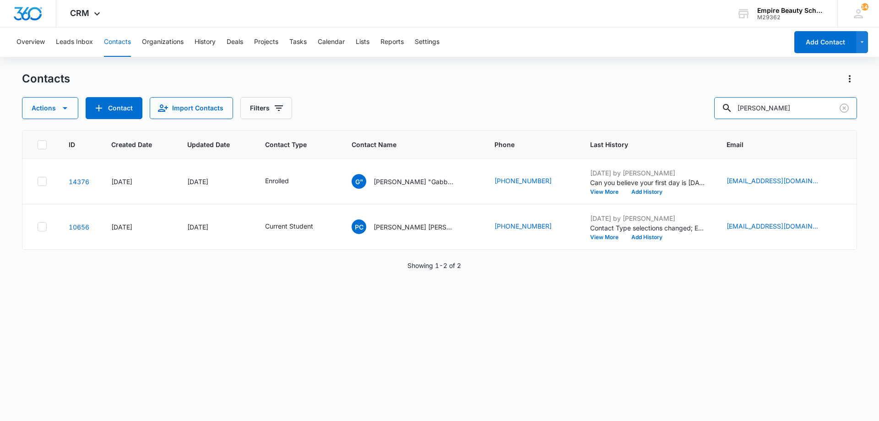
drag, startPoint x: 650, startPoint y: 96, endPoint x: 535, endPoint y: 72, distance: 116.5
click at [535, 72] on div "Contacts Actions Contact Import Contacts Filters pedri" at bounding box center [439, 95] width 835 height 48
type input "cici"
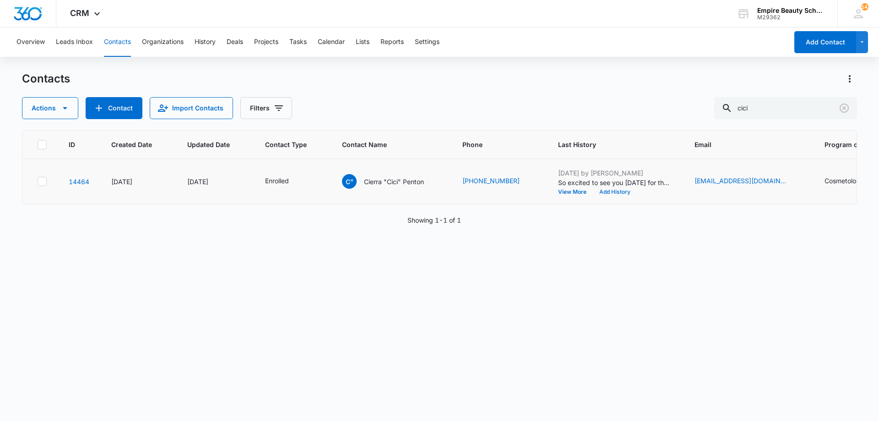
click at [606, 191] on button "Add History" at bounding box center [615, 191] width 44 height 5
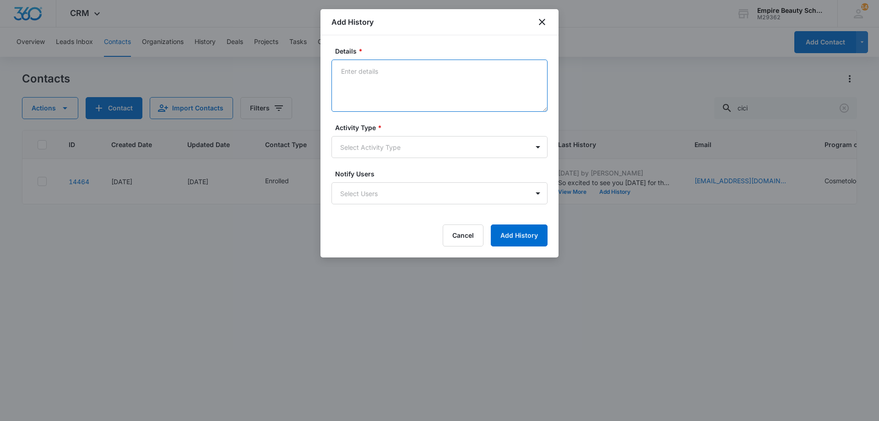
paste textarea "Can you believe your first day is [DATE]?! The countdown is on and we cannot wa…"
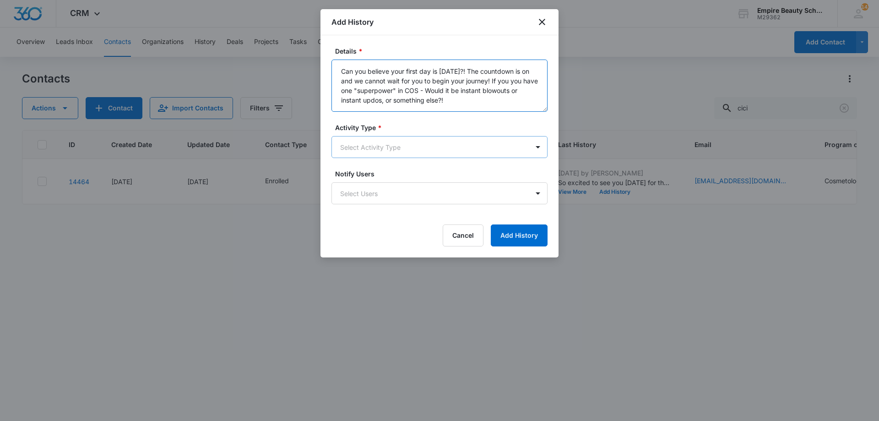
type textarea "Can you believe your first day is [DATE]?! The countdown is on and we cannot wa…"
click at [390, 137] on body "CRM Apps Forms CRM Email Shop Payments POS Files Brand Settings Empire Beauty S…" at bounding box center [439, 210] width 879 height 421
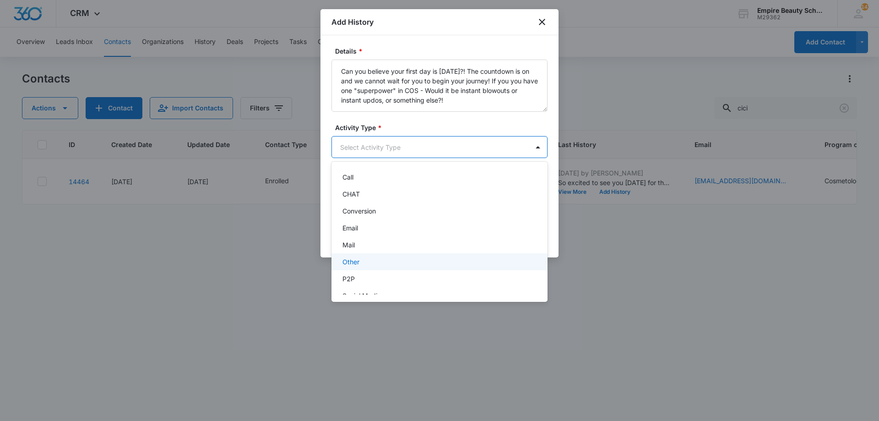
scroll to position [48, 0]
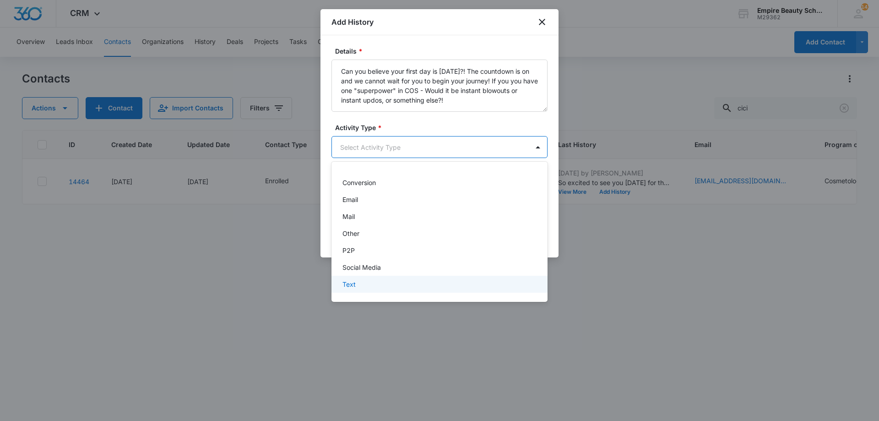
click at [373, 283] on div "Text" at bounding box center [439, 284] width 192 height 10
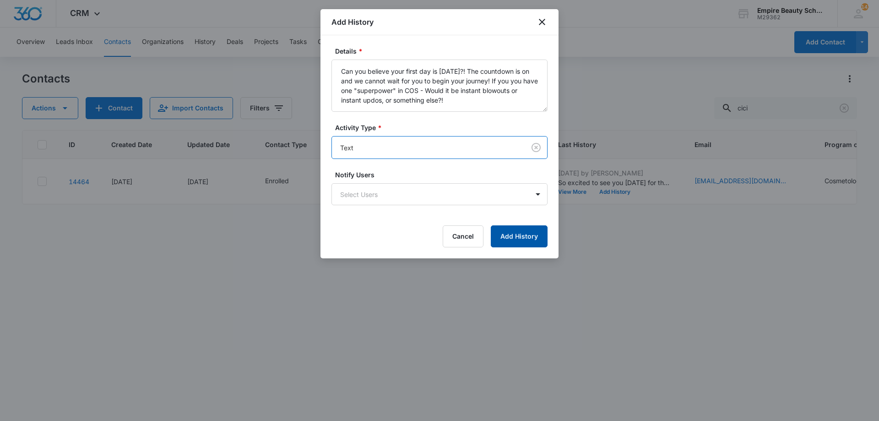
click at [519, 231] on button "Add History" at bounding box center [519, 236] width 57 height 22
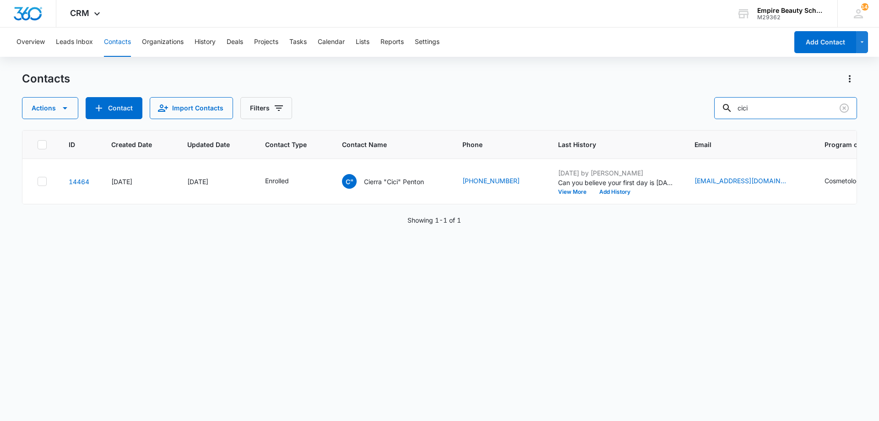
drag, startPoint x: 784, startPoint y: 112, endPoint x: 512, endPoint y: 75, distance: 275.1
click at [517, 73] on div "Contacts Actions Contact Import Contacts Filters cici" at bounding box center [439, 95] width 835 height 48
type input "reilly"
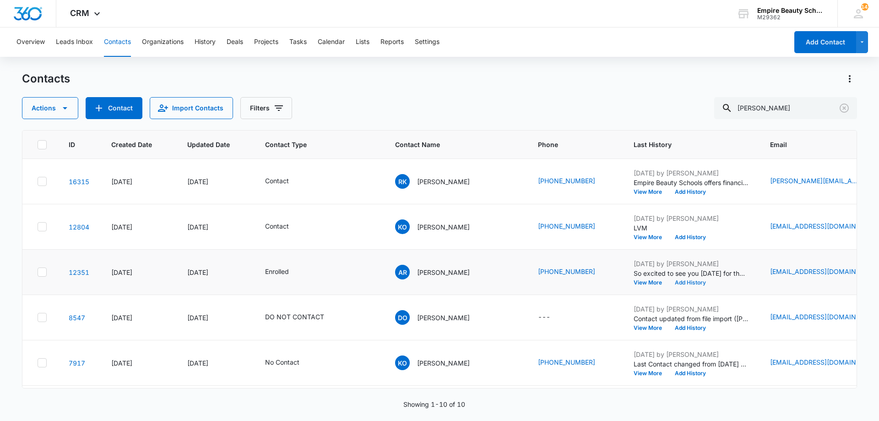
click at [685, 281] on button "Add History" at bounding box center [691, 282] width 44 height 5
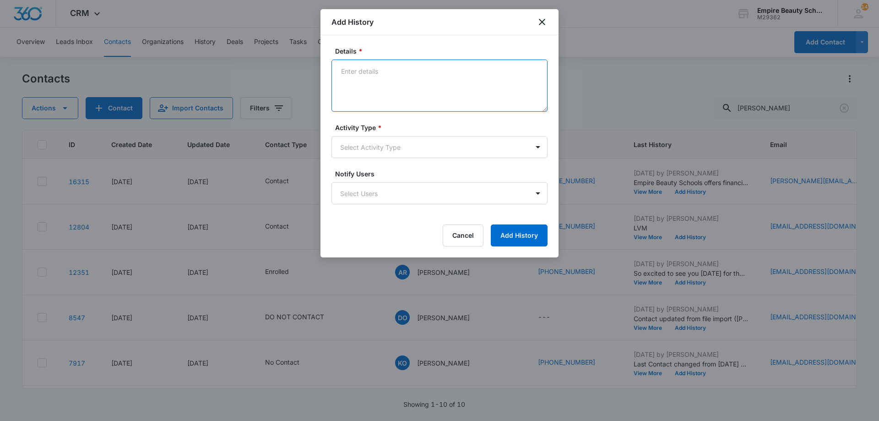
paste textarea "Can you believe your first day is [DATE]?! The countdown is on and we cannot wa…"
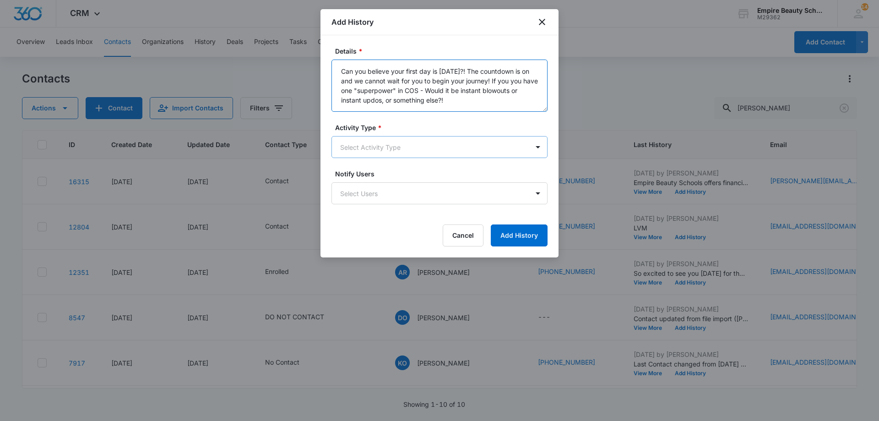
type textarea "Can you believe your first day is [DATE]?! The countdown is on and we cannot wa…"
click at [427, 147] on body "CRM Apps Forms CRM Email Shop Payments POS Files Brand Settings Empire Beauty S…" at bounding box center [439, 210] width 879 height 421
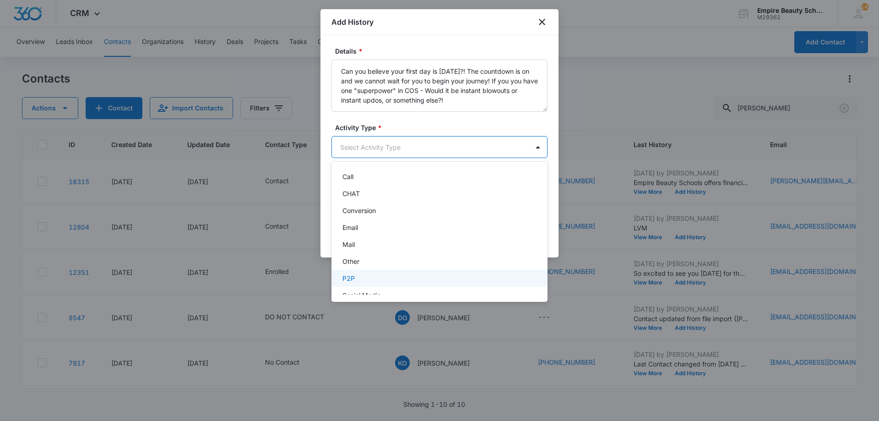
scroll to position [48, 0]
click at [365, 280] on div "Text" at bounding box center [439, 284] width 192 height 10
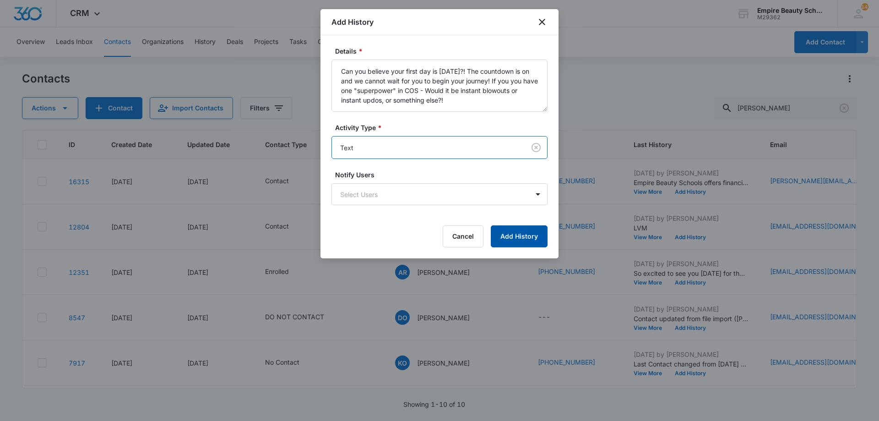
click at [499, 244] on button "Add History" at bounding box center [519, 236] width 57 height 22
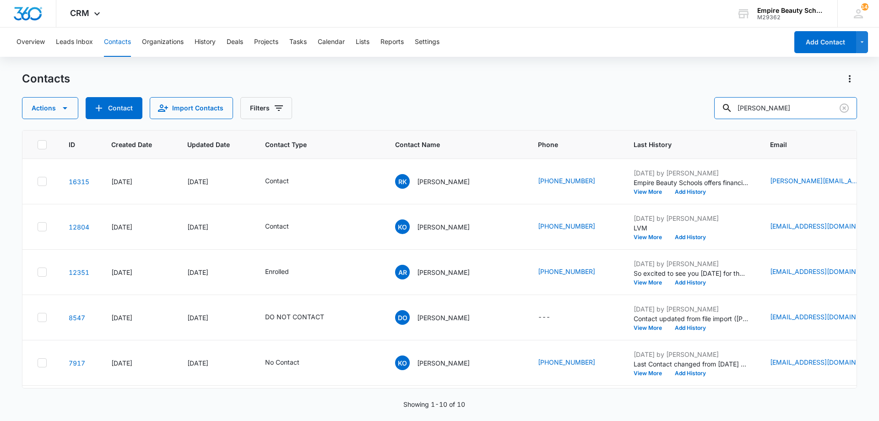
drag, startPoint x: 772, startPoint y: 112, endPoint x: 625, endPoint y: 97, distance: 147.4
click at [626, 93] on div "Contacts Actions Contact Import Contacts Filters reilly" at bounding box center [439, 95] width 835 height 48
type input "rylee rad"
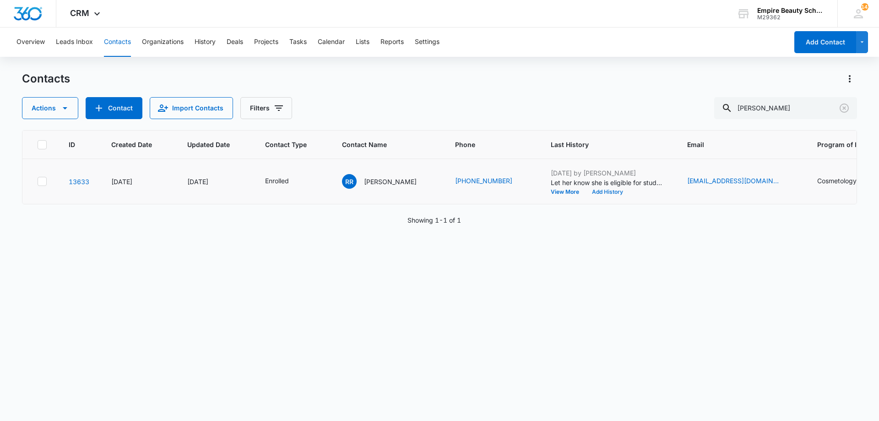
click at [592, 194] on button "Add History" at bounding box center [608, 191] width 44 height 5
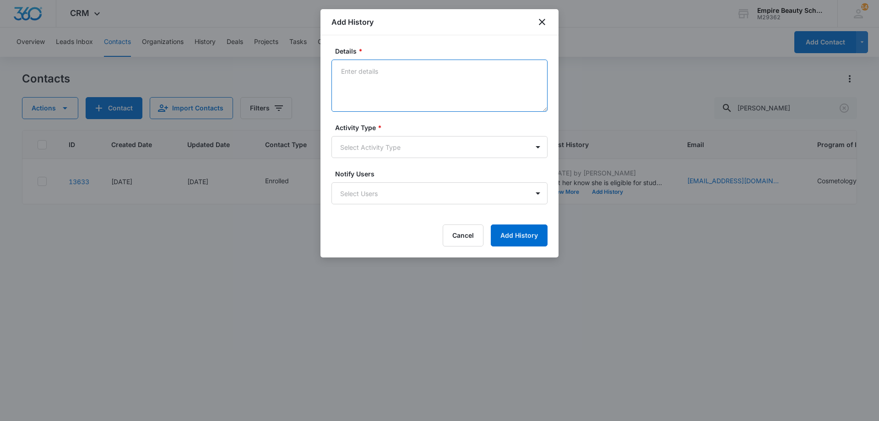
paste textarea "Can you believe your first day is [DATE]?! The countdown is on and we cannot wa…"
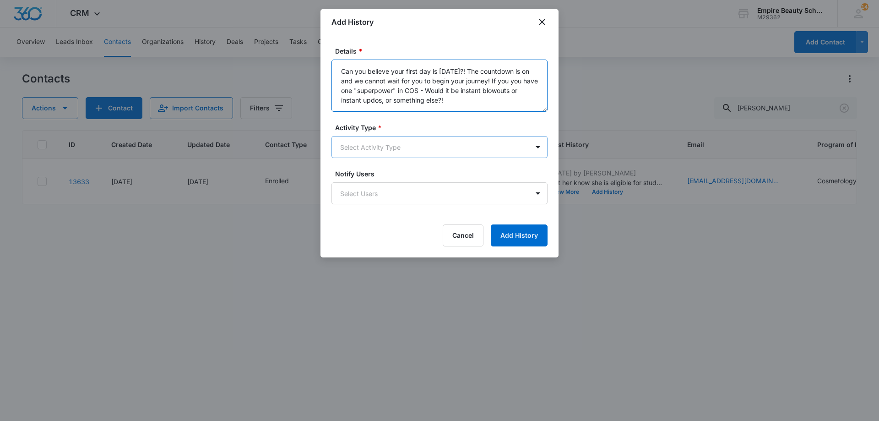
type textarea "Can you believe your first day is [DATE]?! The countdown is on and we cannot wa…"
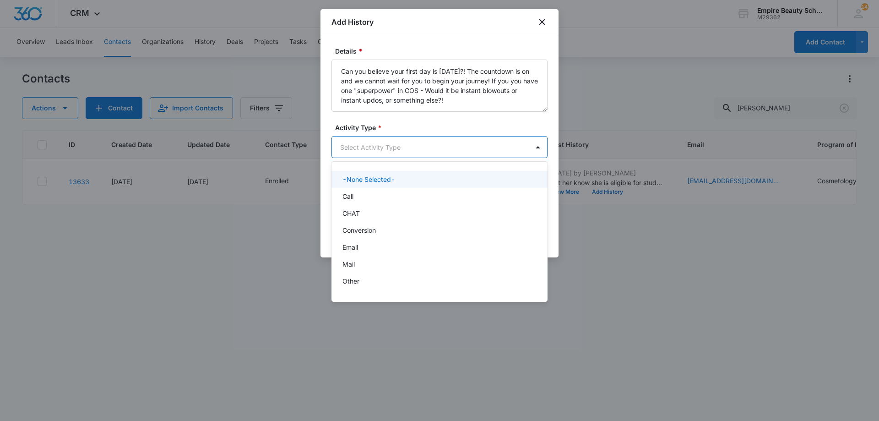
drag, startPoint x: 464, startPoint y: 137, endPoint x: 461, endPoint y: 146, distance: 9.7
click at [465, 141] on body "CRM Apps Forms CRM Email Shop Payments POS Files Brand Settings Empire Beauty S…" at bounding box center [439, 210] width 879 height 421
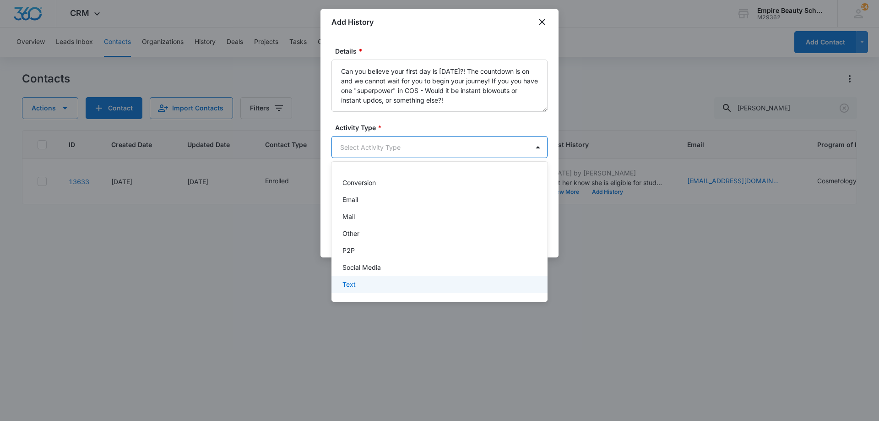
click at [398, 280] on div "Text" at bounding box center [439, 284] width 192 height 10
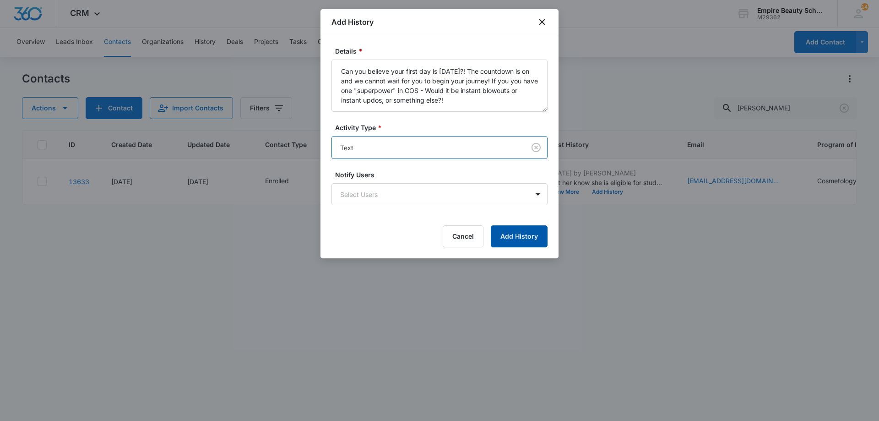
click at [508, 237] on button "Add History" at bounding box center [519, 236] width 57 height 22
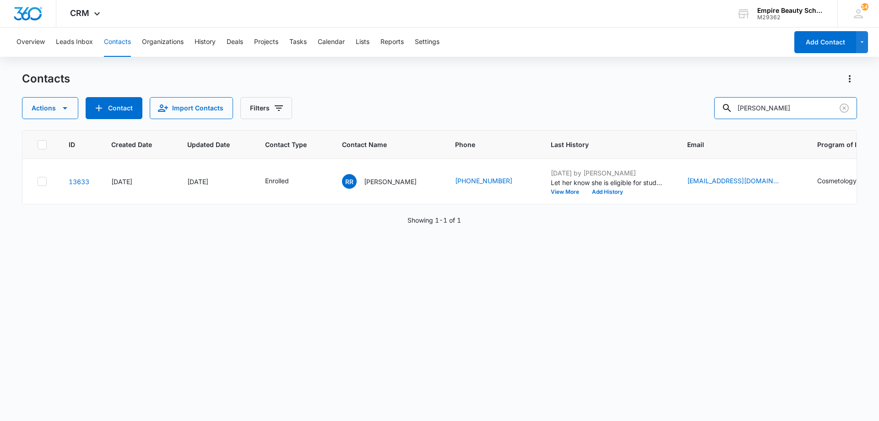
drag, startPoint x: 776, startPoint y: 111, endPoint x: 634, endPoint y: 136, distance: 144.2
click at [652, 117] on div "Actions Contact Import Contacts Filters rylee rad" at bounding box center [439, 108] width 835 height 22
type input "courtney robi"
click at [608, 192] on button "Add History" at bounding box center [608, 191] width 44 height 5
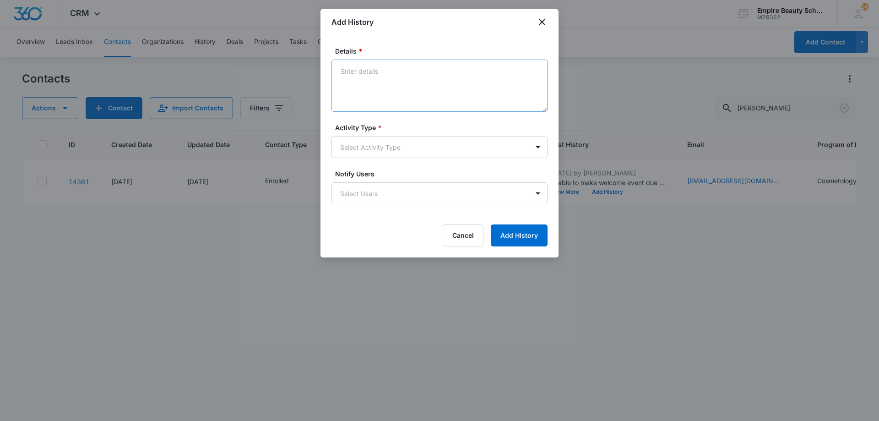
drag, startPoint x: 478, startPoint y: 88, endPoint x: 404, endPoint y: 66, distance: 76.6
click at [410, 60] on div "Details *" at bounding box center [440, 79] width 216 height 66
drag, startPoint x: 394, startPoint y: 70, endPoint x: 349, endPoint y: 82, distance: 47.3
click at [349, 82] on textarea "Details *" at bounding box center [440, 86] width 216 height 52
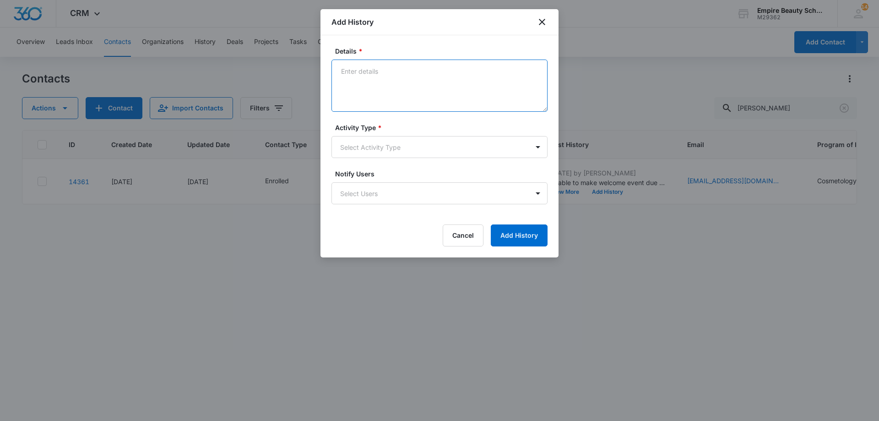
drag, startPoint x: 349, startPoint y: 82, endPoint x: 355, endPoint y: 71, distance: 11.9
click at [355, 71] on textarea "Details *" at bounding box center [440, 86] width 216 height 52
drag, startPoint x: 355, startPoint y: 71, endPoint x: 349, endPoint y: 71, distance: 6.0
click at [349, 71] on textarea "Details *" at bounding box center [440, 86] width 216 height 52
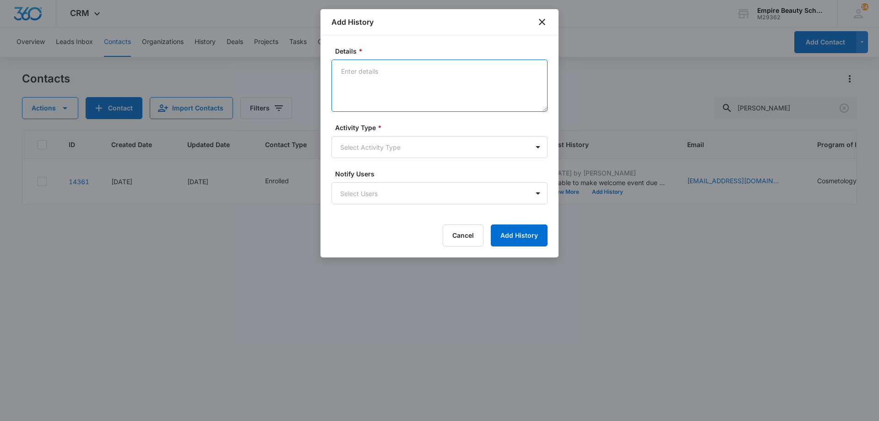
paste textarea "Can you believe your first day is [DATE]?! The countdown is on and we cannot wa…"
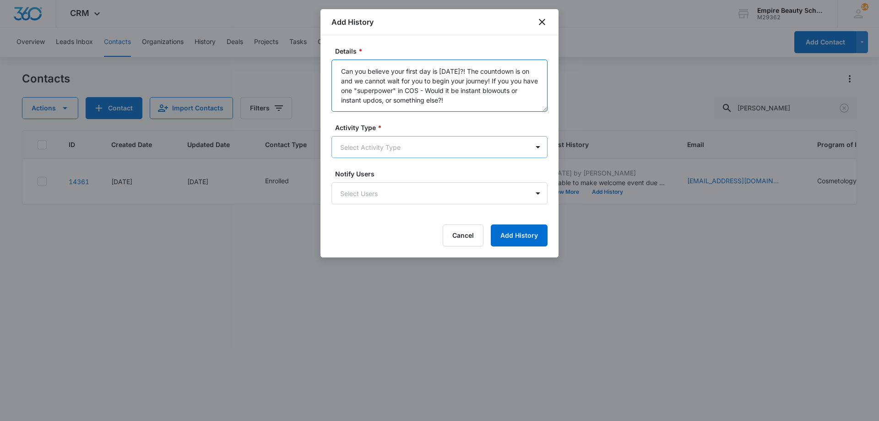
type textarea "Can you believe your first day is [DATE]?! The countdown is on and we cannot wa…"
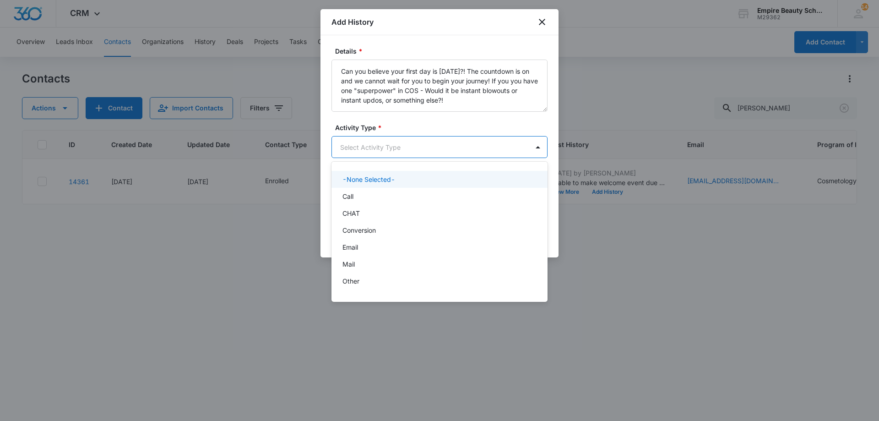
click at [358, 154] on body "CRM Apps Forms CRM Email Shop Payments POS Files Brand Settings Empire Beauty S…" at bounding box center [439, 210] width 879 height 421
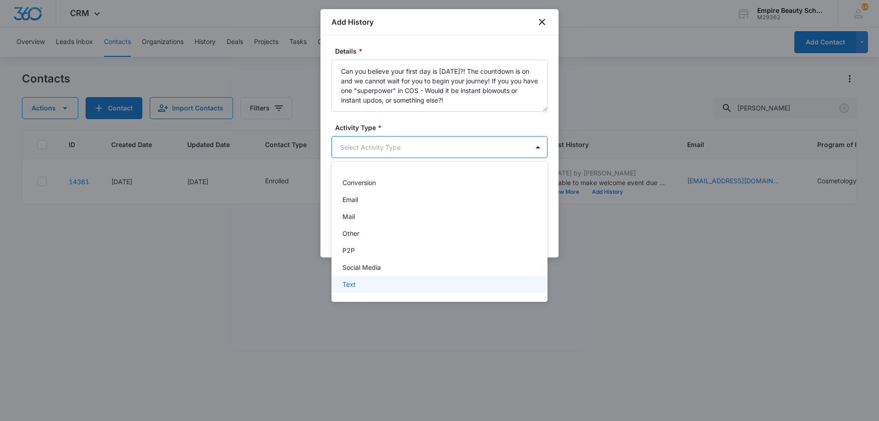
click at [370, 282] on div "Text" at bounding box center [439, 284] width 192 height 10
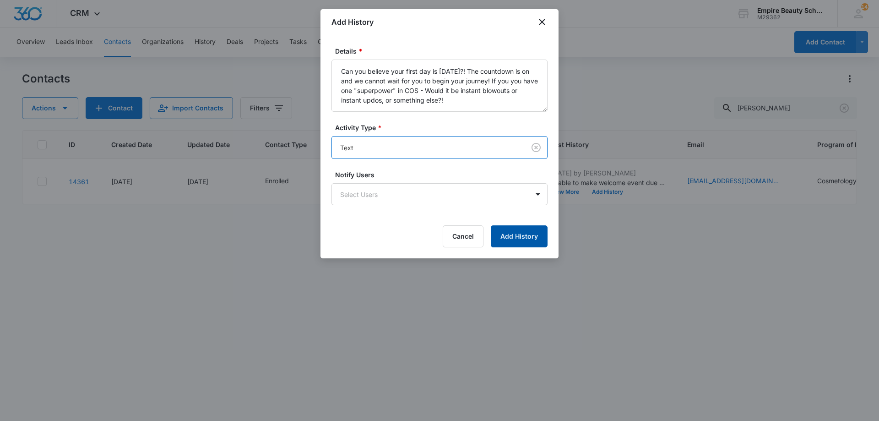
click at [516, 232] on button "Add History" at bounding box center [519, 236] width 57 height 22
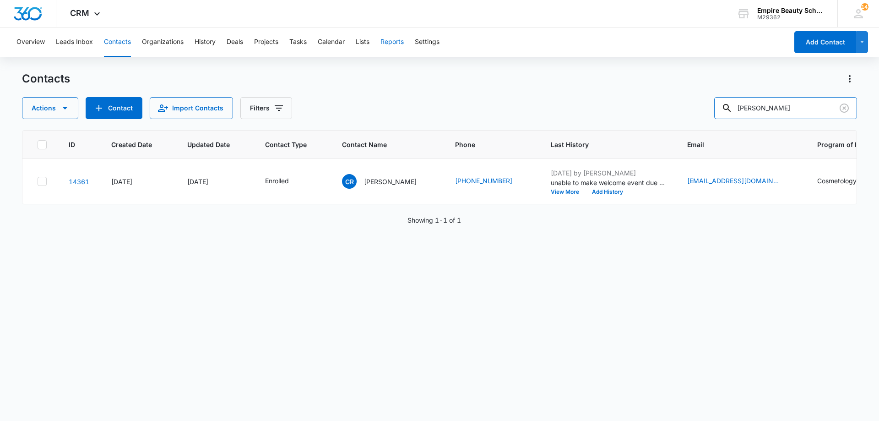
drag, startPoint x: 795, startPoint y: 109, endPoint x: 403, endPoint y: 32, distance: 399.9
click at [404, 33] on div "Overview Leads Inbox Contacts Organizations History Deals Projects Tasks Calend…" at bounding box center [439, 223] width 879 height 393
type input "brianna sawy"
click at [592, 194] on button "Add History" at bounding box center [608, 191] width 44 height 5
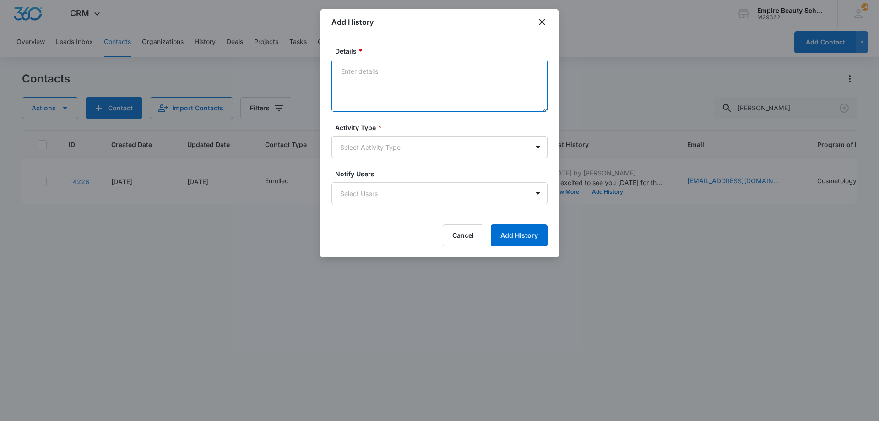
drag, startPoint x: 456, startPoint y: 72, endPoint x: 435, endPoint y: 82, distance: 23.8
click at [435, 82] on textarea "Details *" at bounding box center [440, 86] width 216 height 52
click at [433, 82] on textarea "Details *" at bounding box center [440, 86] width 216 height 52
paste textarea "Can you believe your first day is [DATE]?! The countdown is on and we cannot wa…"
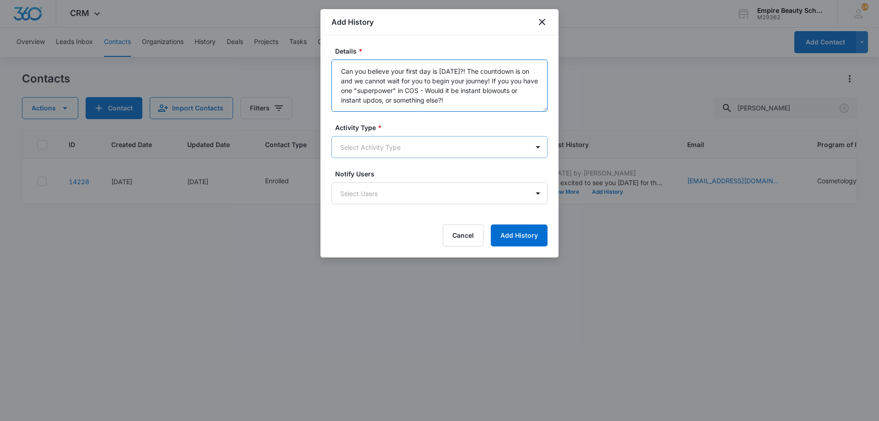
type textarea "Can you believe your first day is [DATE]?! The countdown is on and we cannot wa…"
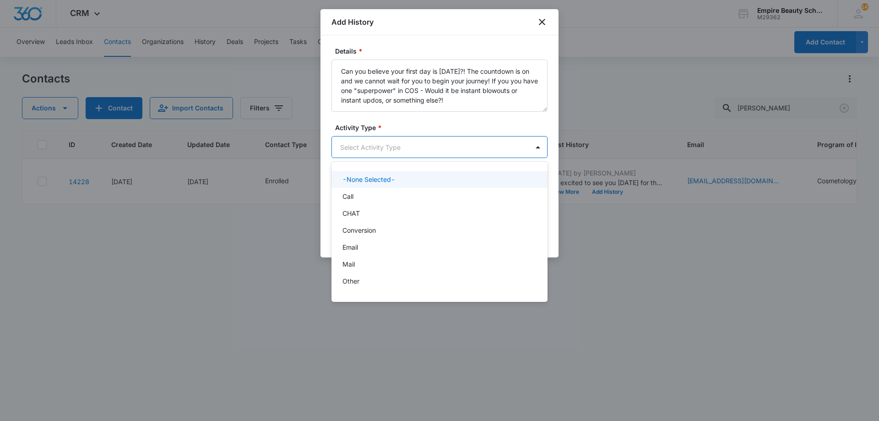
click at [448, 152] on body "CRM Apps Forms CRM Email Shop Payments POS Files Brand Settings Empire Beauty S…" at bounding box center [439, 210] width 879 height 421
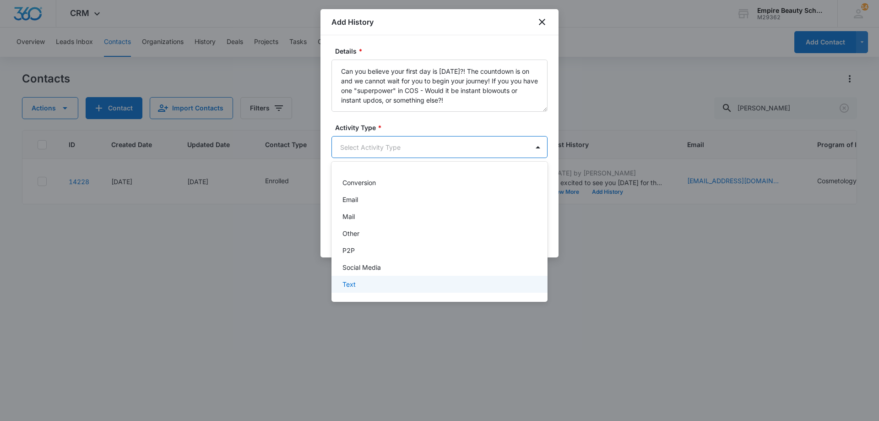
click at [413, 281] on div "Text" at bounding box center [439, 284] width 192 height 10
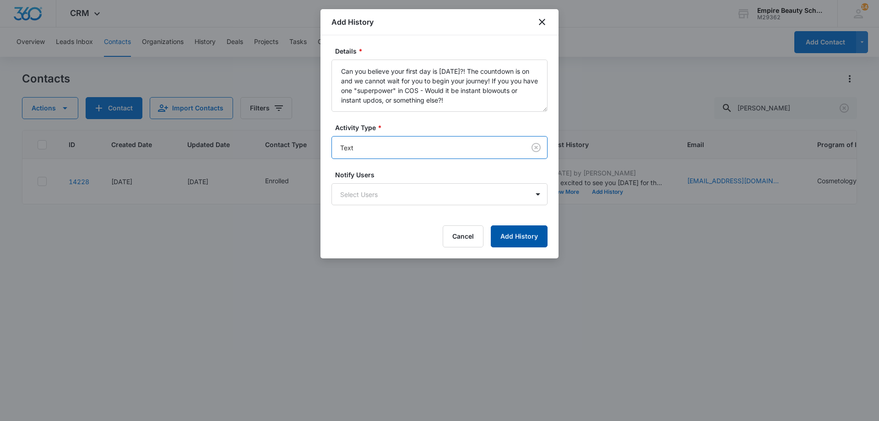
click at [525, 240] on button "Add History" at bounding box center [519, 236] width 57 height 22
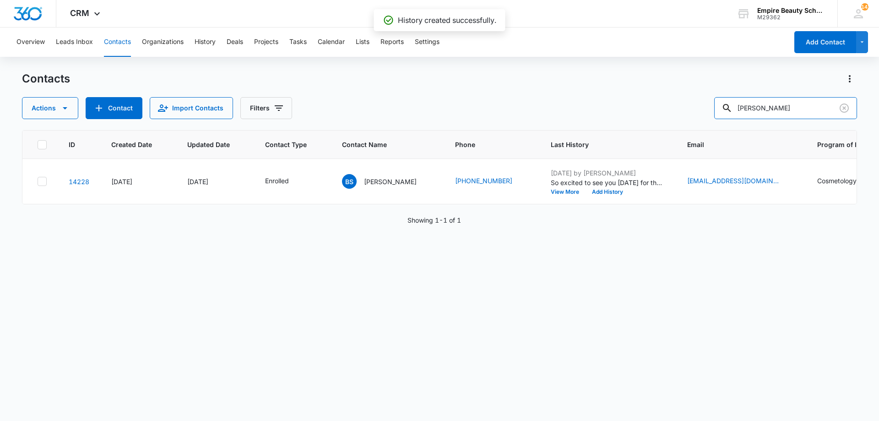
drag, startPoint x: 803, startPoint y: 108, endPoint x: 644, endPoint y: 98, distance: 159.3
click at [644, 98] on div "Actions Contact Import Contacts Filters brianna sawy" at bounding box center [439, 108] width 835 height 22
type input "sessa"
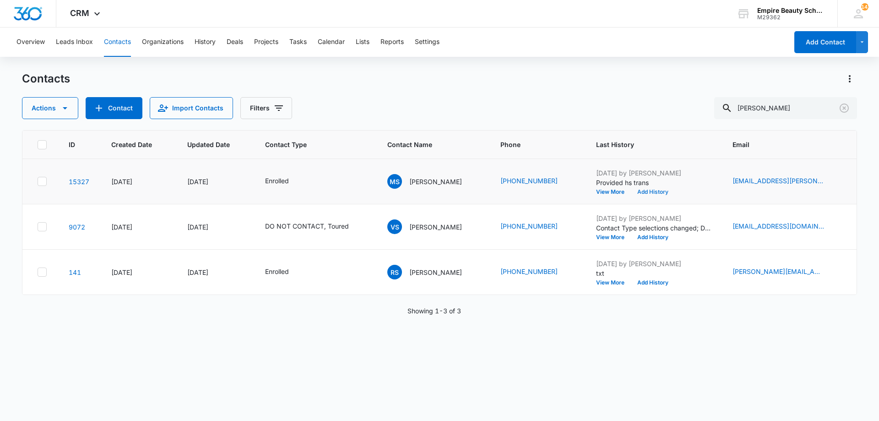
click at [640, 189] on button "Add History" at bounding box center [653, 191] width 44 height 5
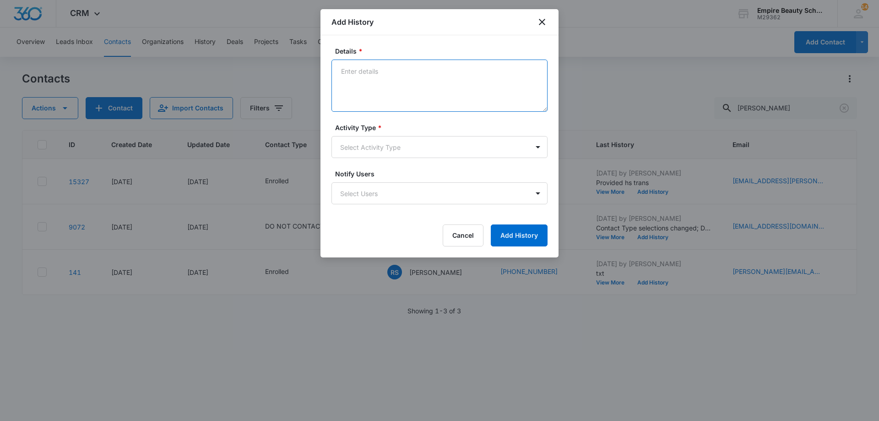
paste textarea "Can you believe your first day is [DATE]?! The countdown is on and we cannot wa…"
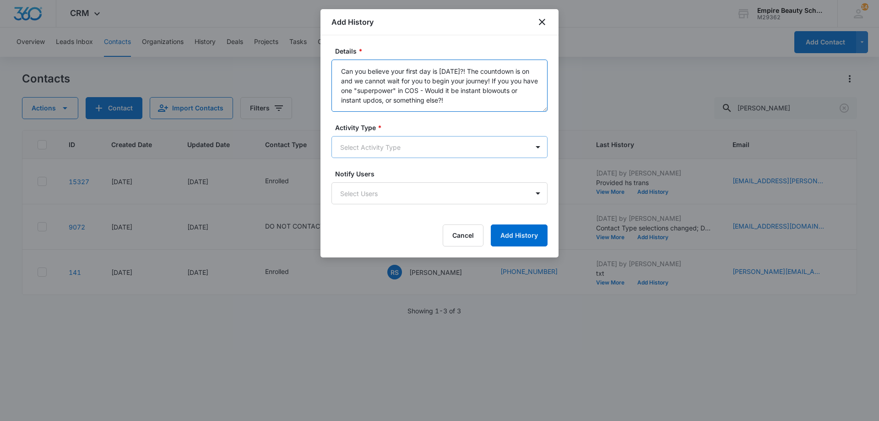
type textarea "Can you believe your first day is [DATE]?! The countdown is on and we cannot wa…"
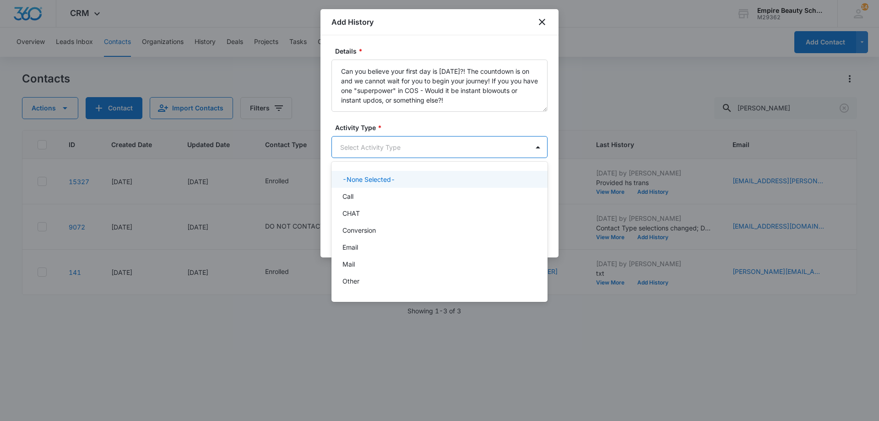
click at [430, 152] on body "CRM Apps Forms CRM Email Shop Payments POS Files Brand Settings Empire Beauty S…" at bounding box center [439, 210] width 879 height 421
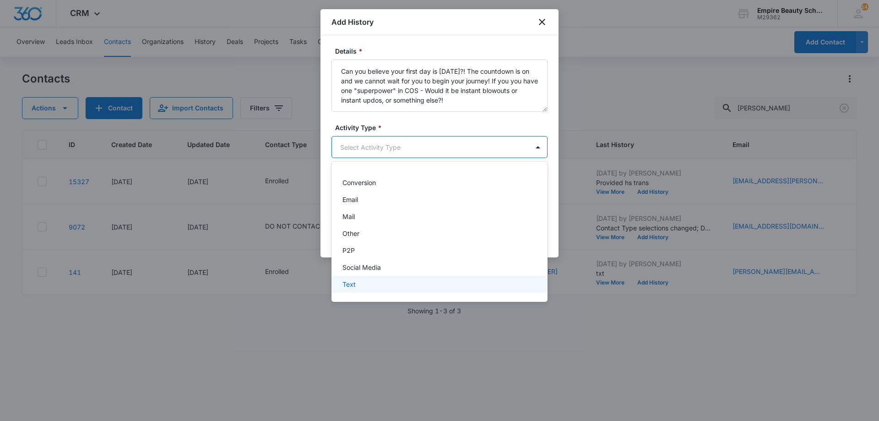
click at [393, 278] on div "Text" at bounding box center [440, 284] width 216 height 17
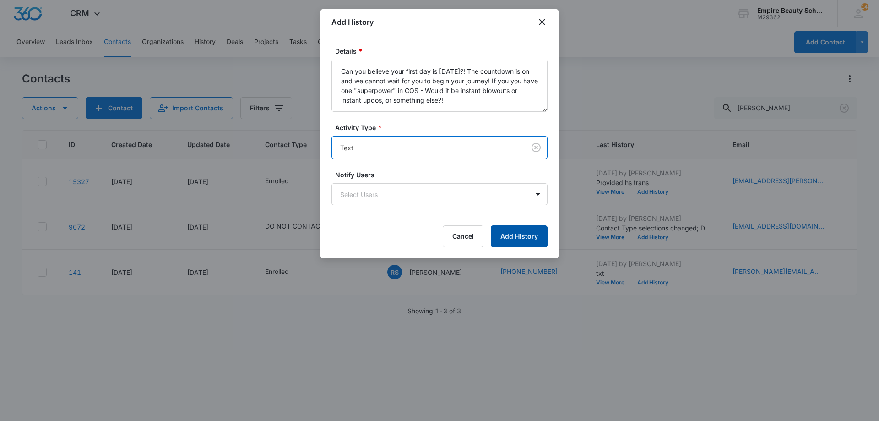
drag, startPoint x: 500, startPoint y: 240, endPoint x: 488, endPoint y: 218, distance: 24.8
click at [500, 240] on button "Add History" at bounding box center [519, 236] width 57 height 22
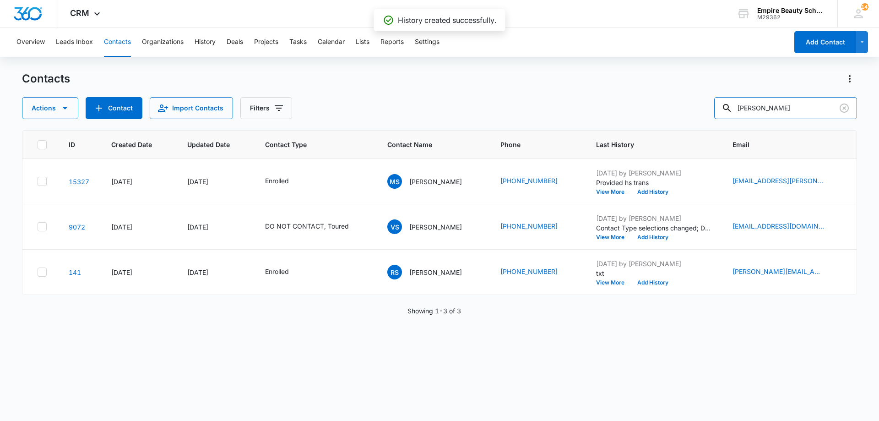
drag, startPoint x: 744, startPoint y: 111, endPoint x: 662, endPoint y: 103, distance: 82.9
click at [662, 103] on div "Actions Contact Import Contacts Filters sessa" at bounding box center [439, 108] width 835 height 22
type input "brinn shea"
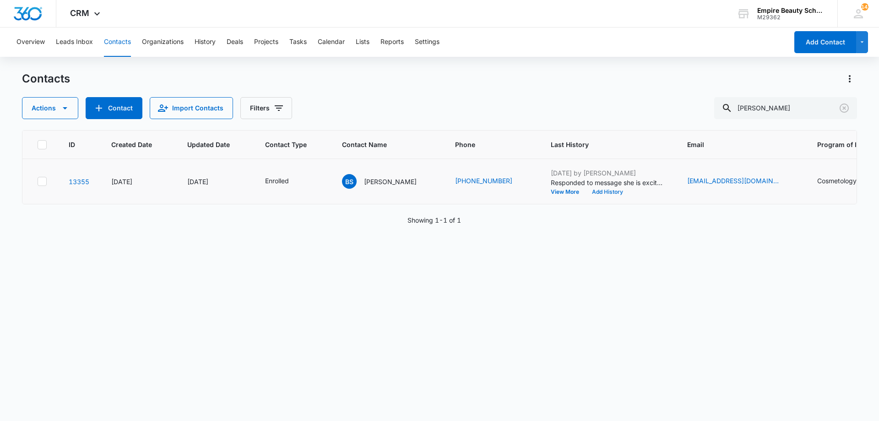
click at [586, 190] on button "Add History" at bounding box center [608, 191] width 44 height 5
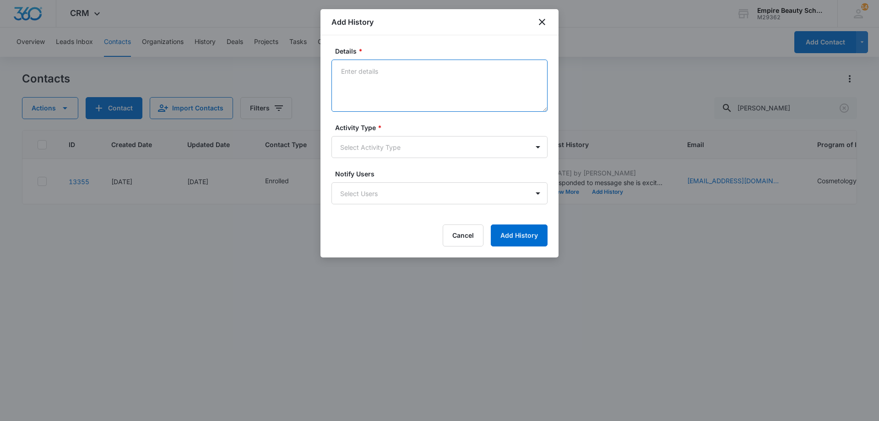
paste textarea "Can you believe your first day is [DATE]?! The countdown is on and we cannot wa…"
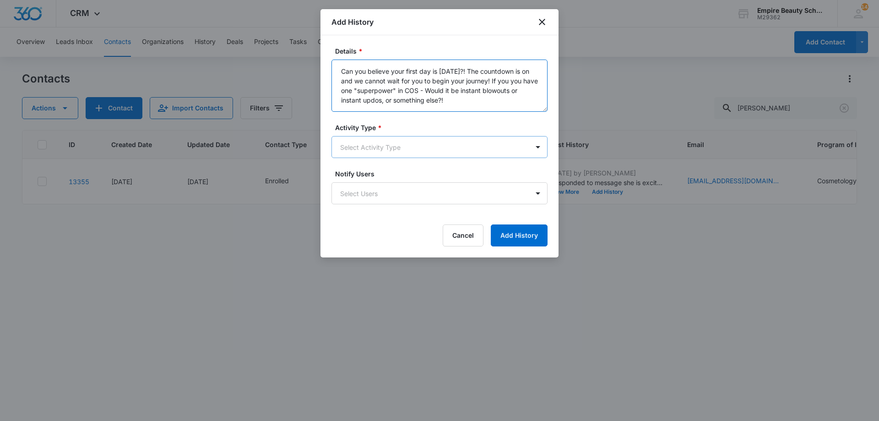
type textarea "Can you believe your first day is [DATE]?! The countdown is on and we cannot wa…"
click at [406, 144] on body "CRM Apps Forms CRM Email Shop Payments POS Files Brand Settings Empire Beauty S…" at bounding box center [439, 210] width 879 height 421
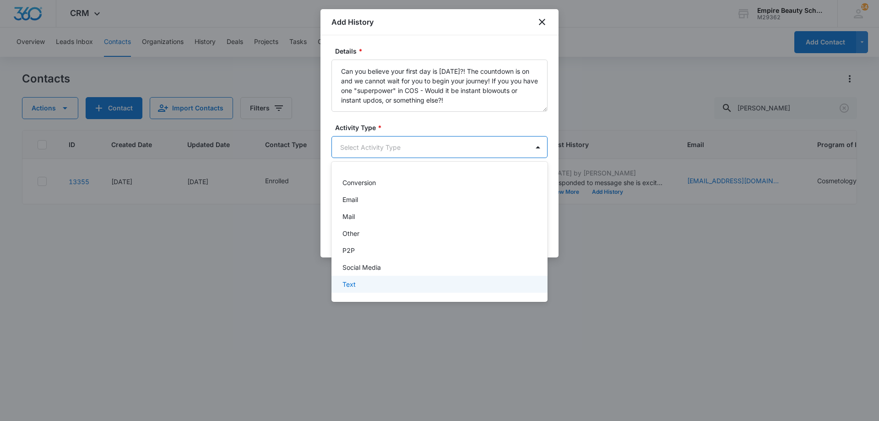
click at [365, 288] on div "Text" at bounding box center [439, 284] width 192 height 10
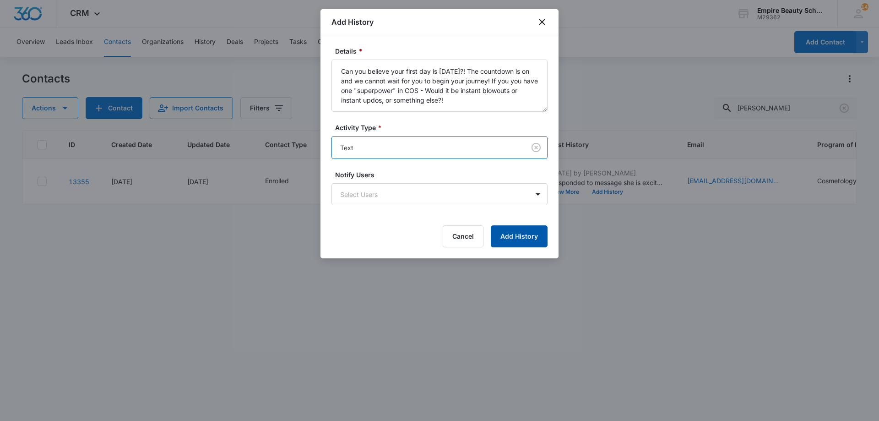
click at [519, 242] on button "Add History" at bounding box center [519, 236] width 57 height 22
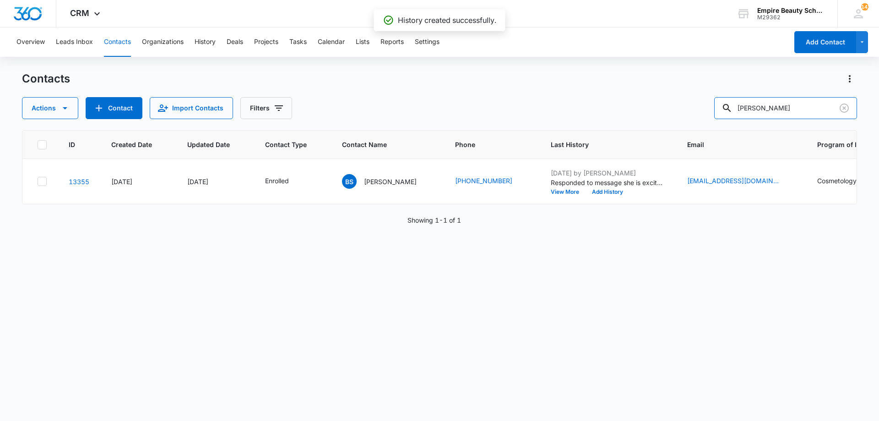
drag, startPoint x: 798, startPoint y: 110, endPoint x: 573, endPoint y: 98, distance: 226.2
click at [582, 96] on div "Contacts Actions Contact Import Contacts Filters brinn shea" at bounding box center [439, 95] width 835 height 48
type input "lucy simp"
click at [594, 193] on button "Add History" at bounding box center [608, 191] width 44 height 5
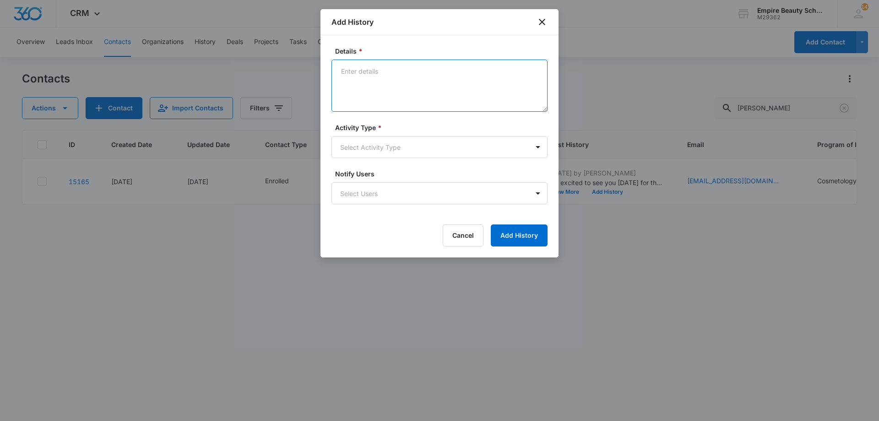
paste textarea "Can you believe your first day is [DATE]?! The countdown is on and we cannot wa…"
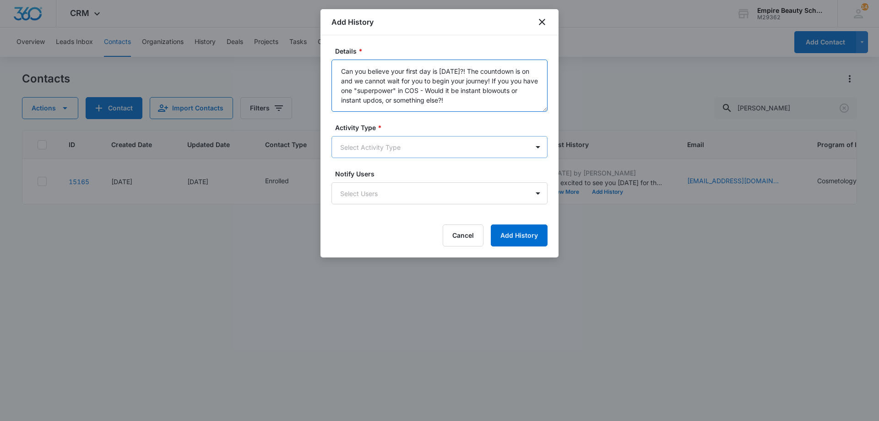
type textarea "Can you believe your first day is [DATE]?! The countdown is on and we cannot wa…"
click at [438, 155] on body "CRM Apps Forms CRM Email Shop Payments POS Files Brand Settings Empire Beauty S…" at bounding box center [439, 210] width 879 height 421
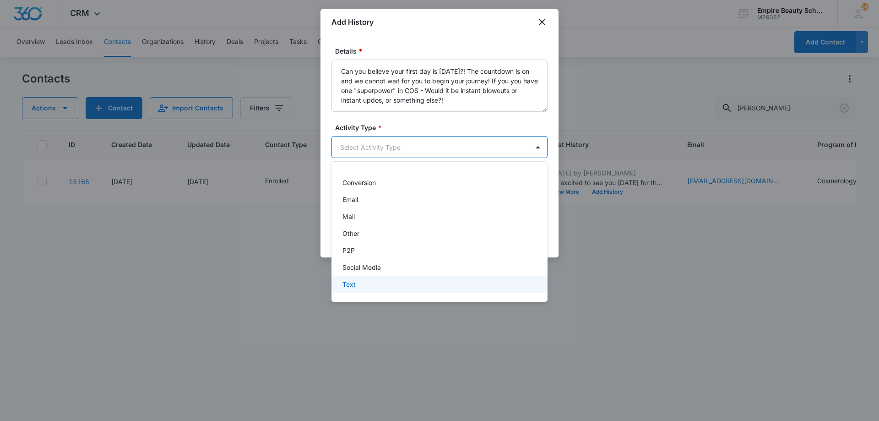
click at [371, 282] on div "Text" at bounding box center [439, 284] width 192 height 10
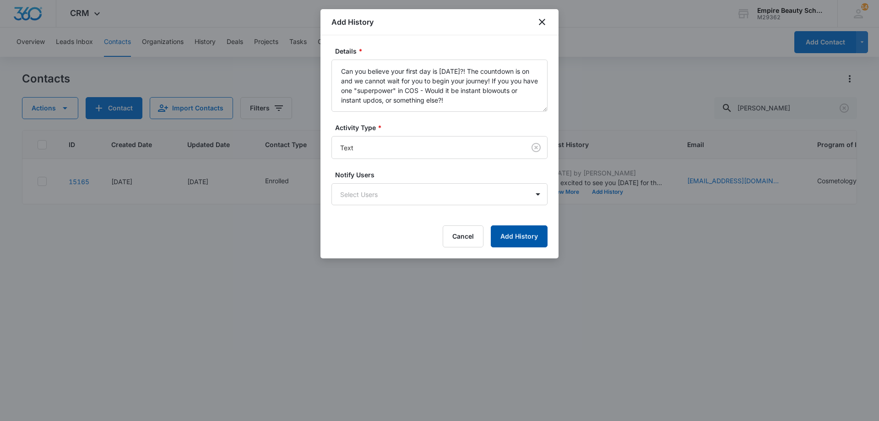
click at [506, 234] on button "Add History" at bounding box center [519, 236] width 57 height 22
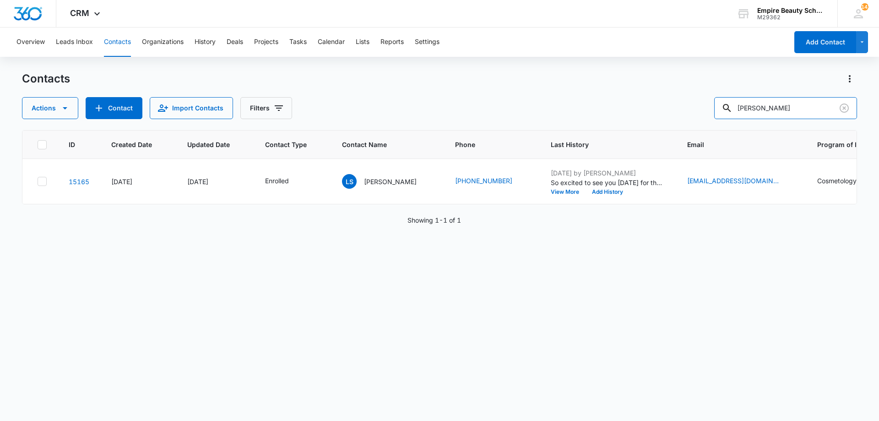
drag, startPoint x: 786, startPoint y: 117, endPoint x: 519, endPoint y: 83, distance: 268.7
click at [519, 83] on div "Contacts Actions Contact Import Contacts Filters lucy simp" at bounding box center [439, 95] width 835 height 48
type input "sterling"
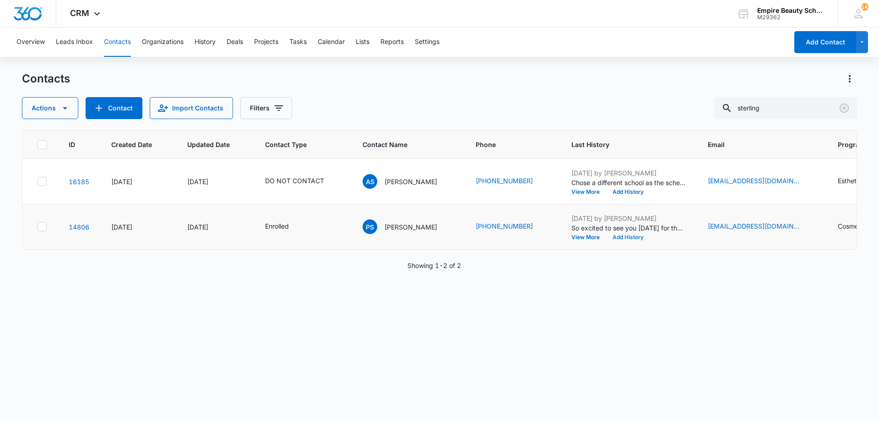
drag, startPoint x: 618, startPoint y: 231, endPoint x: 618, endPoint y: 238, distance: 6.9
click at [618, 232] on p "So excited to see you today for the welcome event!" at bounding box center [629, 228] width 115 height 10
click at [618, 239] on button "Add History" at bounding box center [628, 237] width 44 height 5
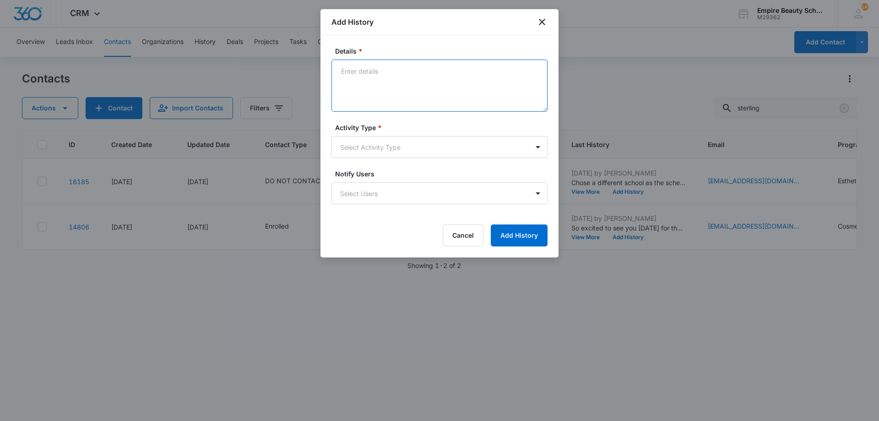
drag, startPoint x: 425, startPoint y: 86, endPoint x: 418, endPoint y: 85, distance: 7.3
paste textarea "Can you believe your first day is [DATE]?! The countdown is on and we cannot wa…"
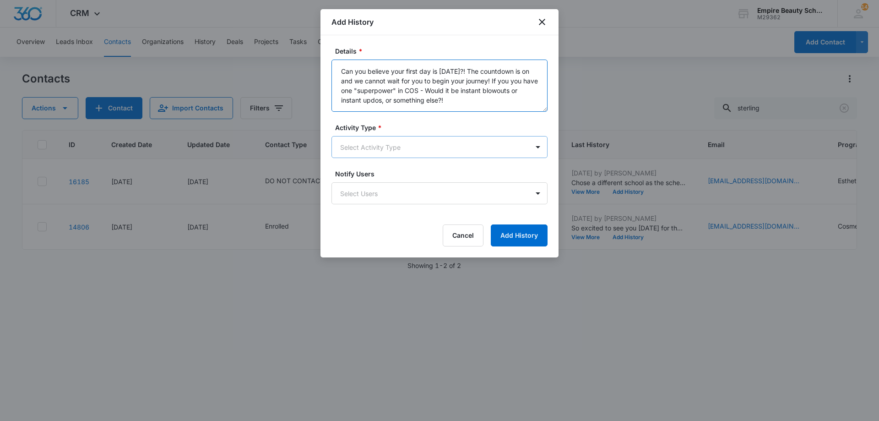
type textarea "Can you believe your first day is [DATE]?! The countdown is on and we cannot wa…"
click at [425, 150] on body "CRM Apps Forms CRM Email Shop Payments POS Files Brand Settings Empire Beauty S…" at bounding box center [439, 210] width 879 height 421
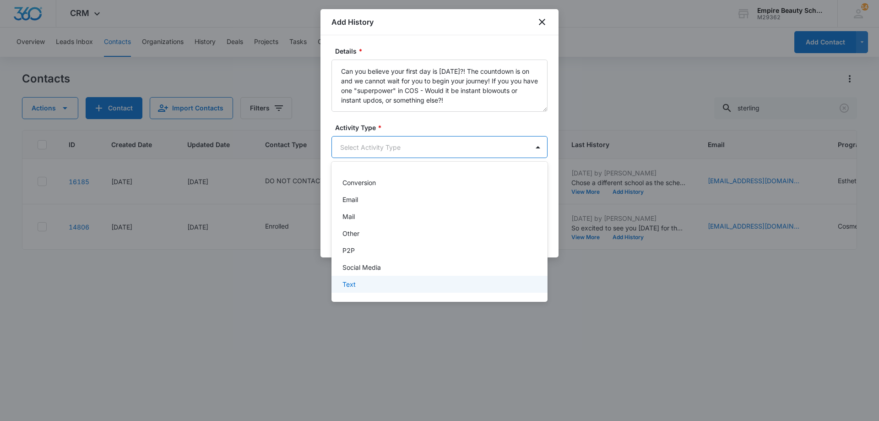
click at [358, 278] on div "Text" at bounding box center [440, 284] width 216 height 17
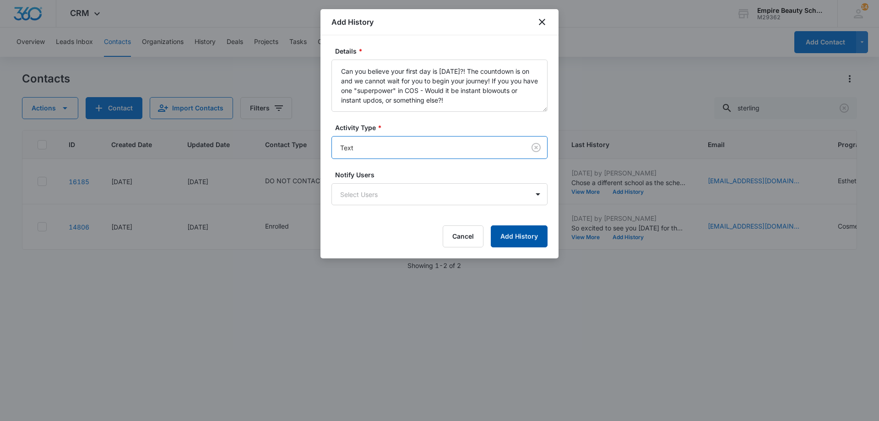
click at [496, 239] on button "Add History" at bounding box center [519, 236] width 57 height 22
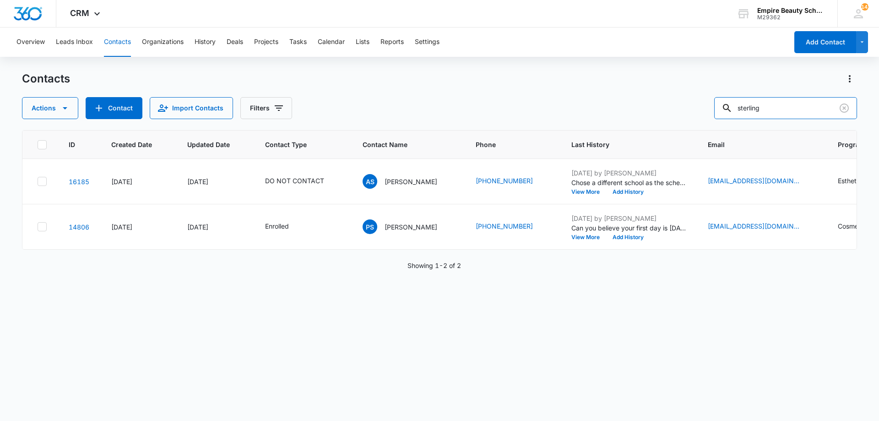
click at [599, 77] on div "Contacts Actions Contact Import Contacts Filters sterling" at bounding box center [439, 95] width 835 height 48
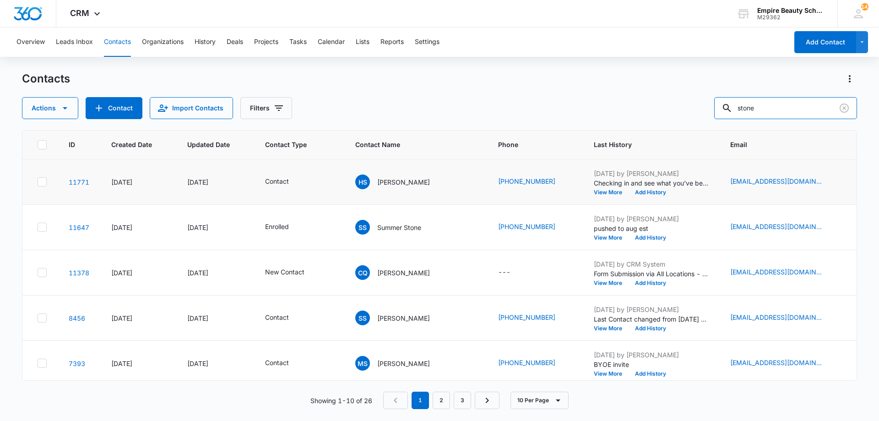
scroll to position [239, 0]
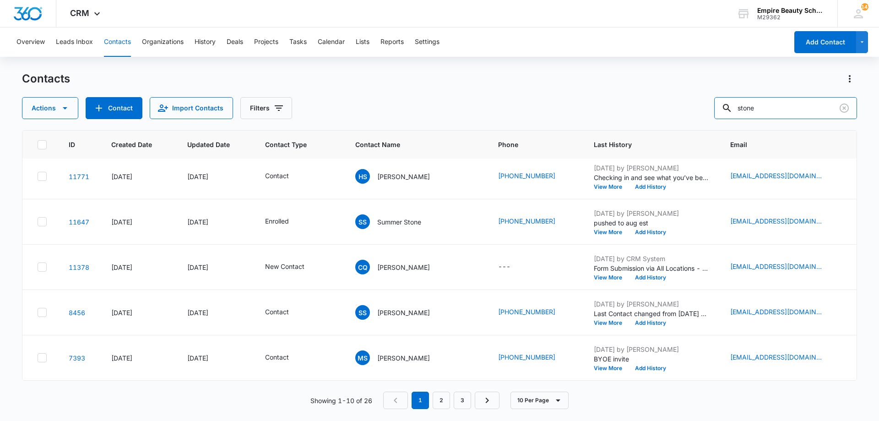
drag, startPoint x: 772, startPoint y: 111, endPoint x: 669, endPoint y: 89, distance: 104.9
click at [675, 93] on div "Contacts Actions Contact Import Contacts Filters stone" at bounding box center [439, 95] width 835 height 48
type input "[PERSON_NAME]"
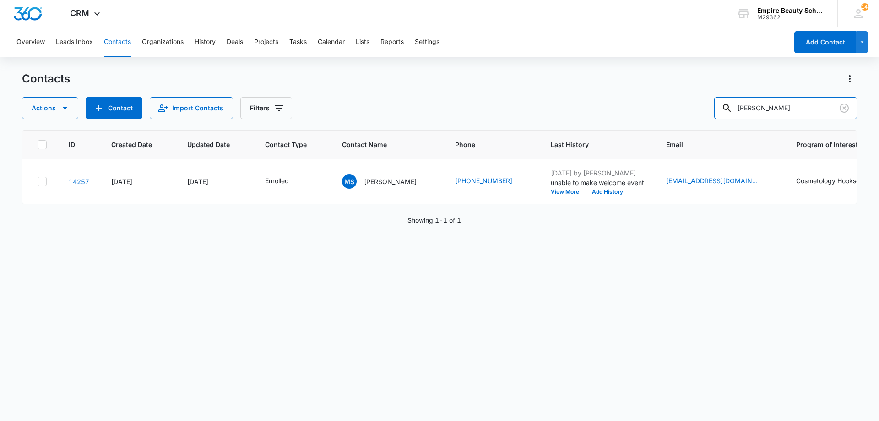
scroll to position [0, 0]
click at [598, 191] on button "Add History" at bounding box center [608, 191] width 44 height 5
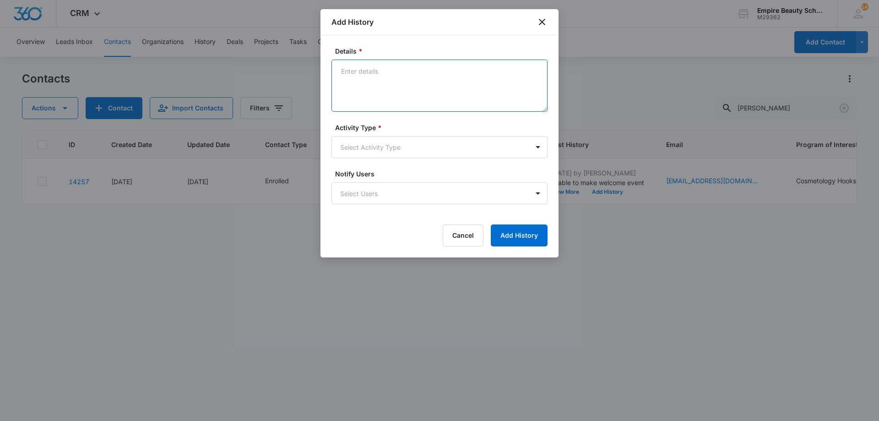
paste textarea "Can you believe your first day is [DATE]?! The countdown is on and we cannot wa…"
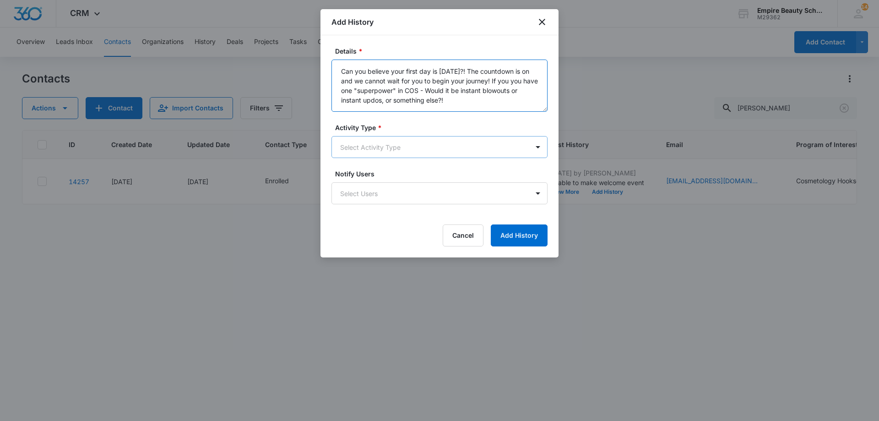
type textarea "Can you believe your first day is [DATE]?! The countdown is on and we cannot wa…"
click at [451, 147] on body "CRM Apps Forms CRM Email Shop Payments POS Files Brand Settings Empire Beauty S…" at bounding box center [439, 210] width 879 height 421
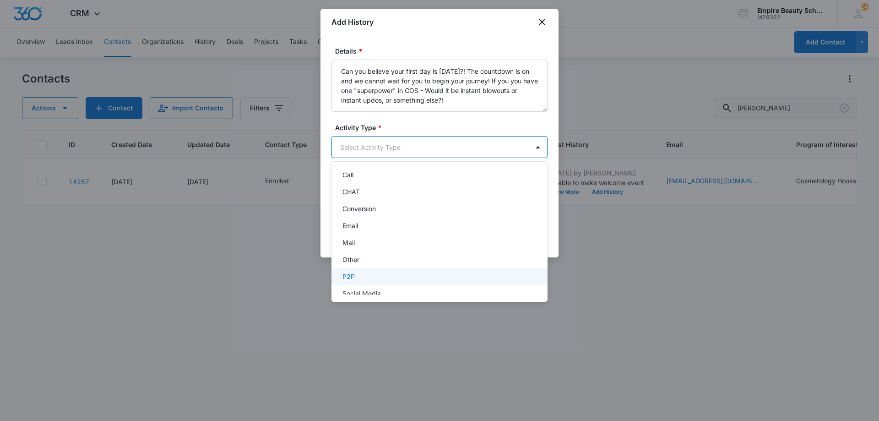
scroll to position [48, 0]
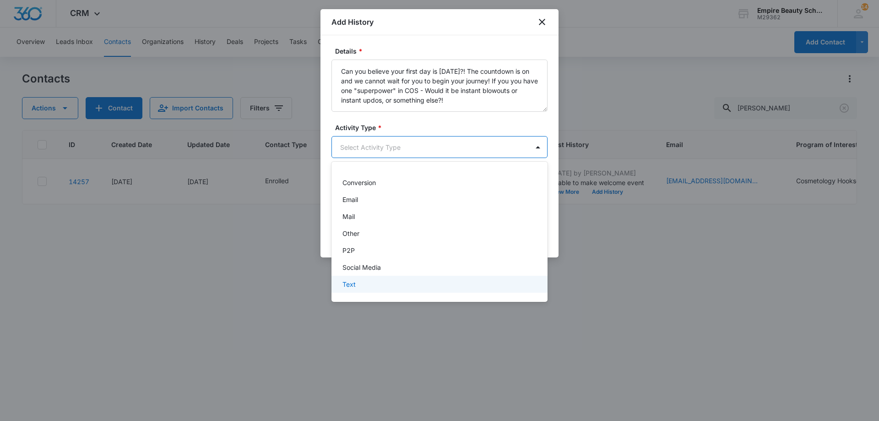
click at [377, 279] on div "Text" at bounding box center [439, 284] width 192 height 10
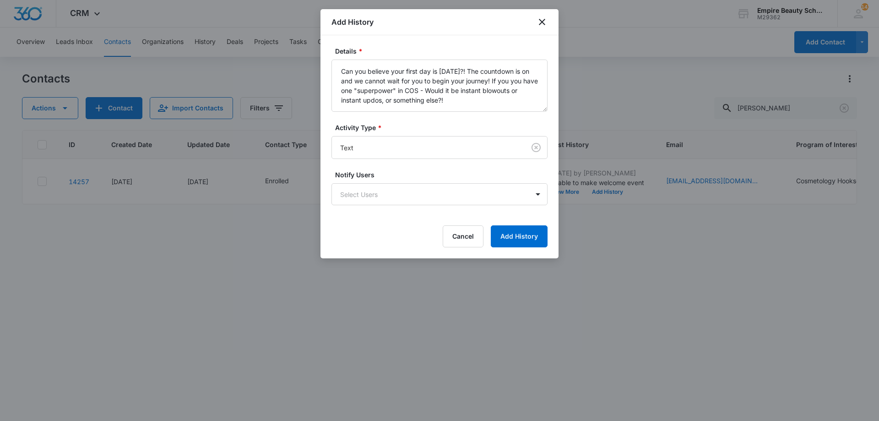
click at [524, 222] on form "Details * Can you believe your first day is [DATE]?! The countdown is on and we…" at bounding box center [440, 146] width 216 height 201
click at [529, 234] on button "Add History" at bounding box center [519, 236] width 57 height 22
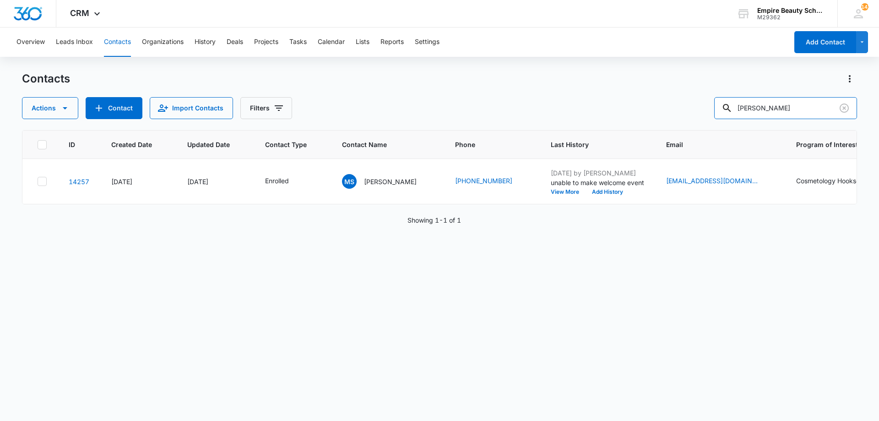
drag, startPoint x: 746, startPoint y: 105, endPoint x: 540, endPoint y: 62, distance: 210.6
click at [540, 62] on div "Overview Leads Inbox Contacts Organizations History Deals Projects Tasks Calend…" at bounding box center [439, 223] width 879 height 393
type input "e"
type input "swiss"
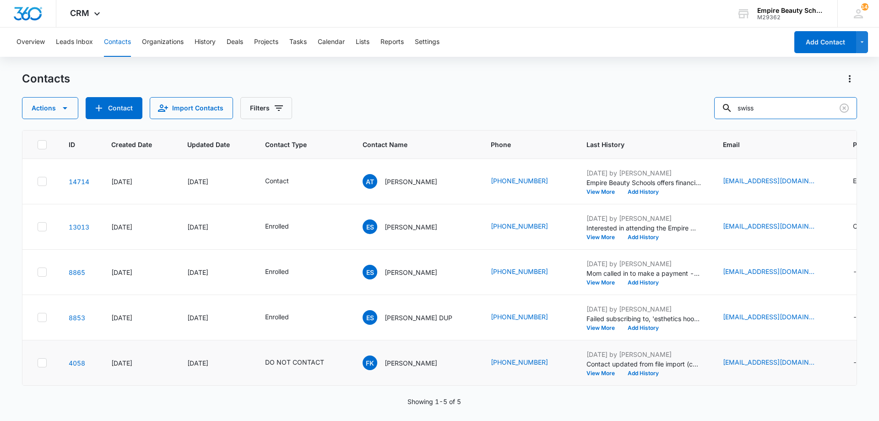
scroll to position [4, 0]
click at [627, 235] on button "Add History" at bounding box center [644, 237] width 44 height 5
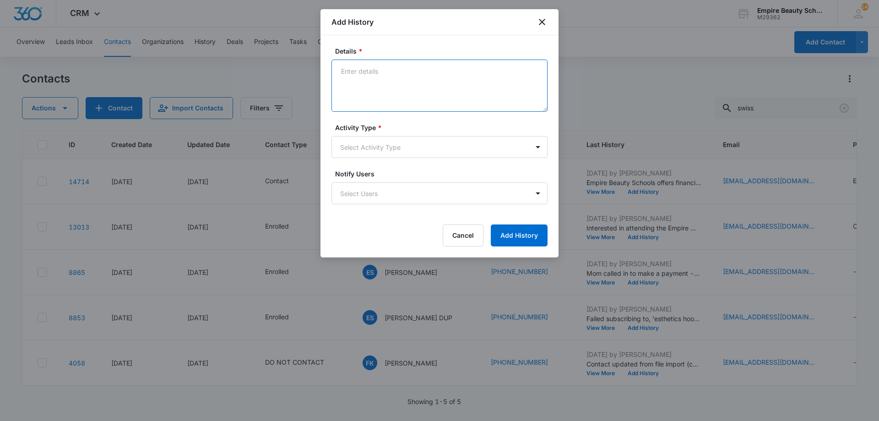
paste textarea "Can you believe your first day is [DATE]?! The countdown is on and we cannot wa…"
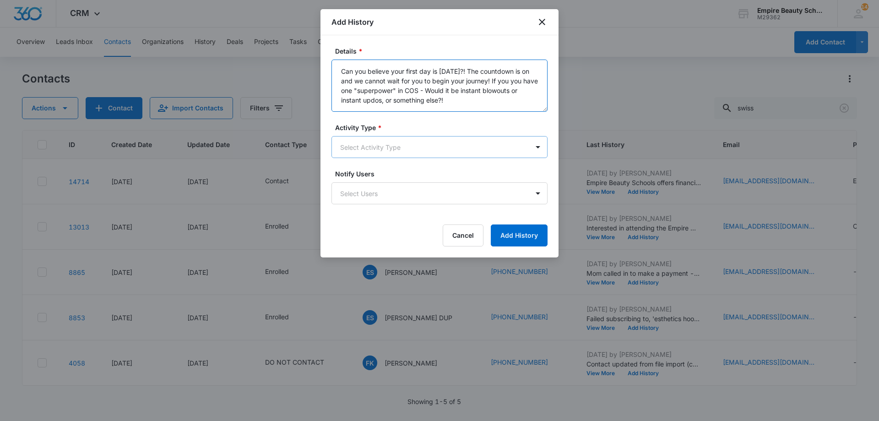
type textarea "Can you believe your first day is [DATE]?! The countdown is on and we cannot wa…"
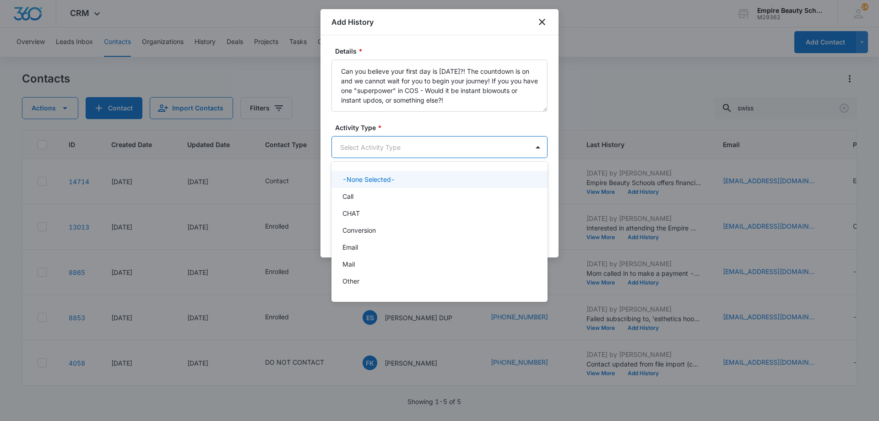
click at [397, 147] on body "CRM Apps Forms CRM Email Shop Payments POS Files Brand Settings Empire Beauty S…" at bounding box center [439, 210] width 879 height 421
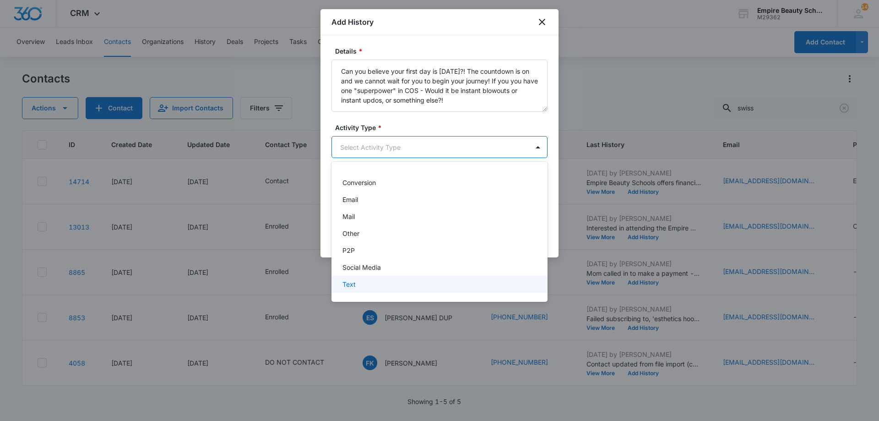
click at [371, 286] on div "Text" at bounding box center [439, 284] width 192 height 10
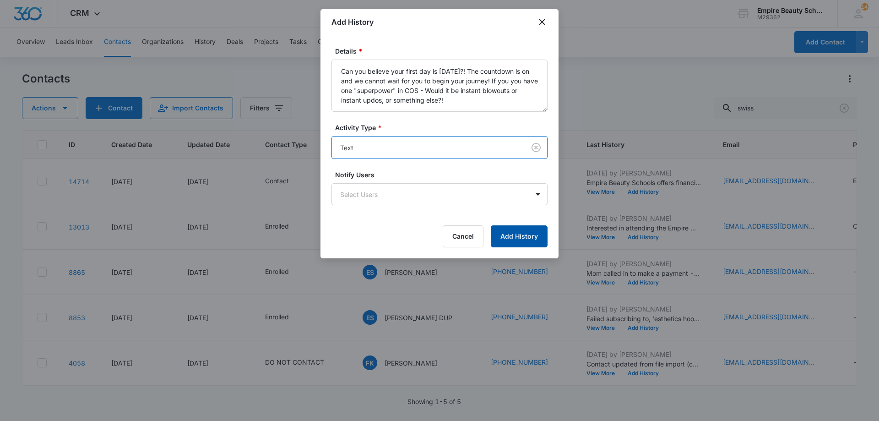
click at [522, 233] on button "Add History" at bounding box center [519, 236] width 57 height 22
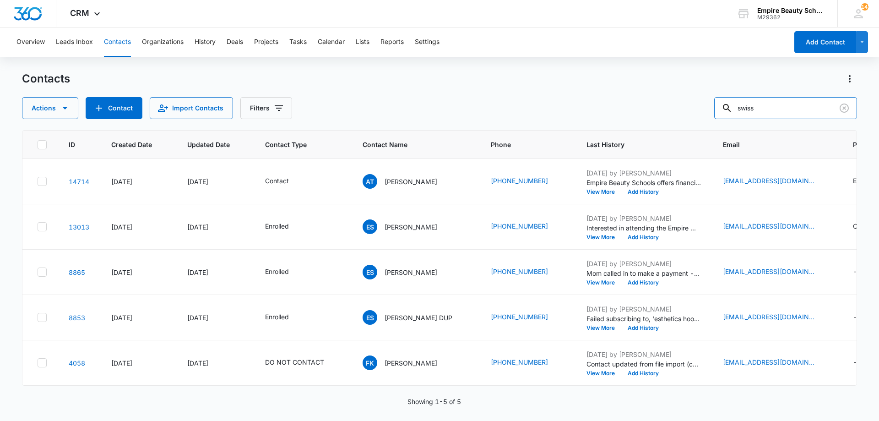
drag, startPoint x: 737, startPoint y: 108, endPoint x: 566, endPoint y: 78, distance: 173.5
click at [577, 83] on div "Contacts Actions Contact Import Contacts Filters swiss" at bounding box center [439, 95] width 835 height 48
type input "[PERSON_NAME]"
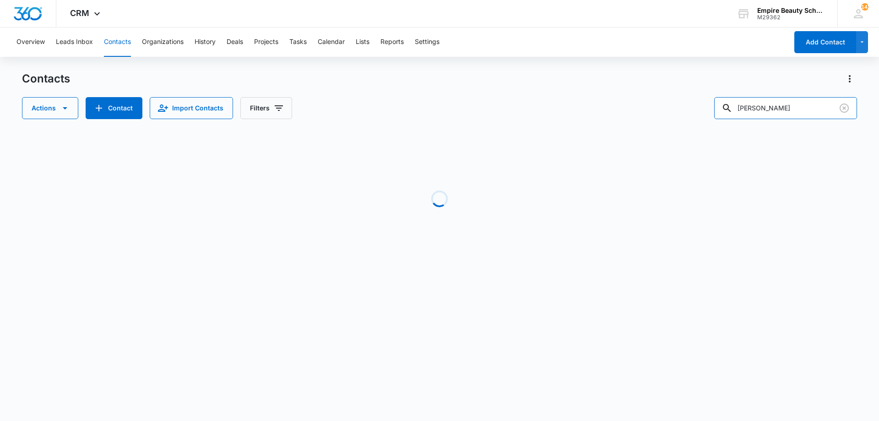
scroll to position [0, 0]
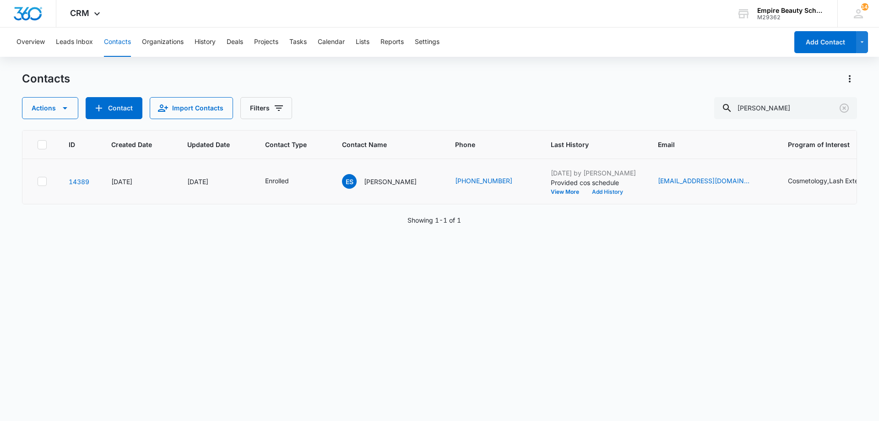
click at [592, 190] on button "Add History" at bounding box center [608, 191] width 44 height 5
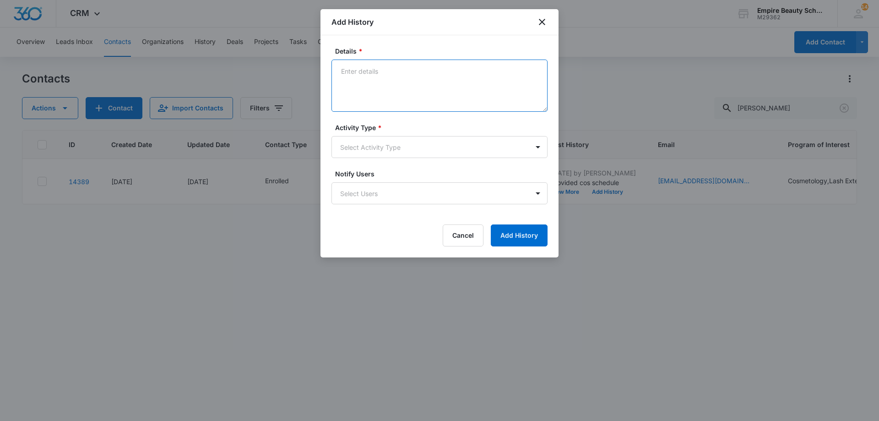
click at [366, 71] on textarea "Details *" at bounding box center [440, 86] width 216 height 52
paste textarea "Can you believe your first day is [DATE]?! The countdown is on and we cannot wa…"
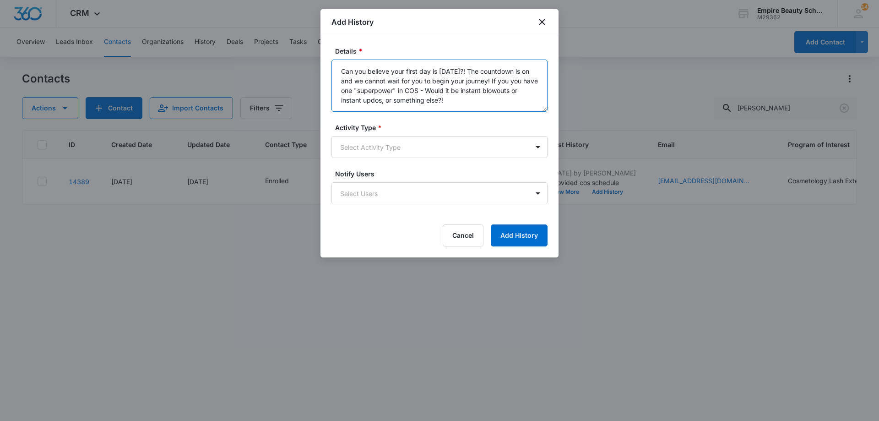
type textarea "Can you believe your first day is [DATE]?! The countdown is on and we cannot wa…"
drag, startPoint x: 381, startPoint y: 124, endPoint x: 380, endPoint y: 132, distance: 8.4
click at [382, 124] on span "*" at bounding box center [379, 128] width 6 height 8
click at [374, 145] on body "CRM Apps Forms CRM Email Shop Payments POS Files Brand Settings Empire Beauty S…" at bounding box center [439, 210] width 879 height 421
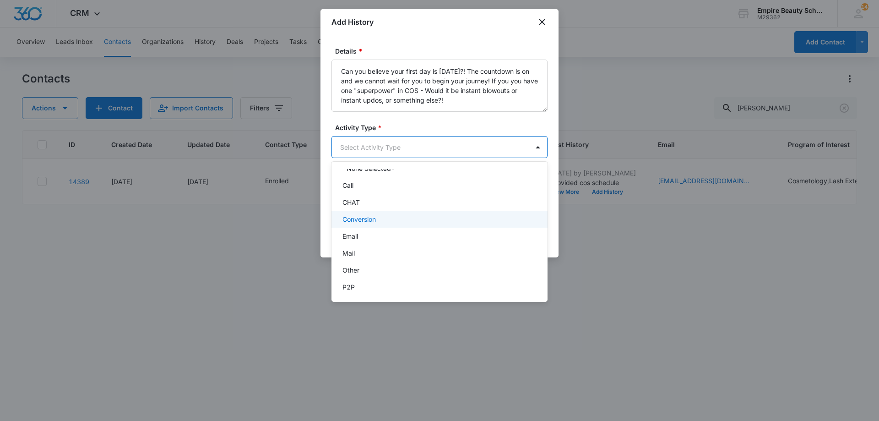
scroll to position [48, 0]
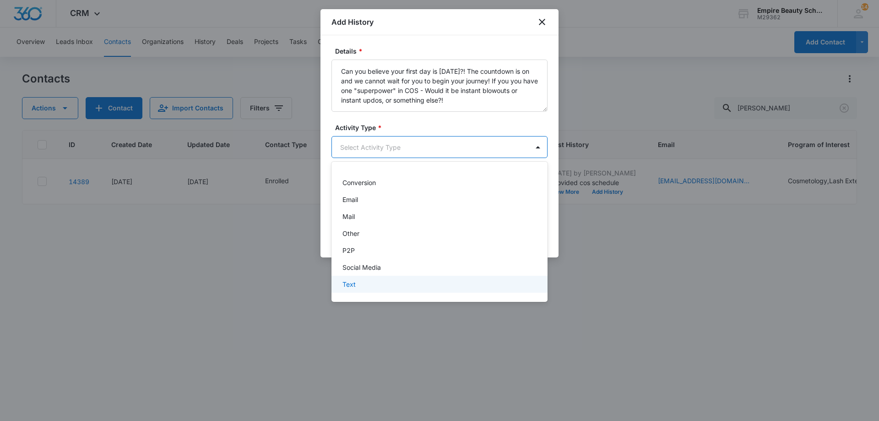
drag, startPoint x: 349, startPoint y: 282, endPoint x: 356, endPoint y: 278, distance: 7.8
click at [349, 283] on p "Text" at bounding box center [349, 284] width 13 height 10
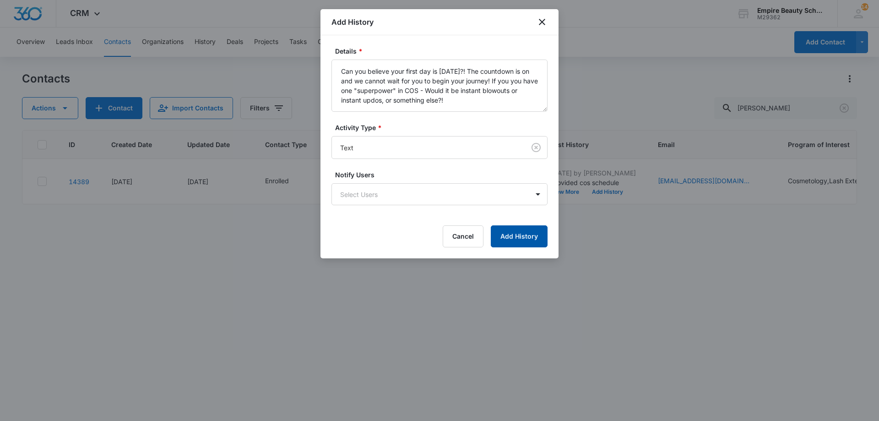
click at [530, 242] on button "Add History" at bounding box center [519, 236] width 57 height 22
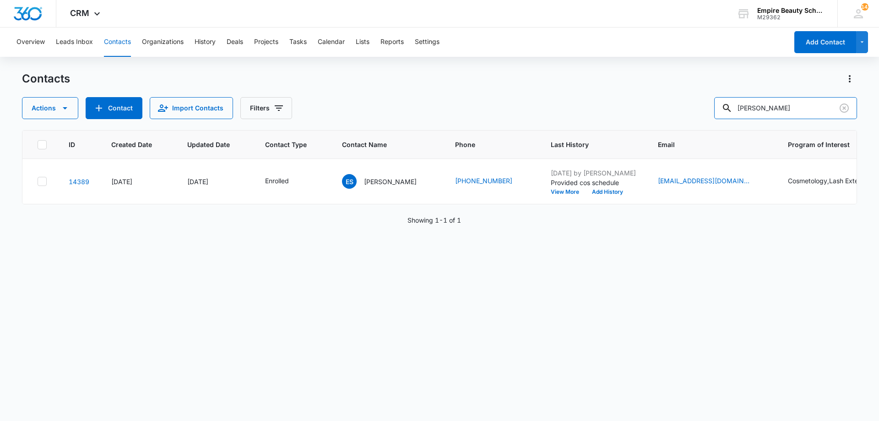
drag, startPoint x: 628, startPoint y: 96, endPoint x: 421, endPoint y: 75, distance: 208.1
click at [437, 80] on div "Contacts Actions Contact Import Contacts Filters [PERSON_NAME]" at bounding box center [439, 95] width 835 height 48
type input "thistle"
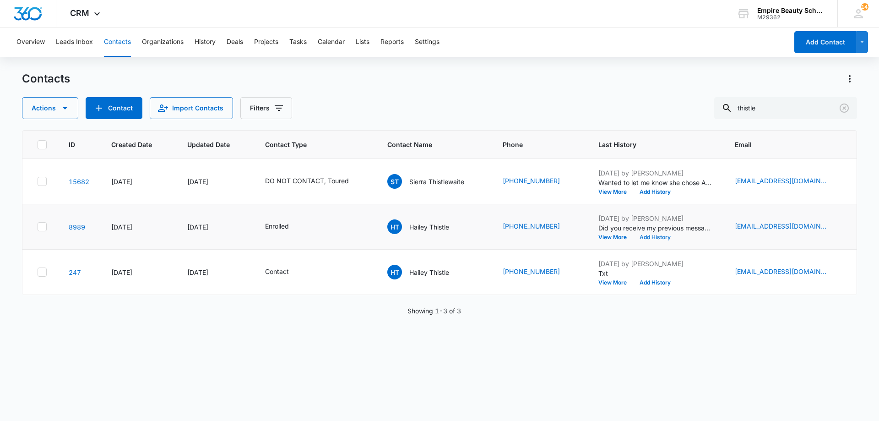
click at [640, 236] on button "Add History" at bounding box center [655, 237] width 44 height 5
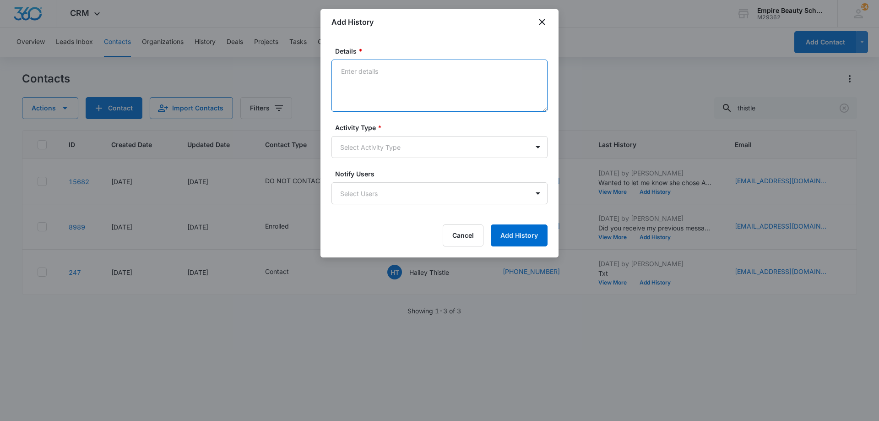
click at [377, 91] on textarea "Details *" at bounding box center [440, 86] width 216 height 52
drag, startPoint x: 453, startPoint y: 85, endPoint x: 435, endPoint y: 77, distance: 19.3
click at [450, 83] on textarea "Haven't heard from you and want to make sure everything is ok - We may reach ou…" at bounding box center [440, 86] width 216 height 52
type textarea "Haven't heard from you and want to make sure everything is ok - We may reach ou…"
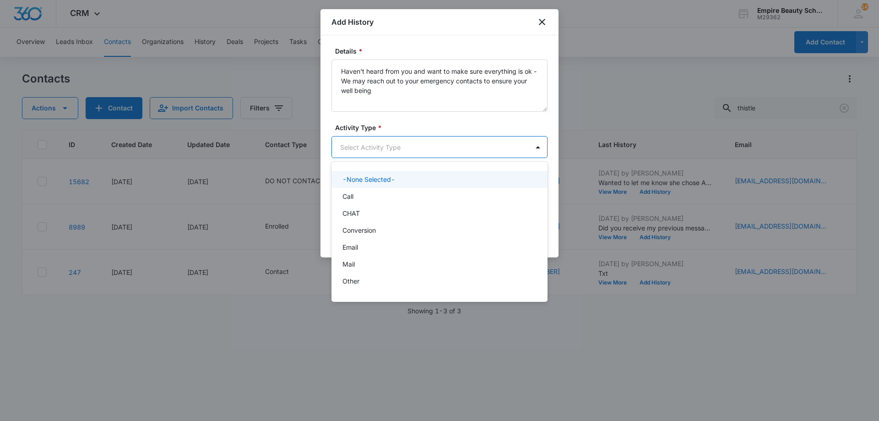
click at [416, 140] on body "CRM Apps Forms CRM Email Shop Payments POS Files Brand Settings Empire Beauty S…" at bounding box center [439, 210] width 879 height 421
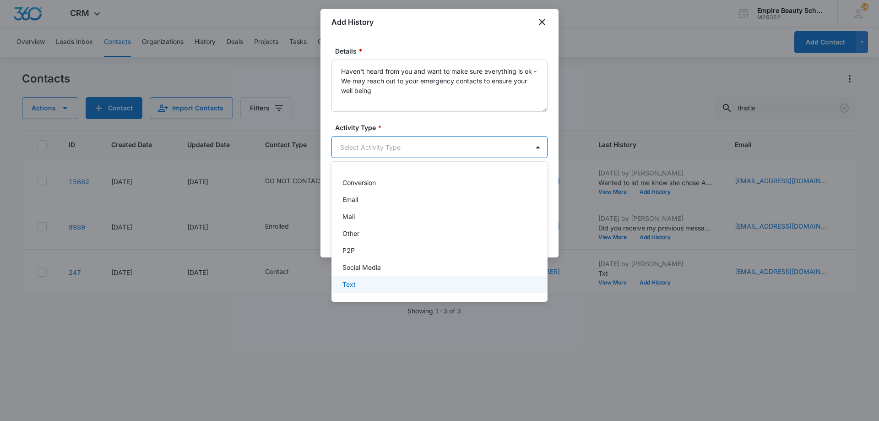
click at [368, 287] on div "Text" at bounding box center [439, 284] width 192 height 10
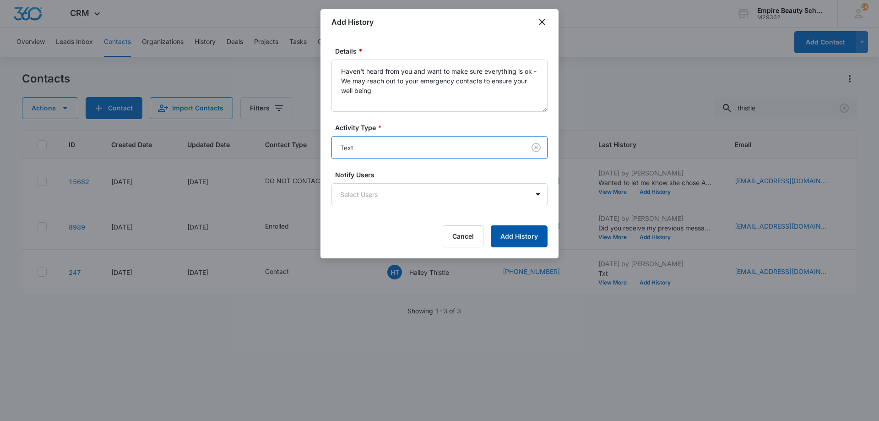
click at [509, 240] on button "Add History" at bounding box center [519, 236] width 57 height 22
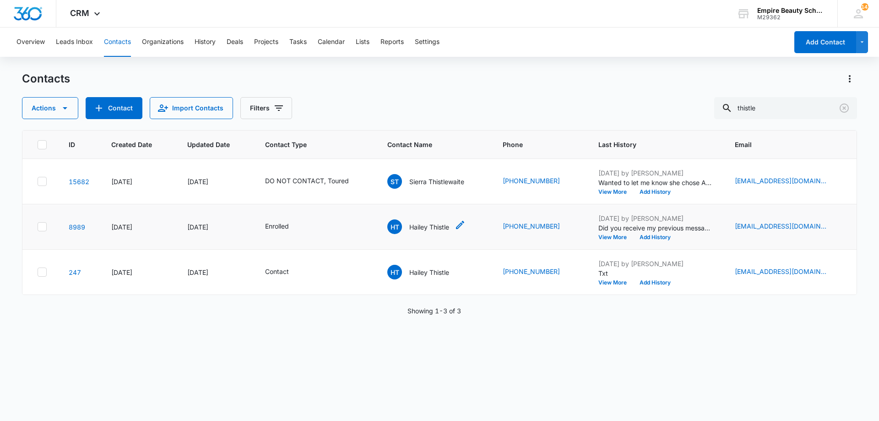
click at [428, 226] on p "Hailey Thistle" at bounding box center [429, 227] width 40 height 10
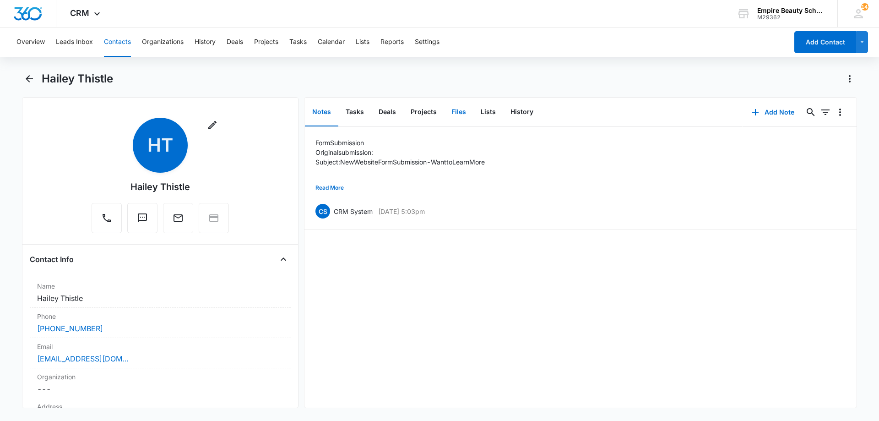
click at [455, 110] on button "Files" at bounding box center [458, 112] width 29 height 28
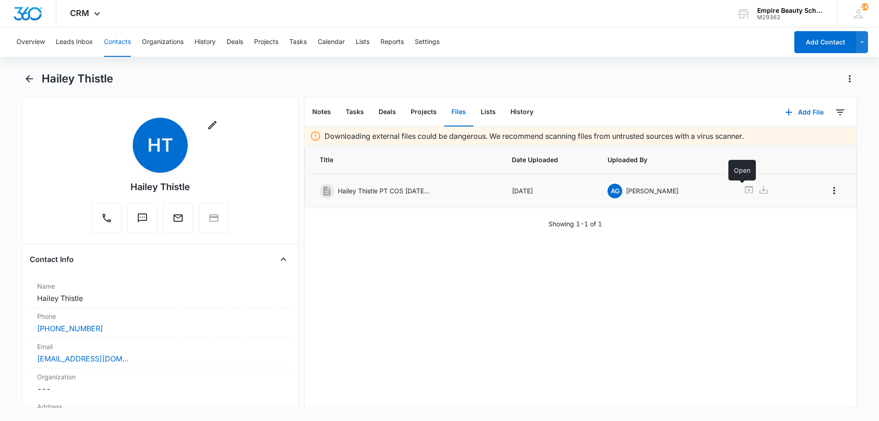
click at [744, 191] on icon at bounding box center [749, 189] width 11 height 11
click at [33, 74] on icon "Back" at bounding box center [29, 78] width 11 height 11
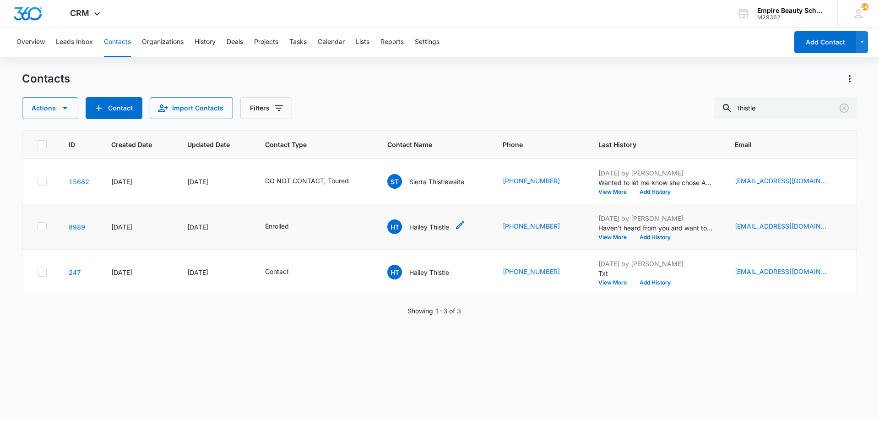
click at [435, 228] on p "Hailey Thistle" at bounding box center [429, 227] width 40 height 10
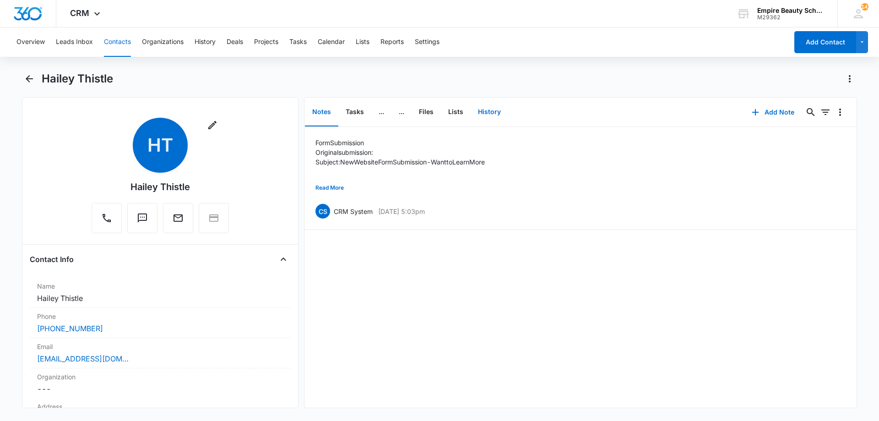
click at [490, 112] on button "History" at bounding box center [490, 112] width 38 height 28
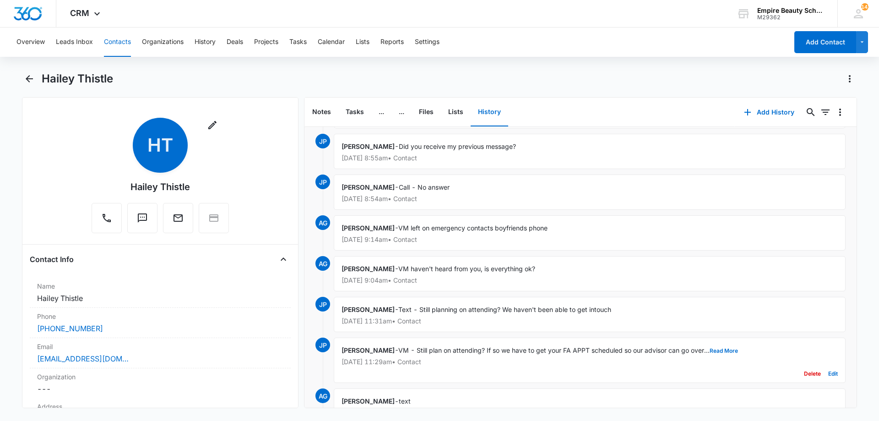
scroll to position [45, 0]
click at [33, 77] on icon "Back" at bounding box center [29, 78] width 11 height 11
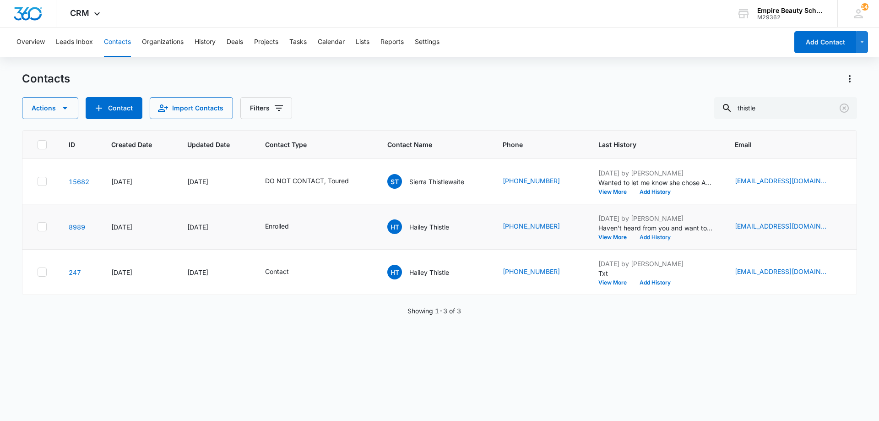
click at [639, 236] on button "Add History" at bounding box center [655, 237] width 44 height 5
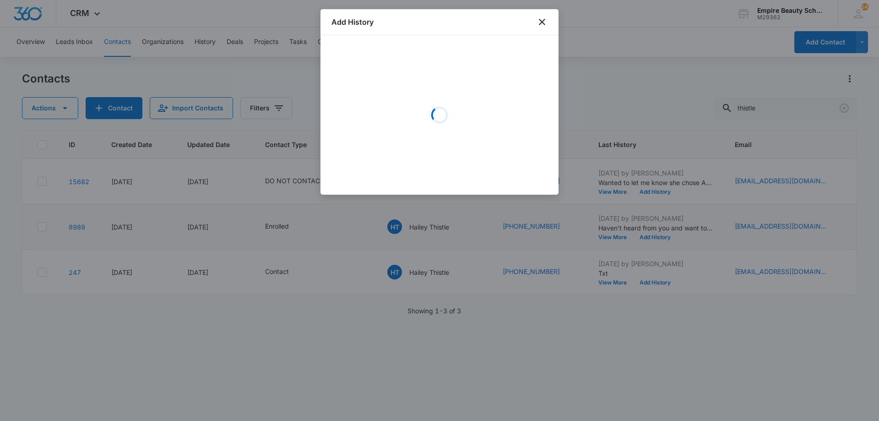
click at [393, 74] on div "Loading" at bounding box center [440, 114] width 216 height 137
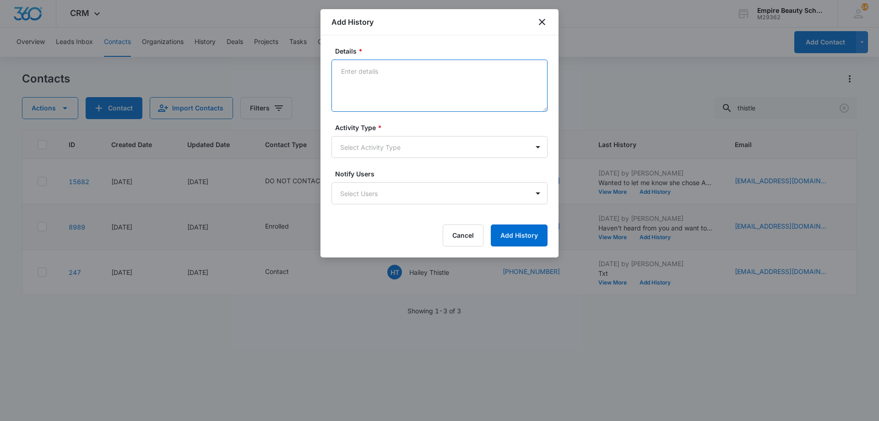
click at [386, 85] on textarea "Details *" at bounding box center [440, 86] width 216 height 52
click at [529, 83] on textarea "Called her emerg contact [PERSON_NAME] she should have the same phone number bu…" at bounding box center [440, 86] width 216 height 52
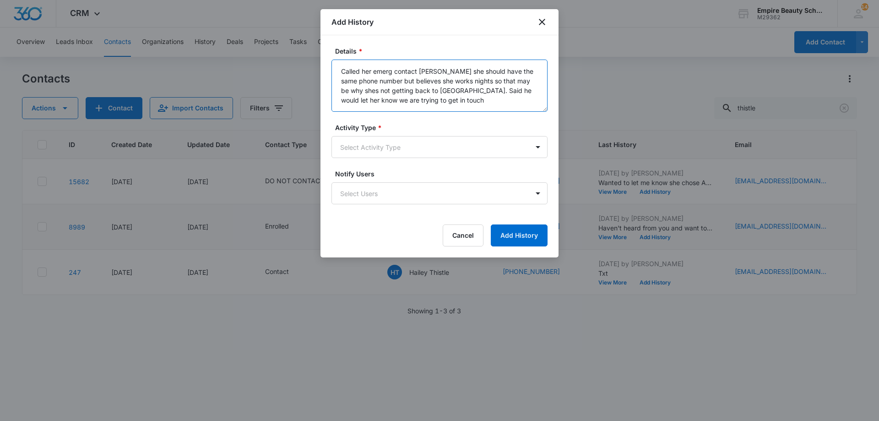
click at [409, 94] on textarea "Called her emerg contact [PERSON_NAME] she should have the same phone number bu…" at bounding box center [440, 86] width 216 height 52
type textarea "Called her emerg contact [PERSON_NAME] she should have the same phone number bu…"
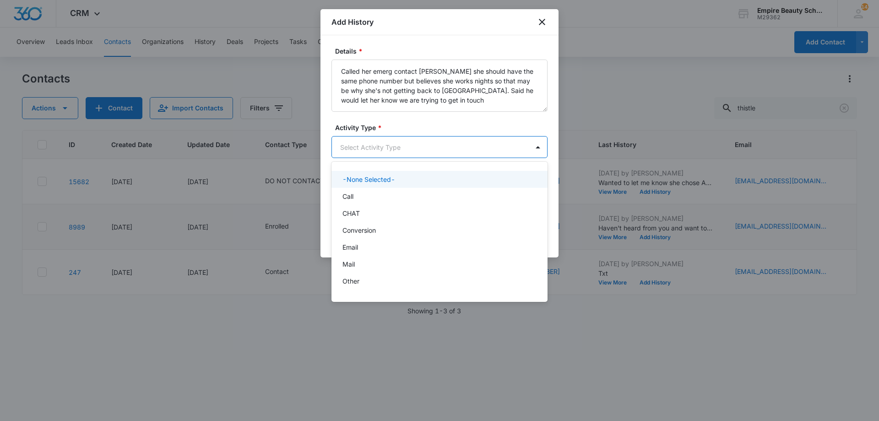
click at [385, 143] on body "CRM Apps Forms CRM Email Shop Payments POS Files Brand Settings Empire Beauty S…" at bounding box center [439, 210] width 879 height 421
click at [358, 195] on div "Call" at bounding box center [439, 196] width 192 height 10
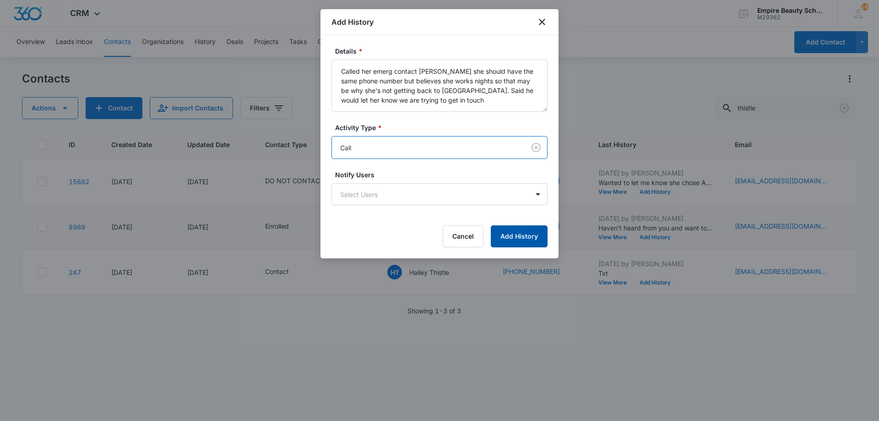
click at [538, 233] on button "Add History" at bounding box center [519, 236] width 57 height 22
